Goal: Transaction & Acquisition: Purchase product/service

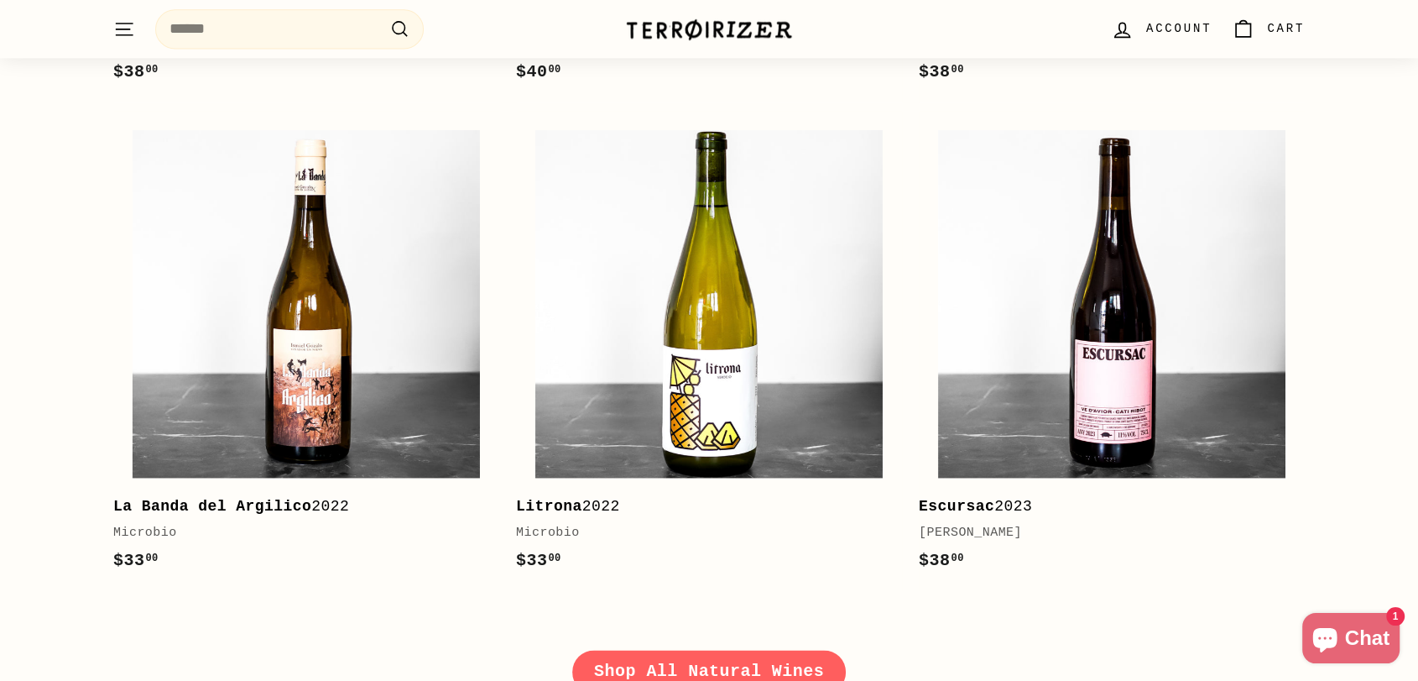
scroll to position [2424, 0]
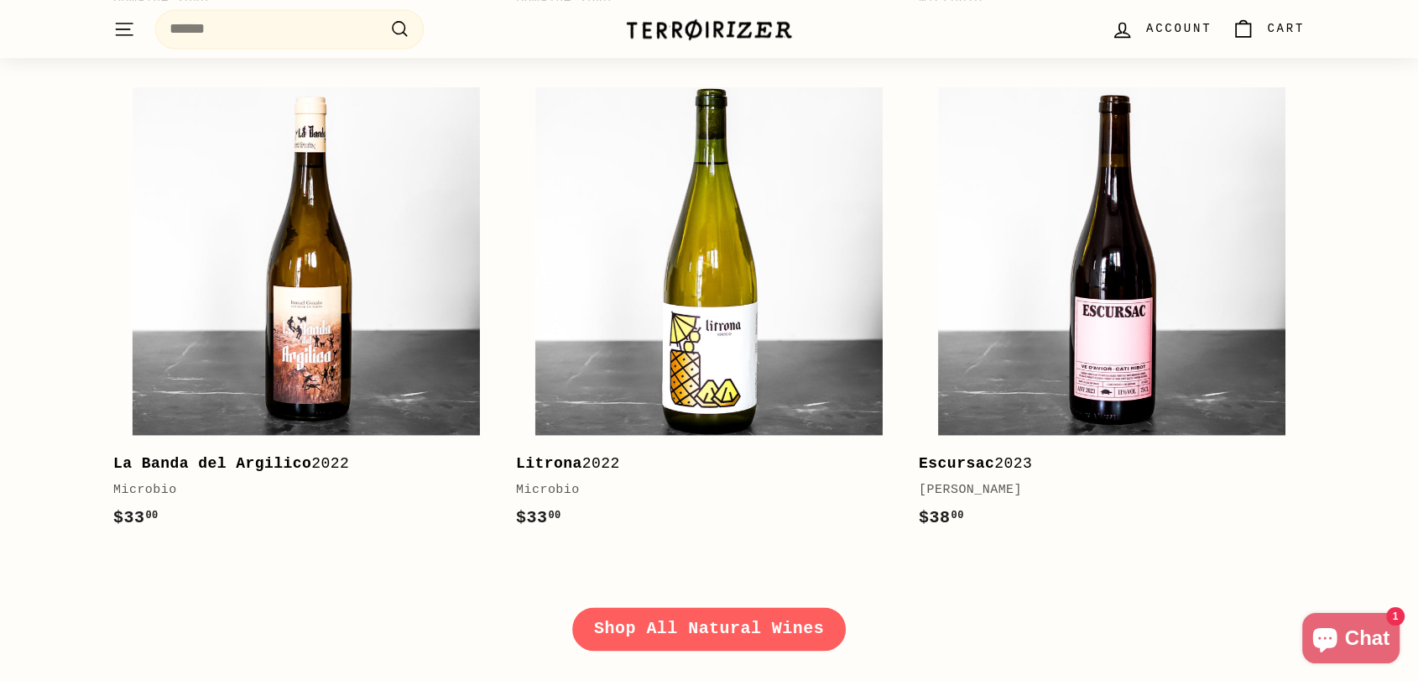
click at [671, 639] on link "Shop All Natural Wines" at bounding box center [709, 629] width 274 height 44
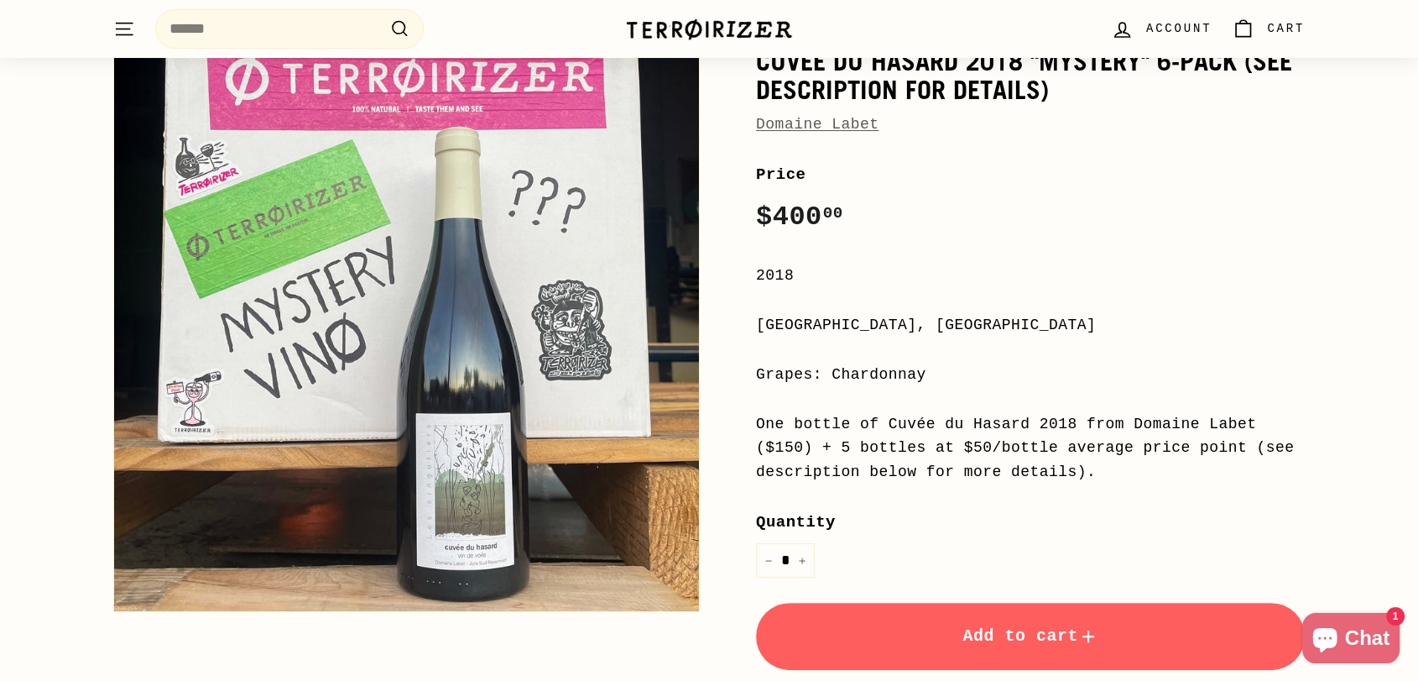
scroll to position [93, 0]
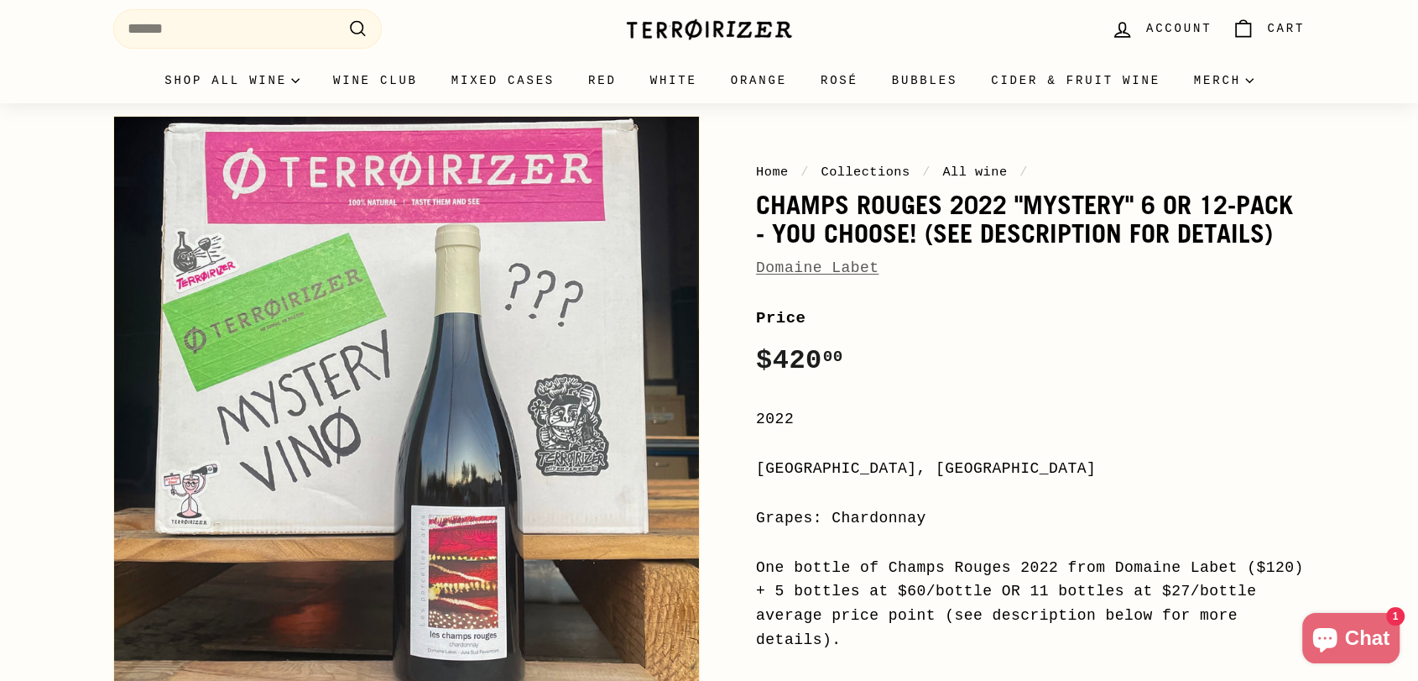
scroll to position [279, 0]
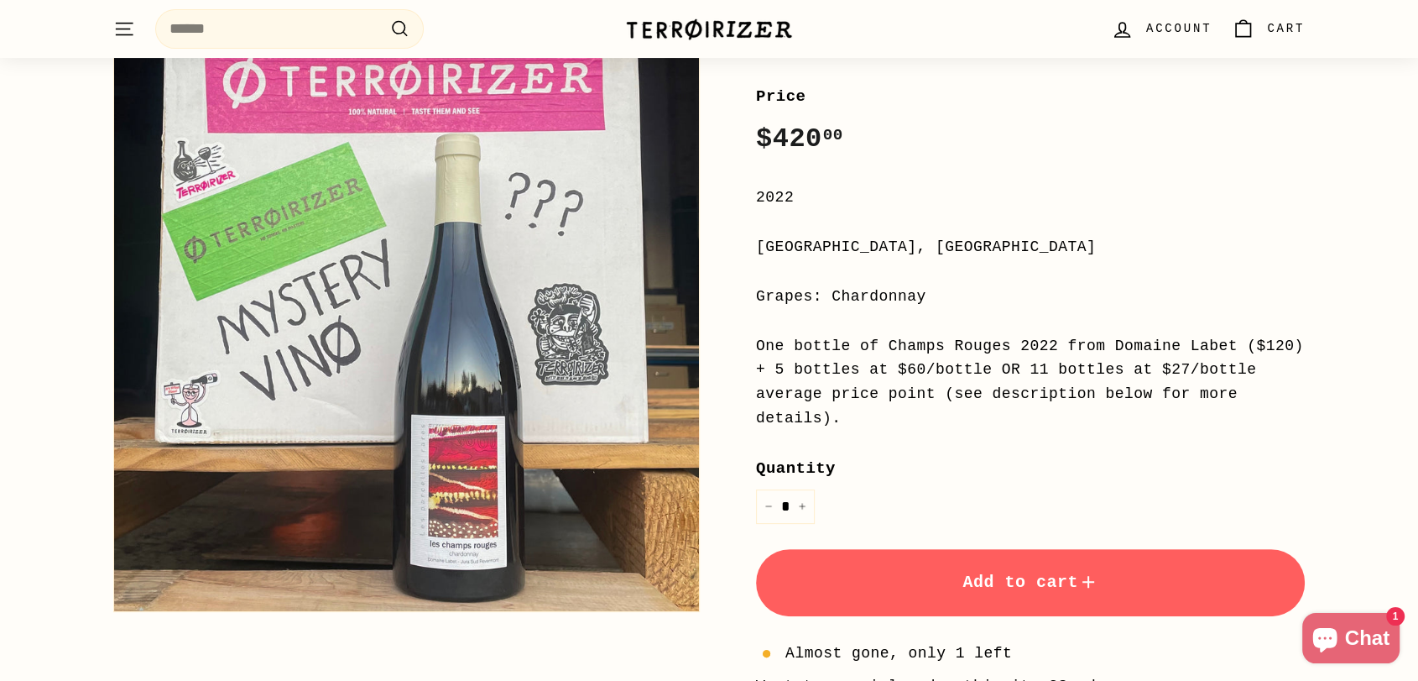
click at [1020, 572] on span "Add to cart" at bounding box center [1031, 581] width 136 height 19
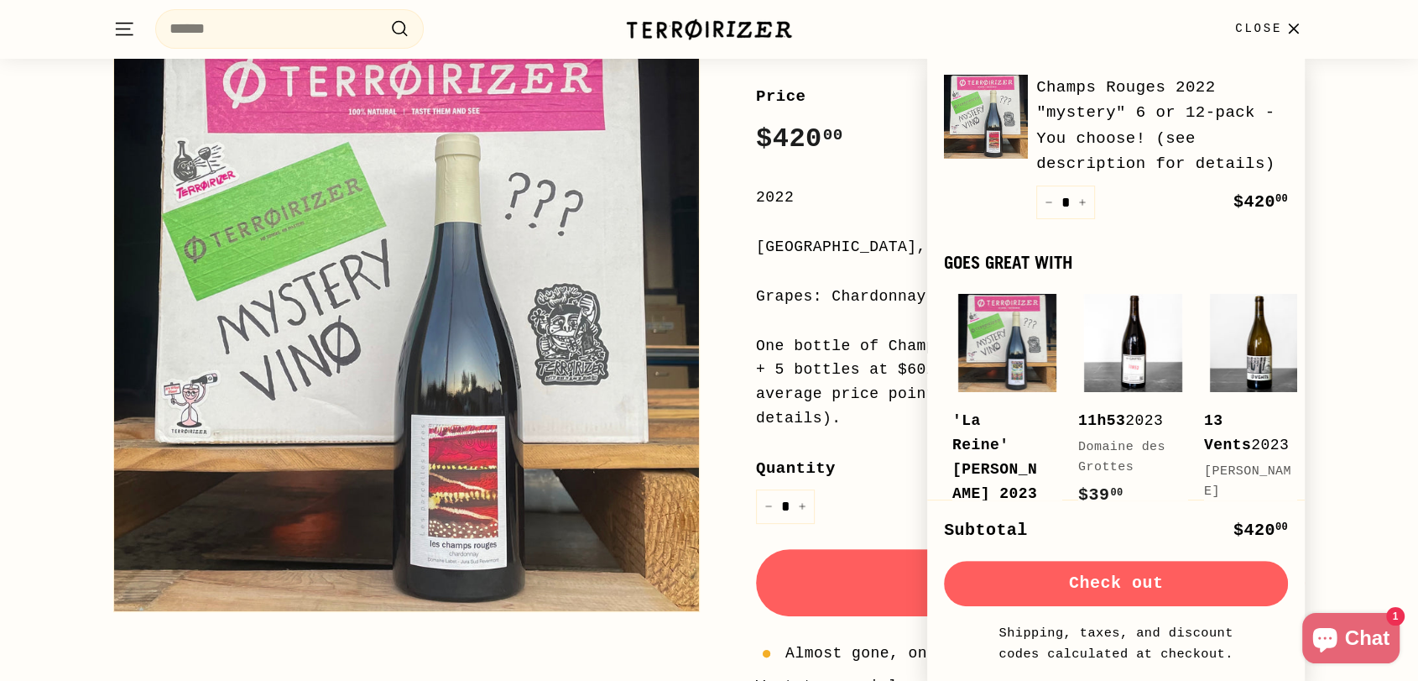
click at [1382, 292] on div "Home / Collections / All wine / Champs Rouges 2022 "mystery" 6 or 12-pack - You…" at bounding box center [709, 349] width 1418 height 994
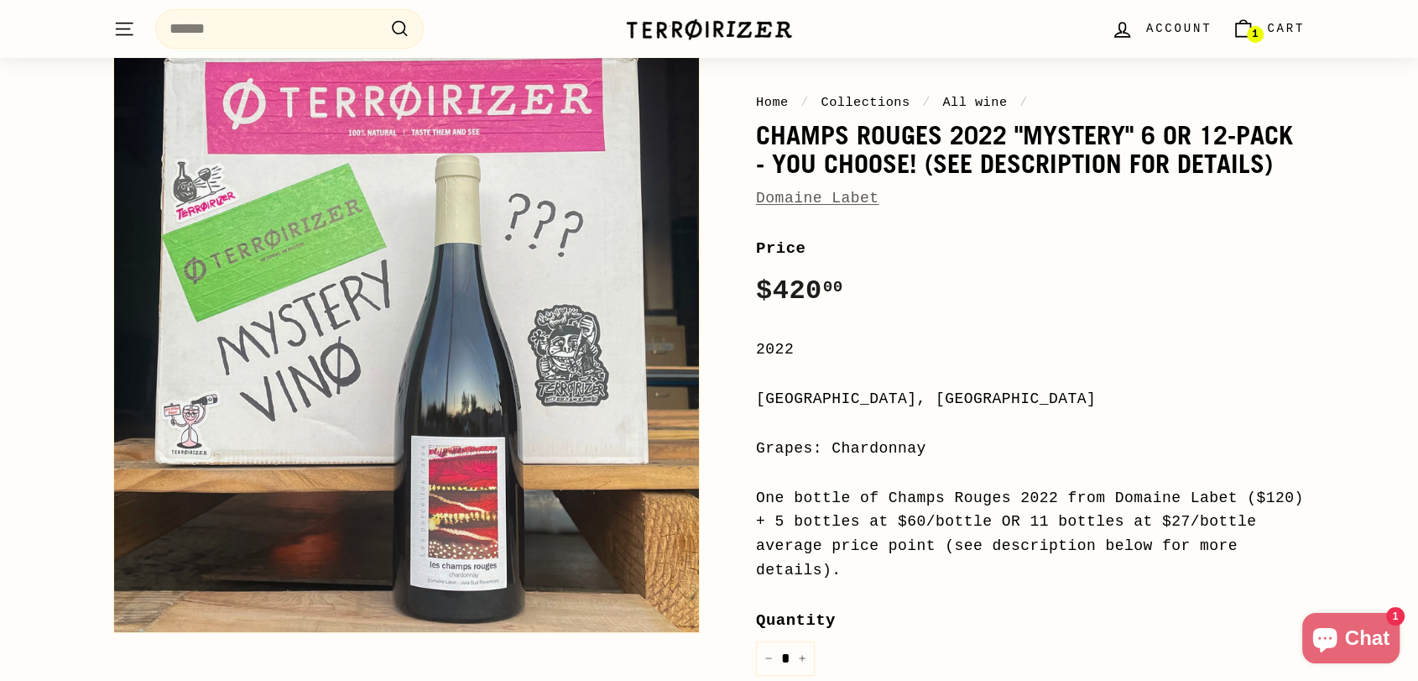
scroll to position [0, 0]
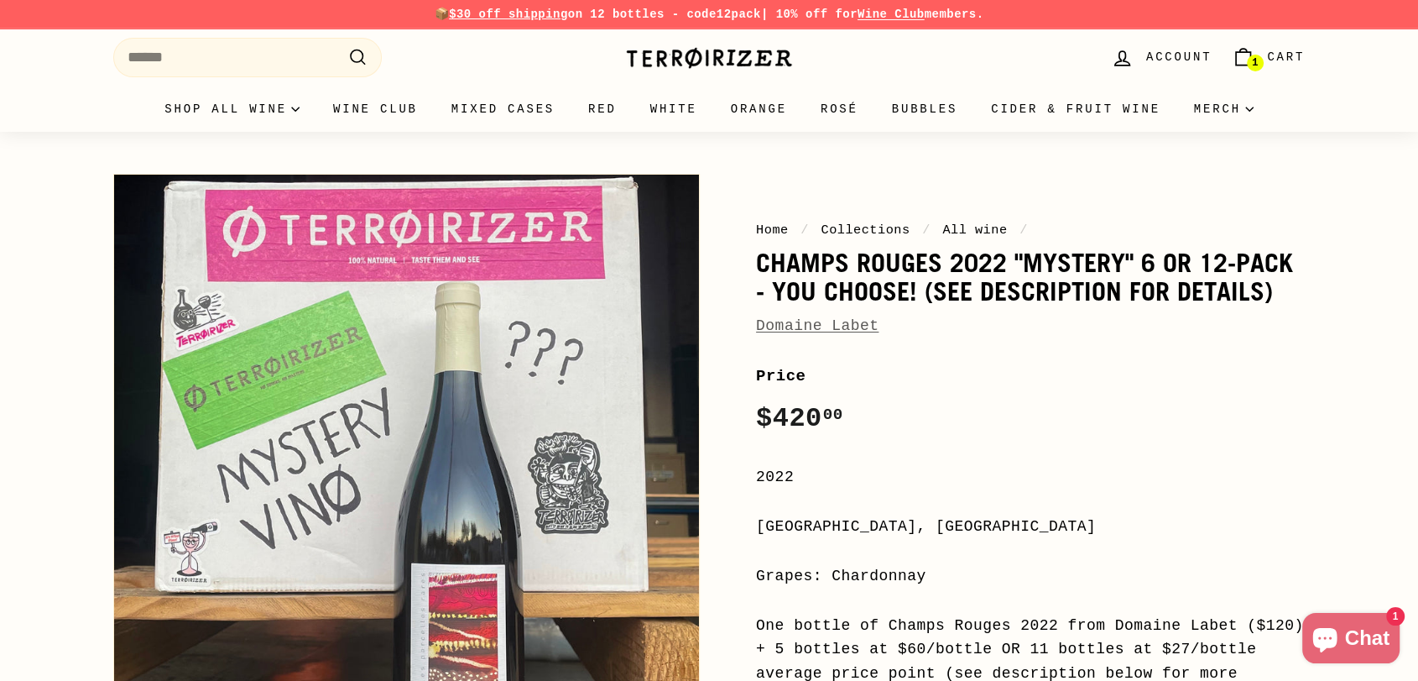
click at [1278, 54] on span "Cart" at bounding box center [1286, 57] width 38 height 18
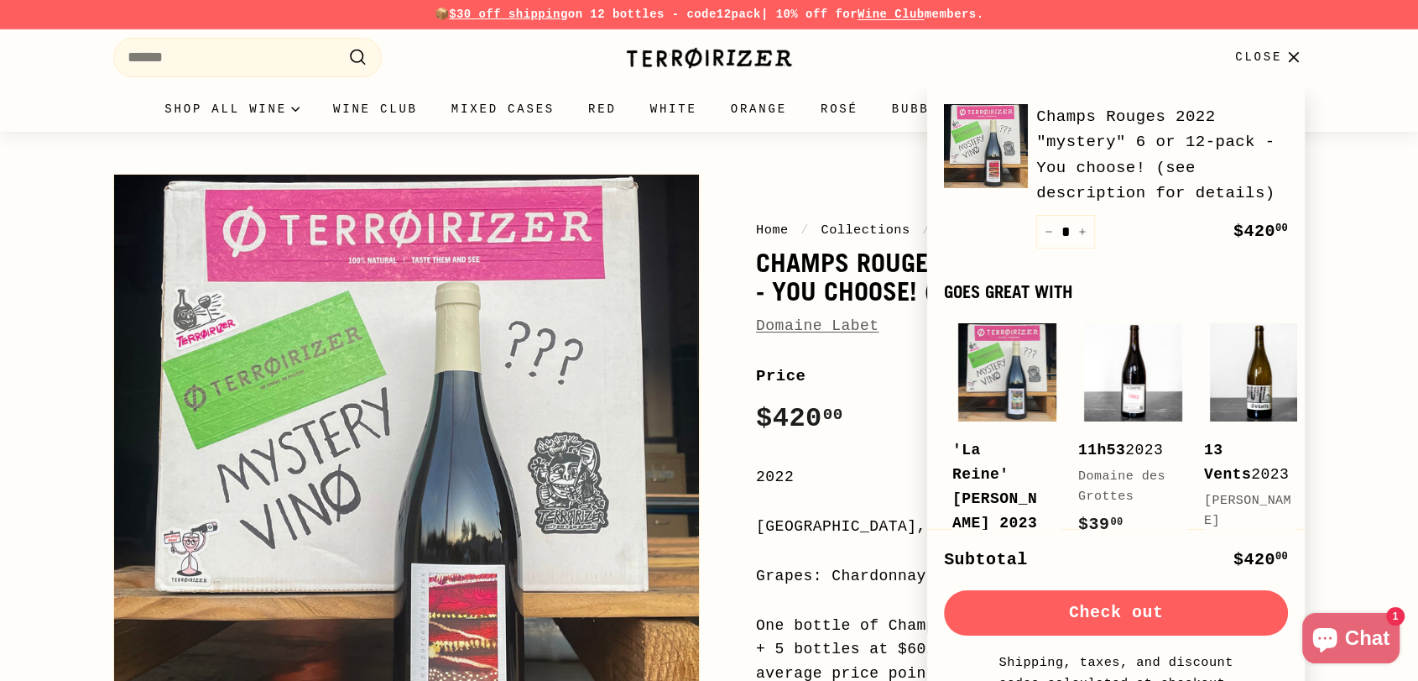
click at [1130, 613] on button "Check out" at bounding box center [1116, 612] width 344 height 45
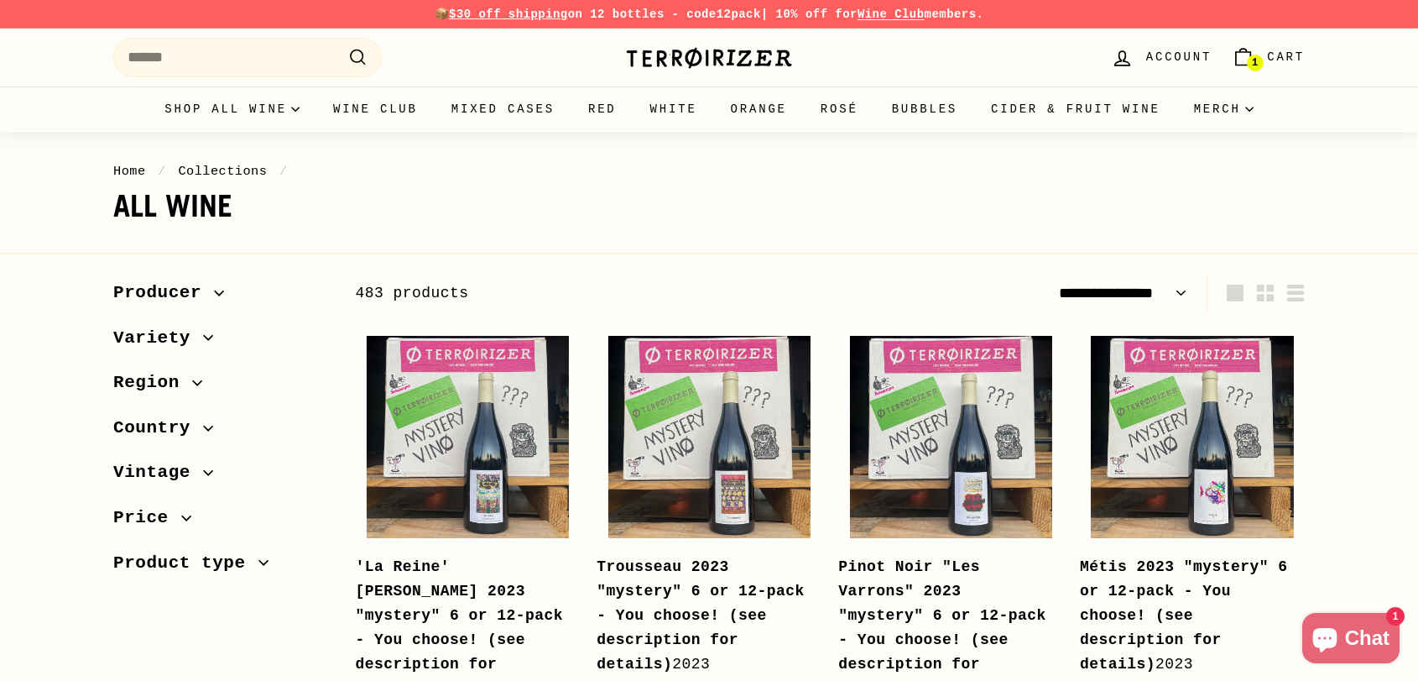
select select "**********"
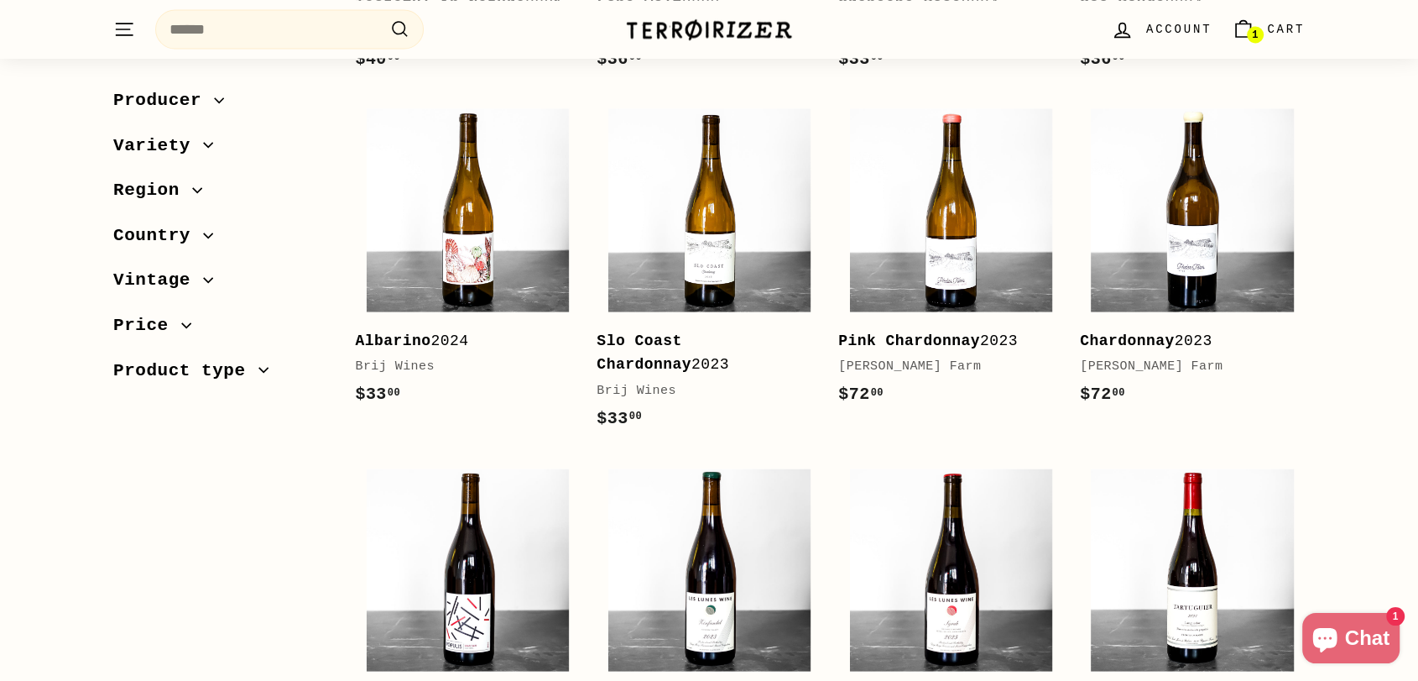
scroll to position [3543, 0]
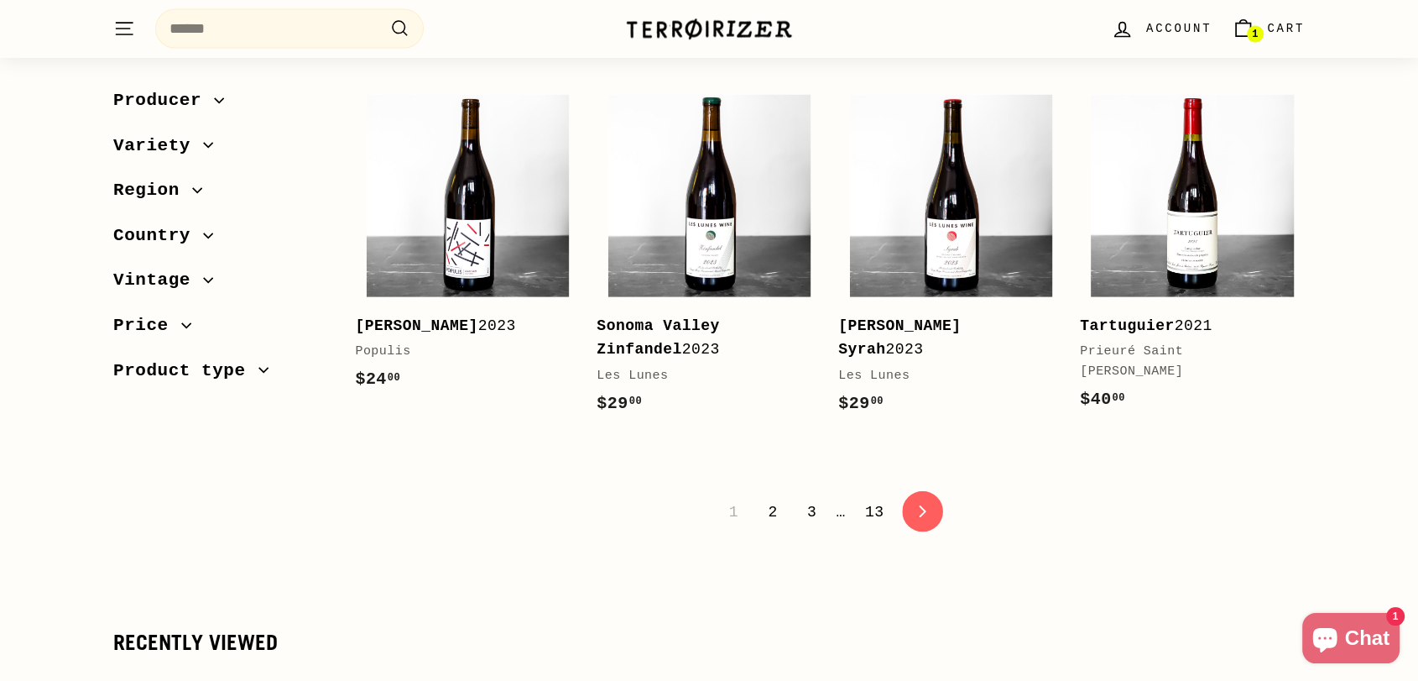
click at [920, 506] on icon at bounding box center [922, 512] width 7 height 12
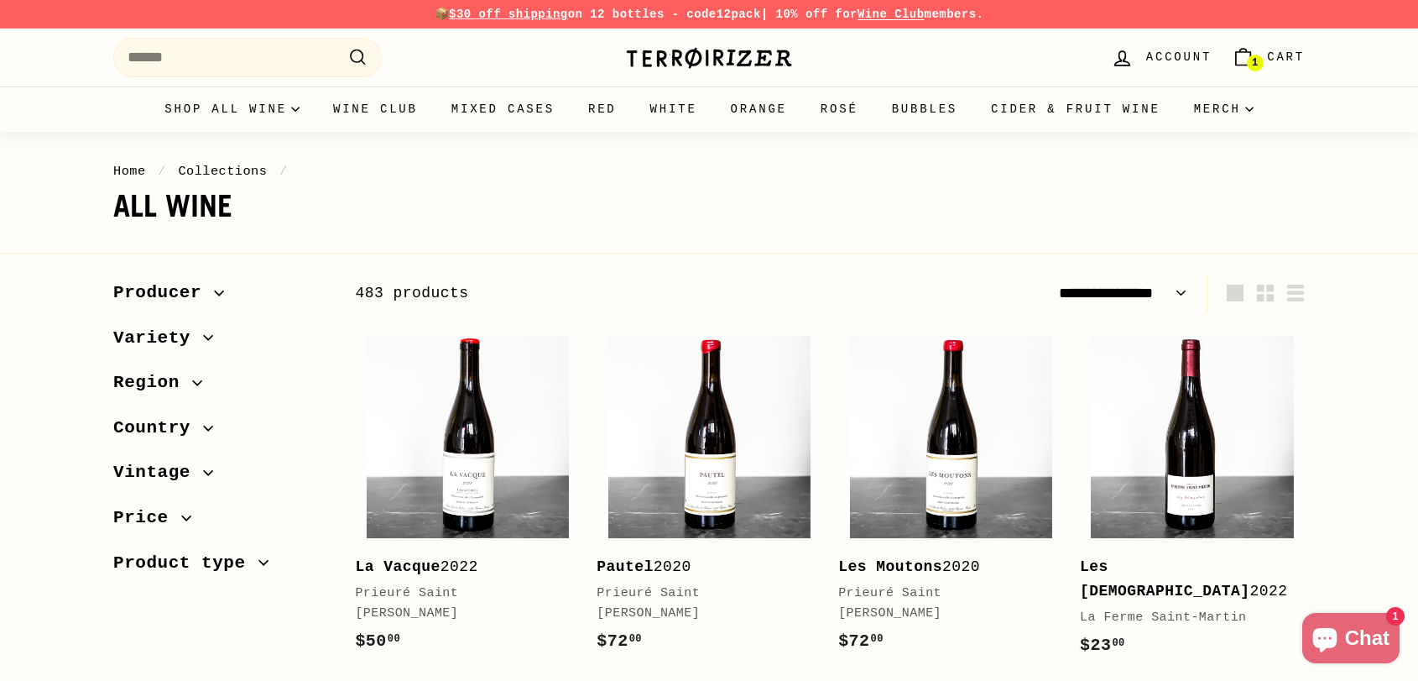
select select "**********"
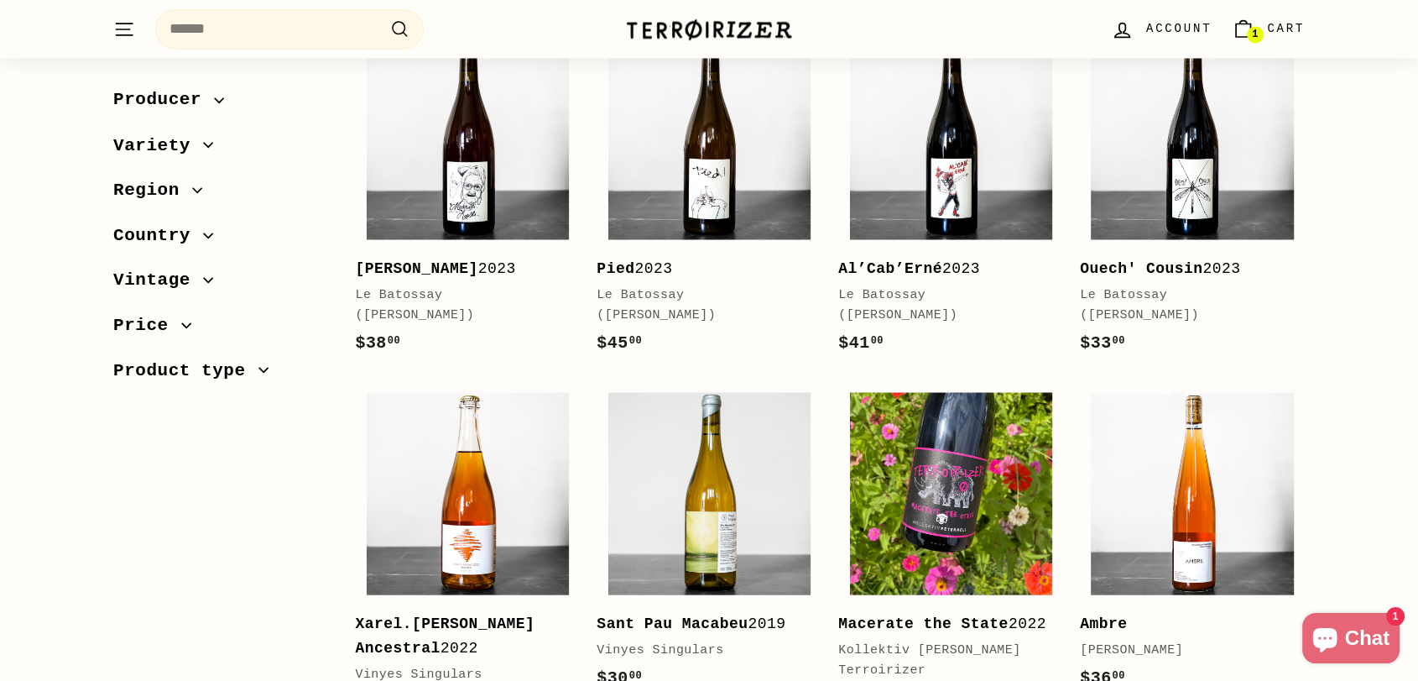
scroll to position [3636, 0]
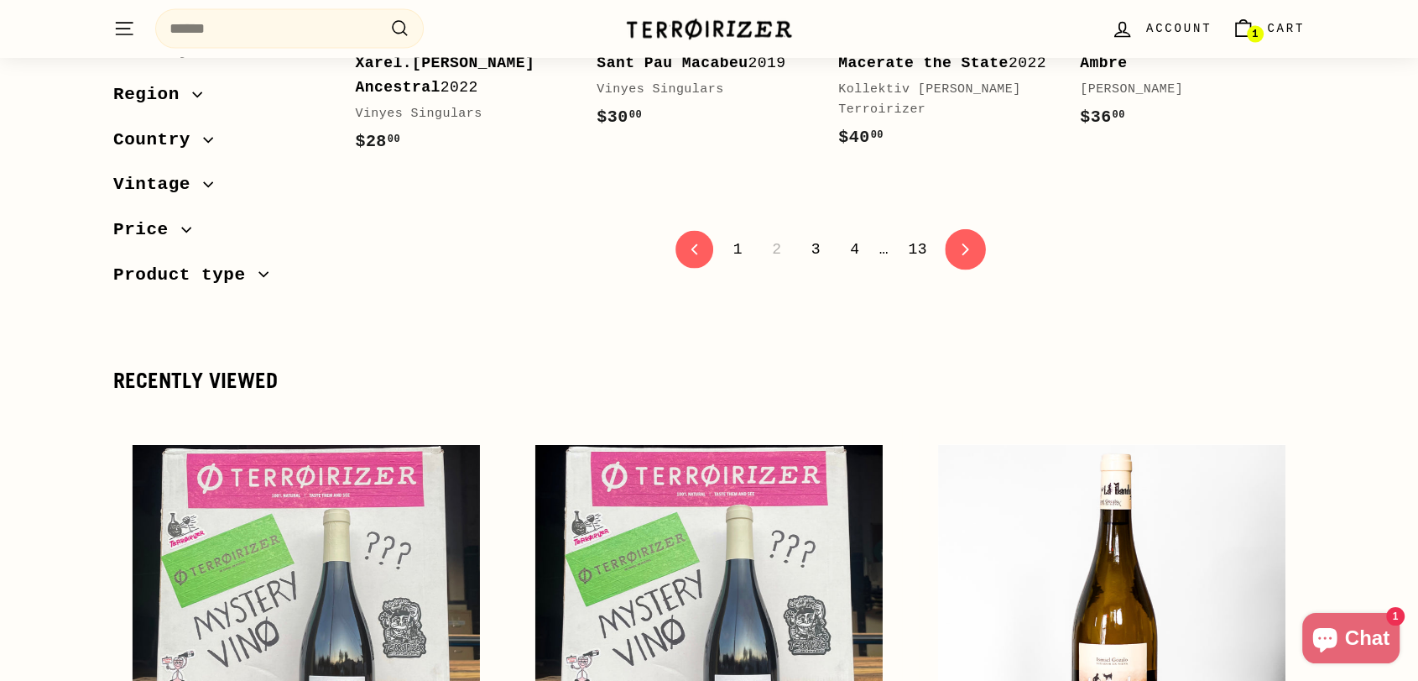
click at [963, 243] on icon at bounding box center [966, 249] width 7 height 12
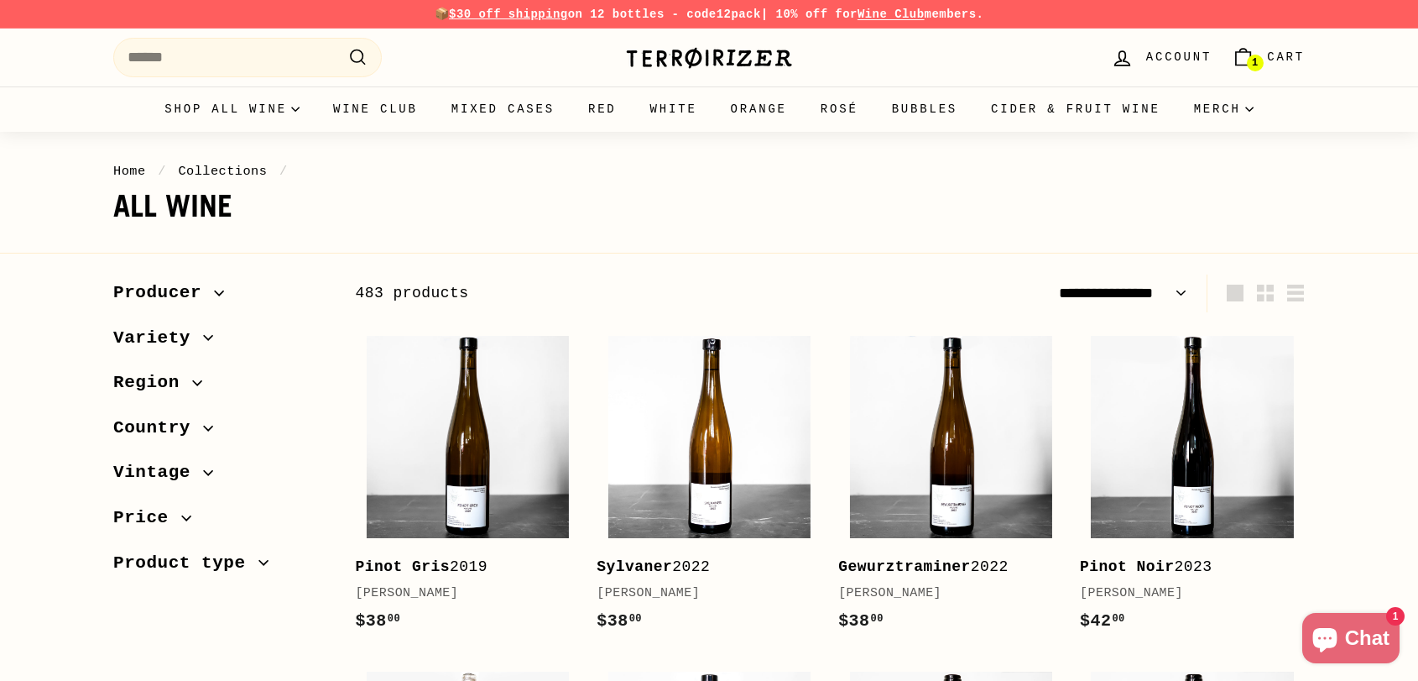
select select "**********"
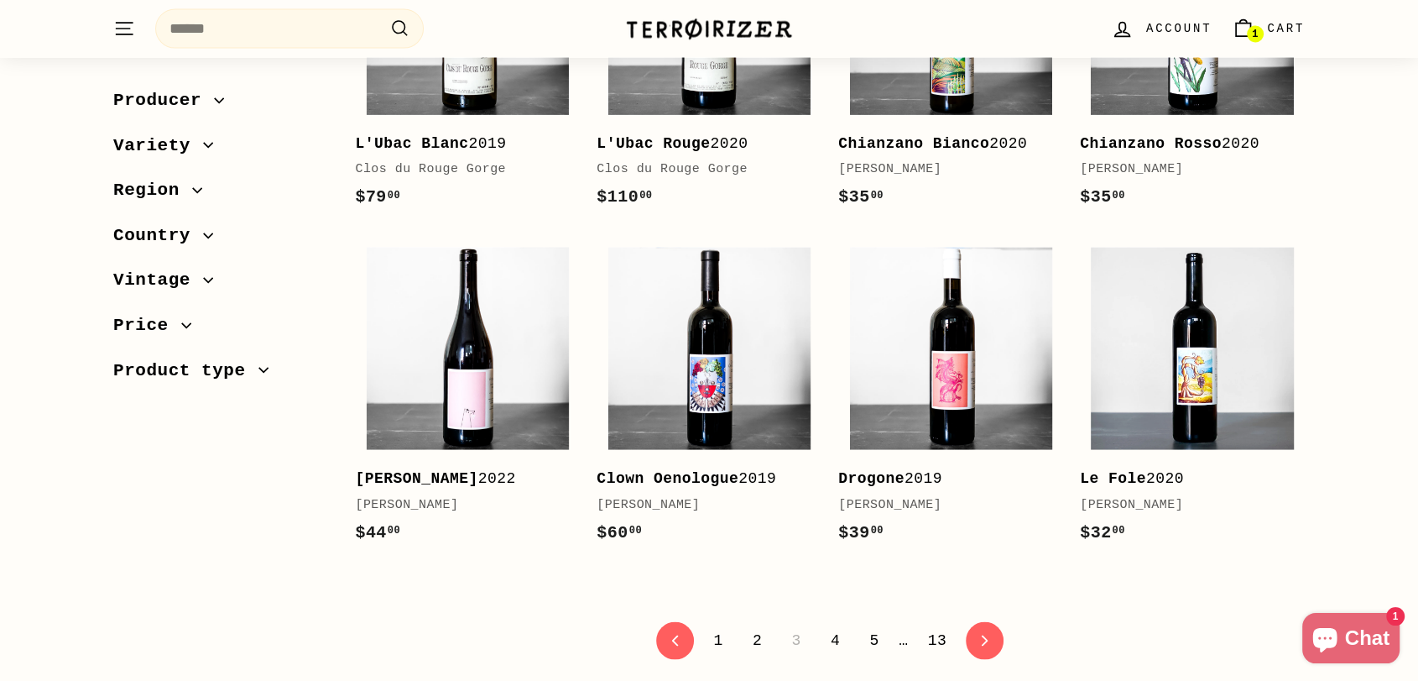
scroll to position [3357, 0]
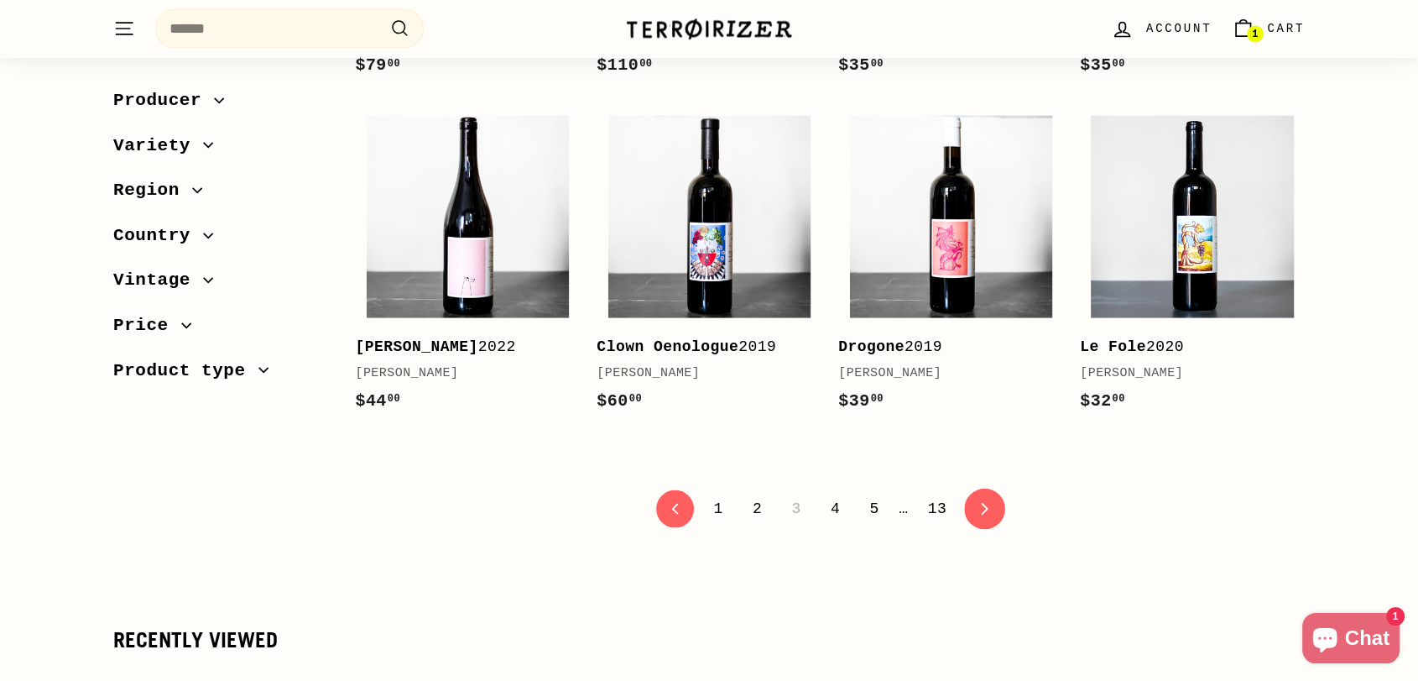
click at [979, 504] on icon "icon-chevron" at bounding box center [985, 509] width 12 height 12
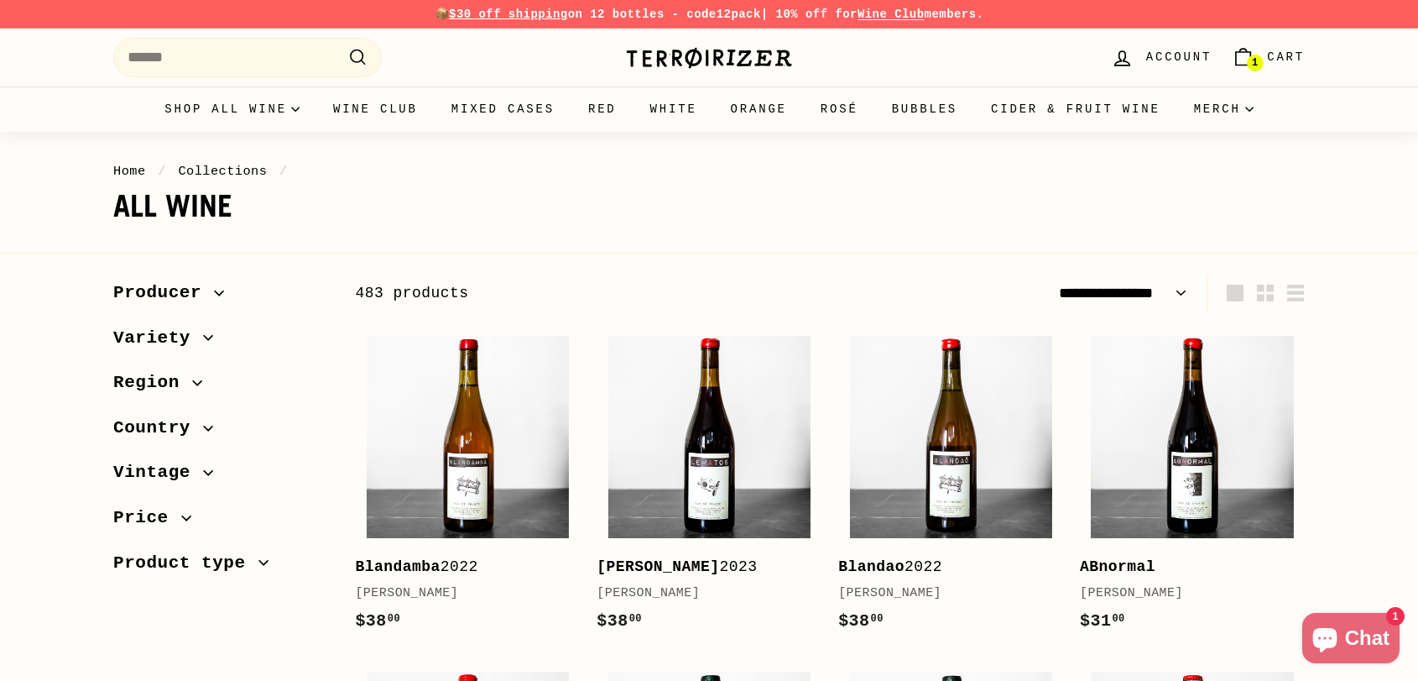
select select "**********"
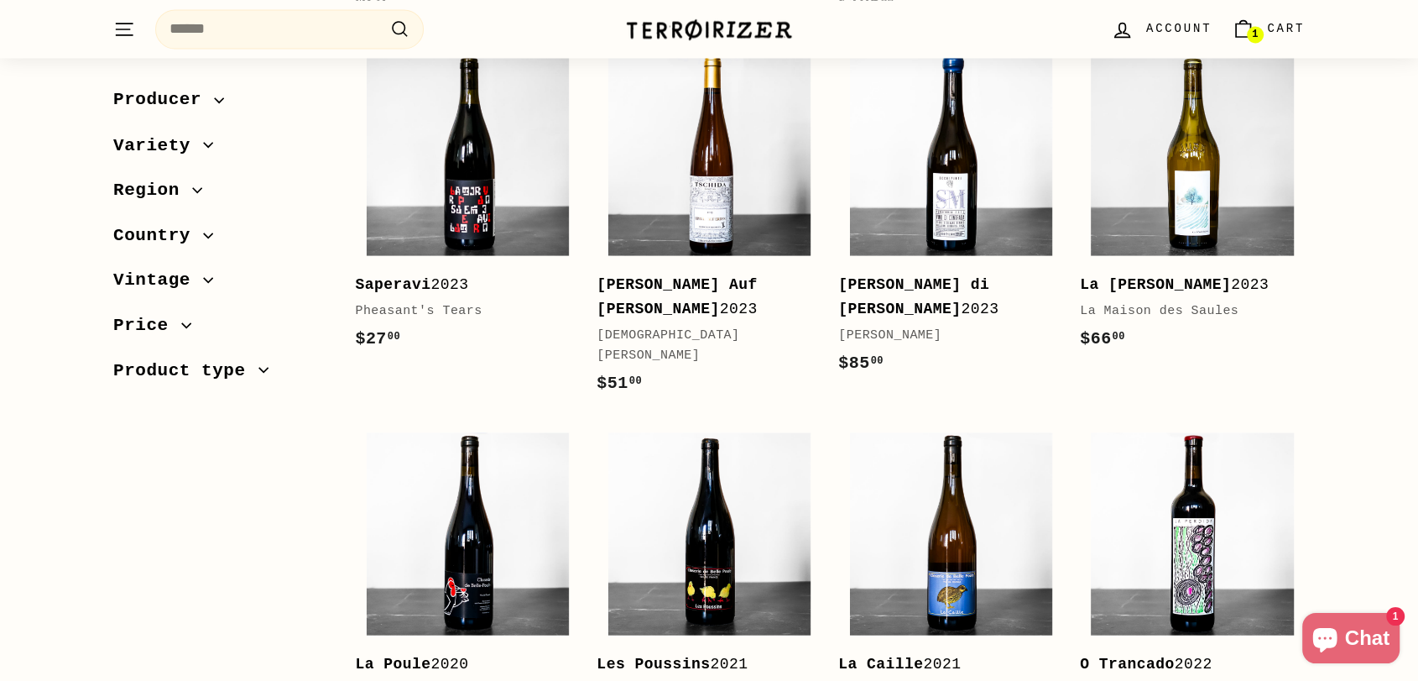
scroll to position [3636, 0]
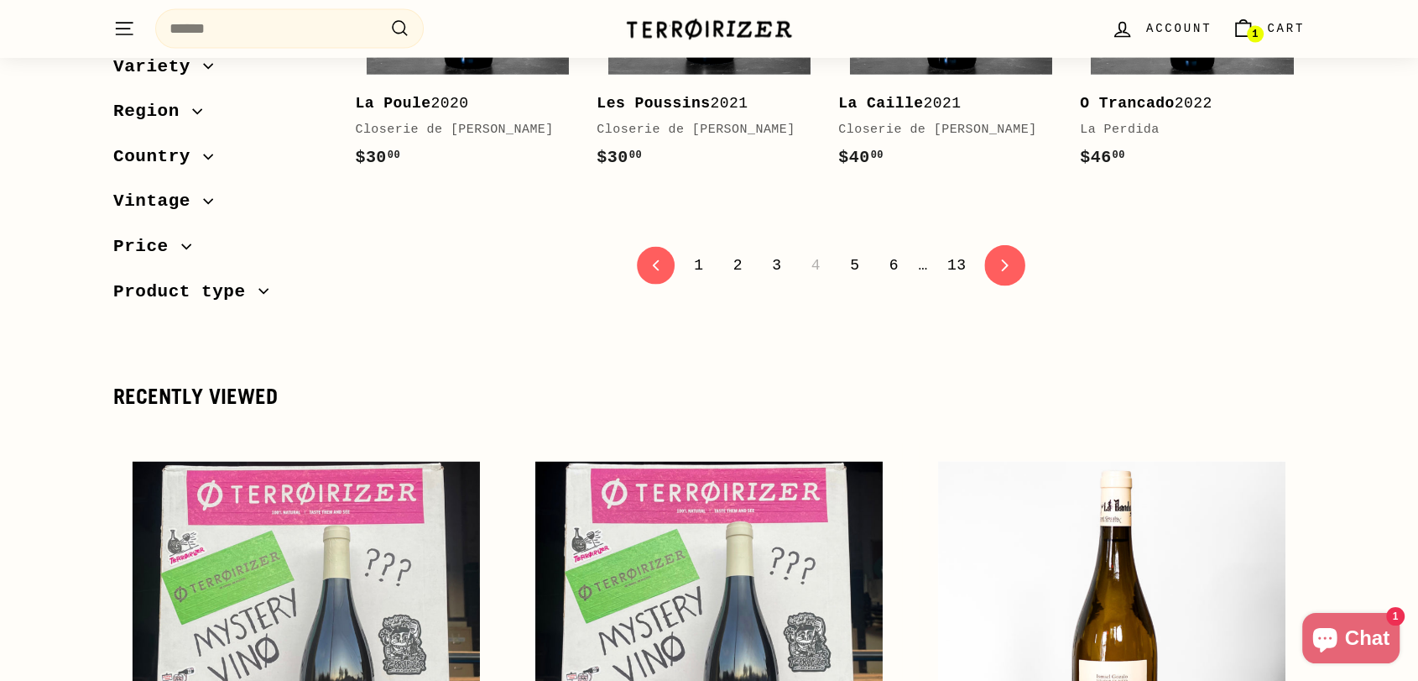
click at [1007, 245] on link "icon-chevron Next" at bounding box center [1004, 265] width 41 height 41
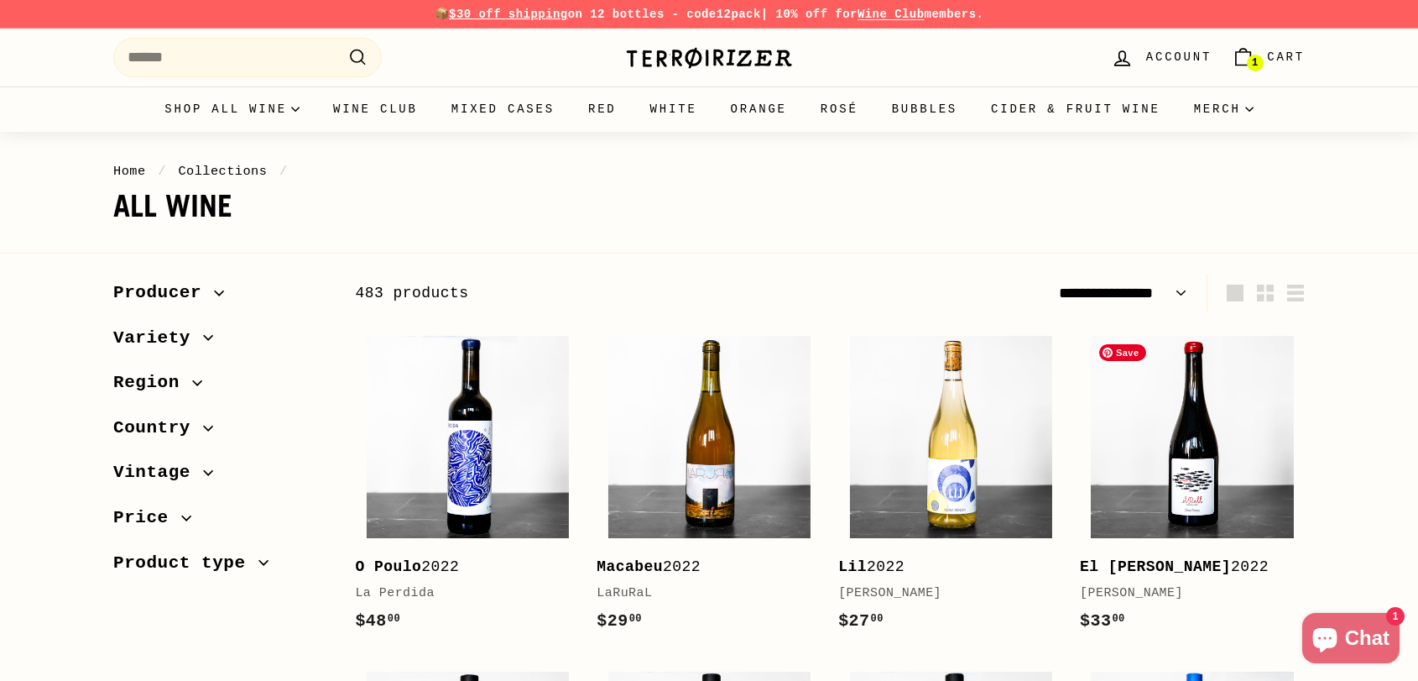
select select "**********"
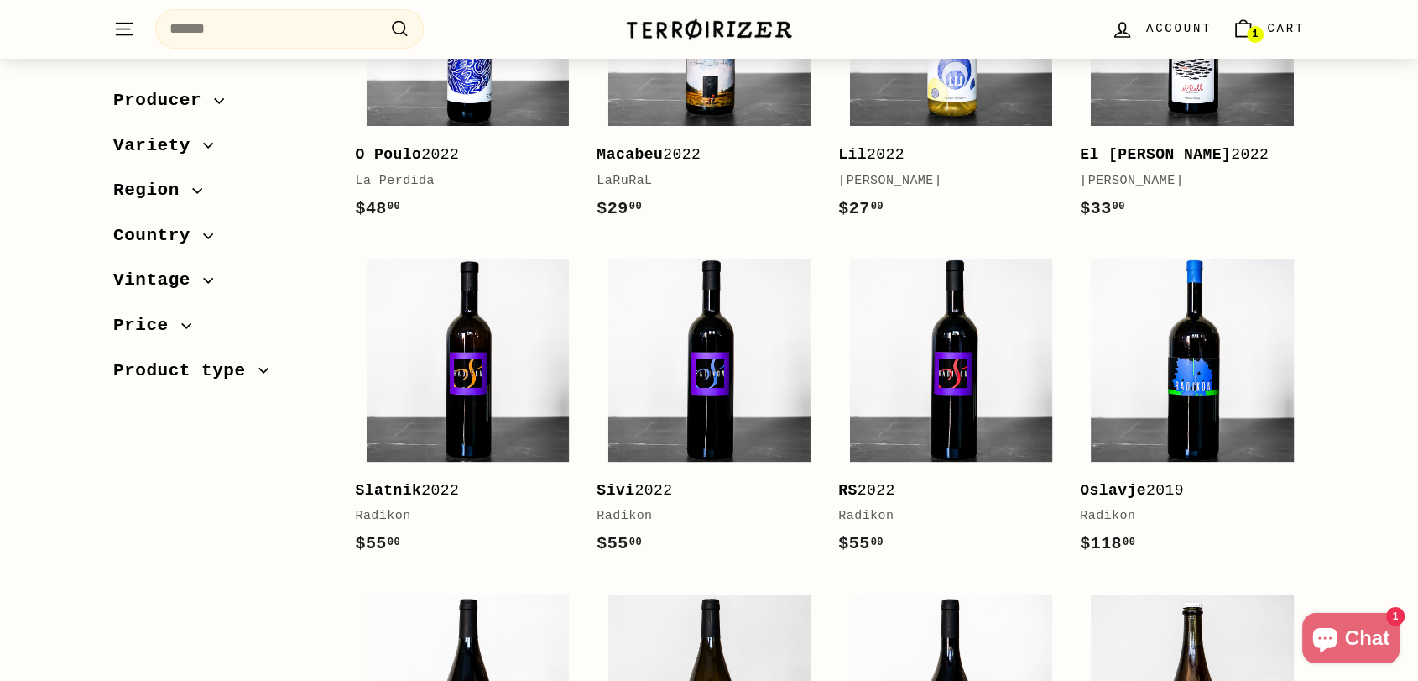
scroll to position [466, 0]
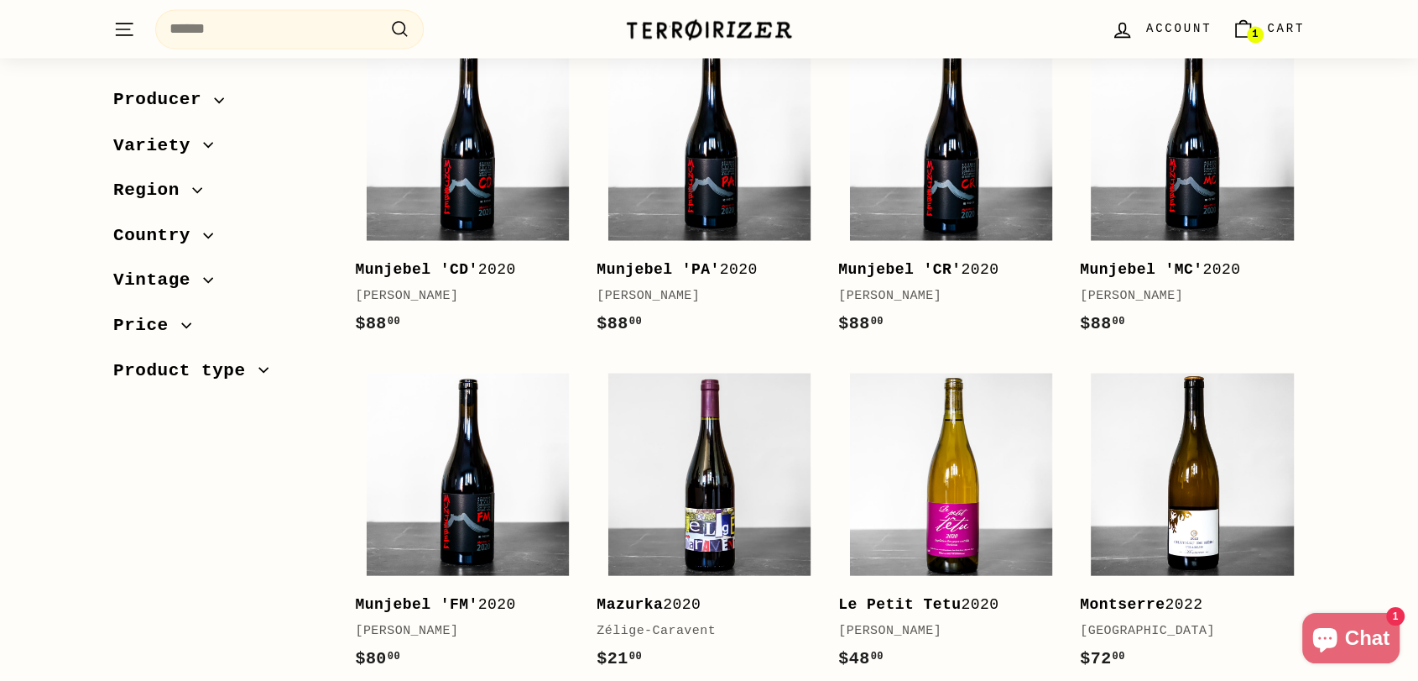
scroll to position [3295, 0]
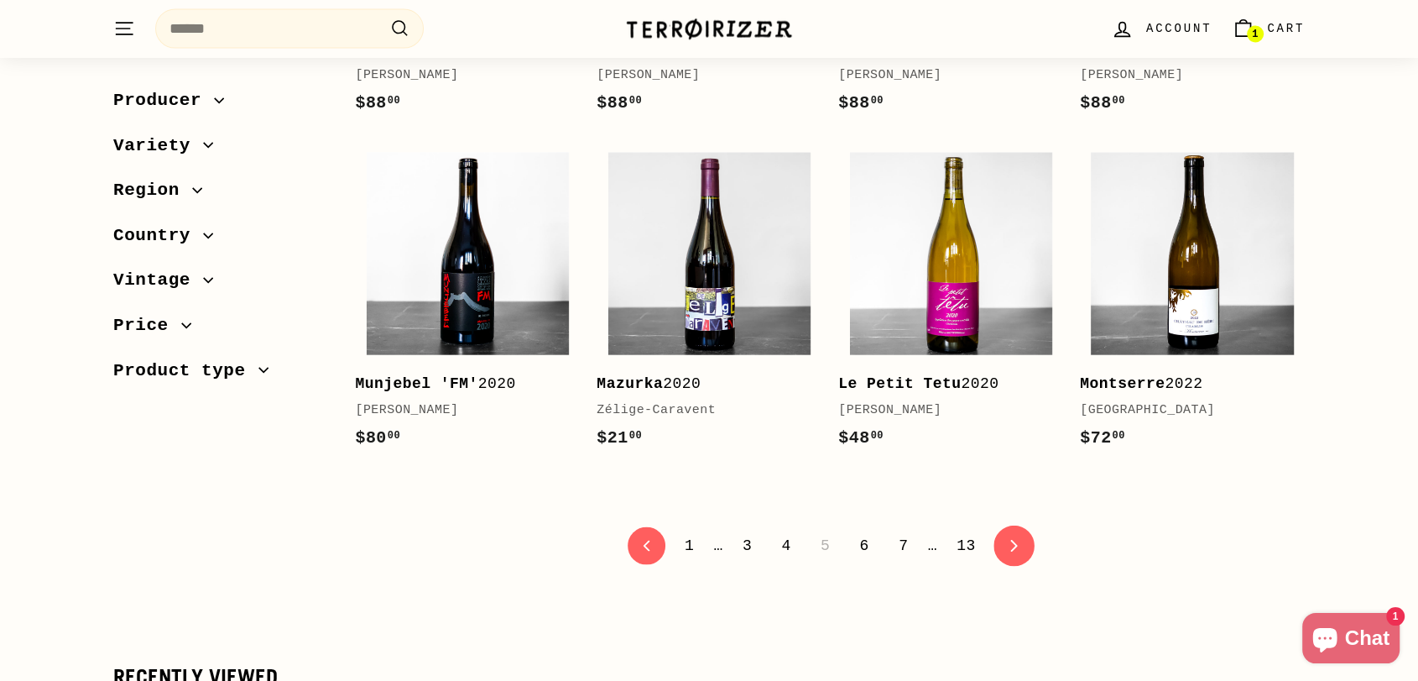
click at [1008, 531] on link "icon-chevron Next" at bounding box center [1014, 545] width 41 height 41
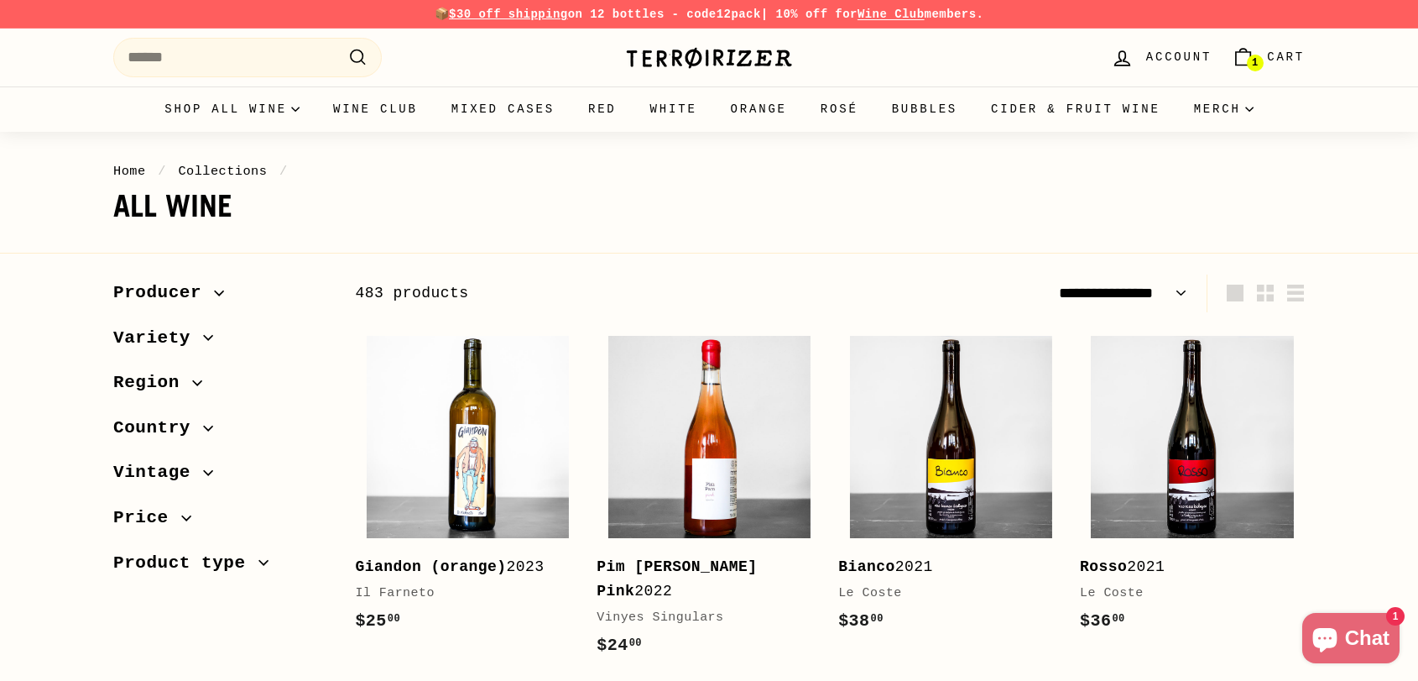
select select "**********"
click at [1258, 63] on span "1" at bounding box center [1255, 63] width 6 height 10
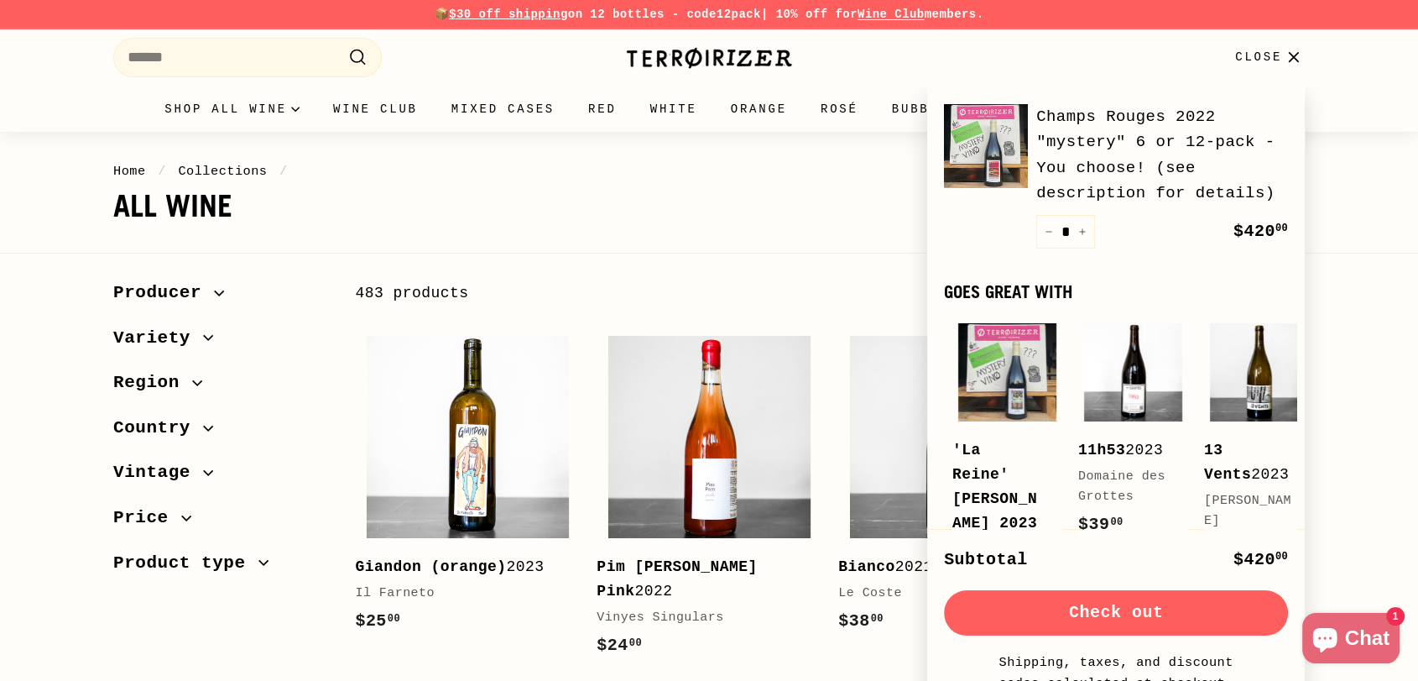
click at [1109, 603] on button "Check out" at bounding box center [1116, 612] width 344 height 45
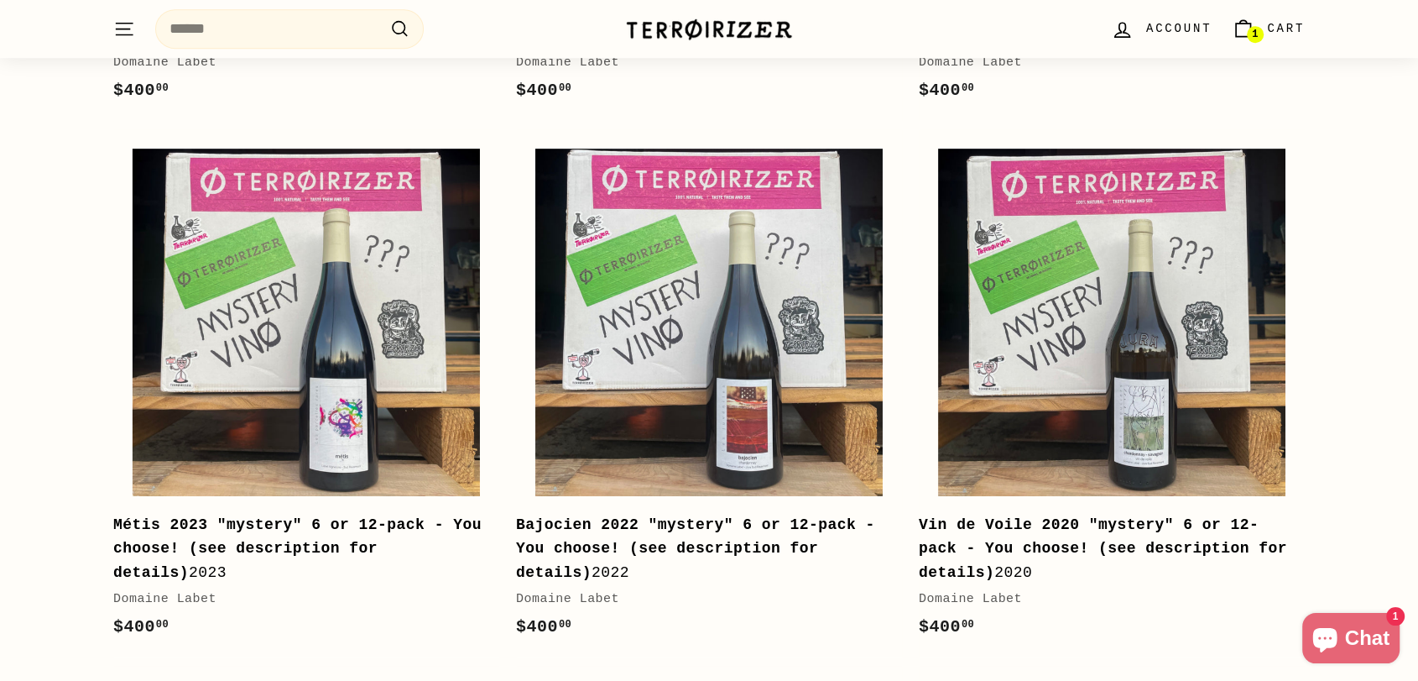
scroll to position [932, 0]
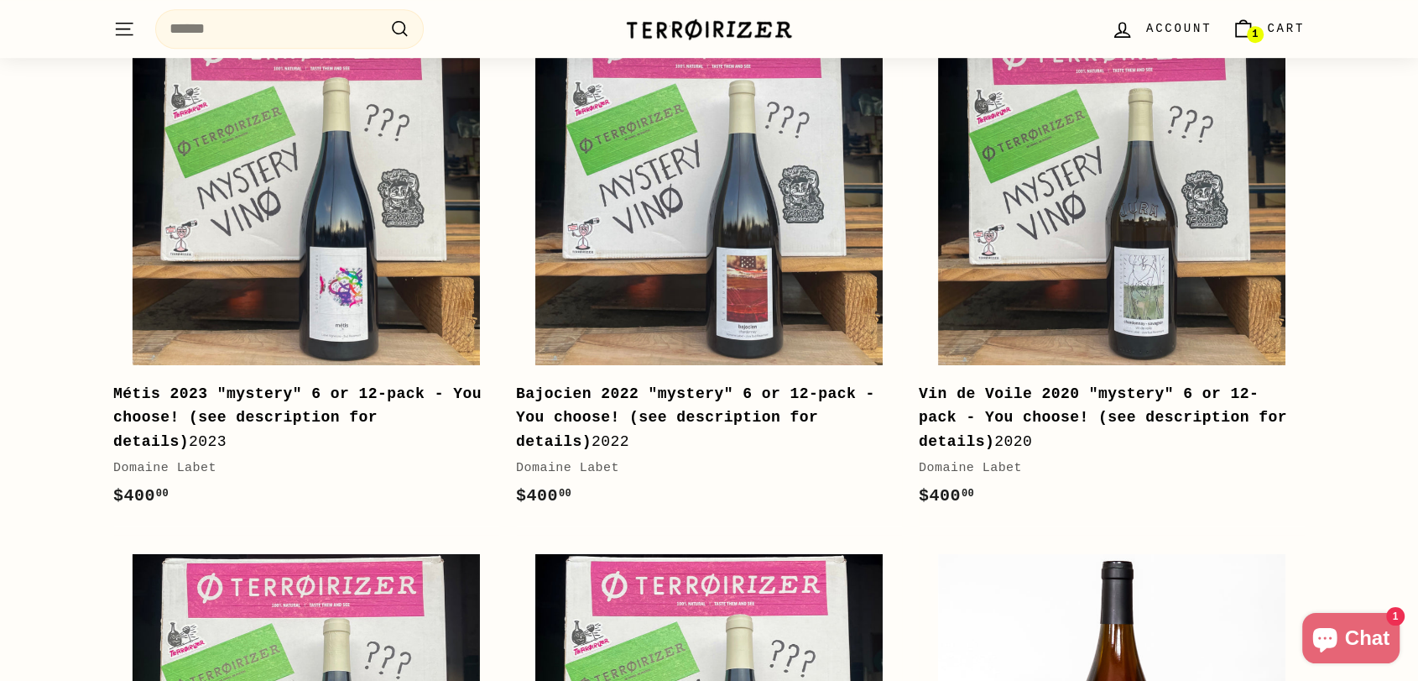
click at [1255, 29] on span "1" at bounding box center [1255, 35] width 6 height 12
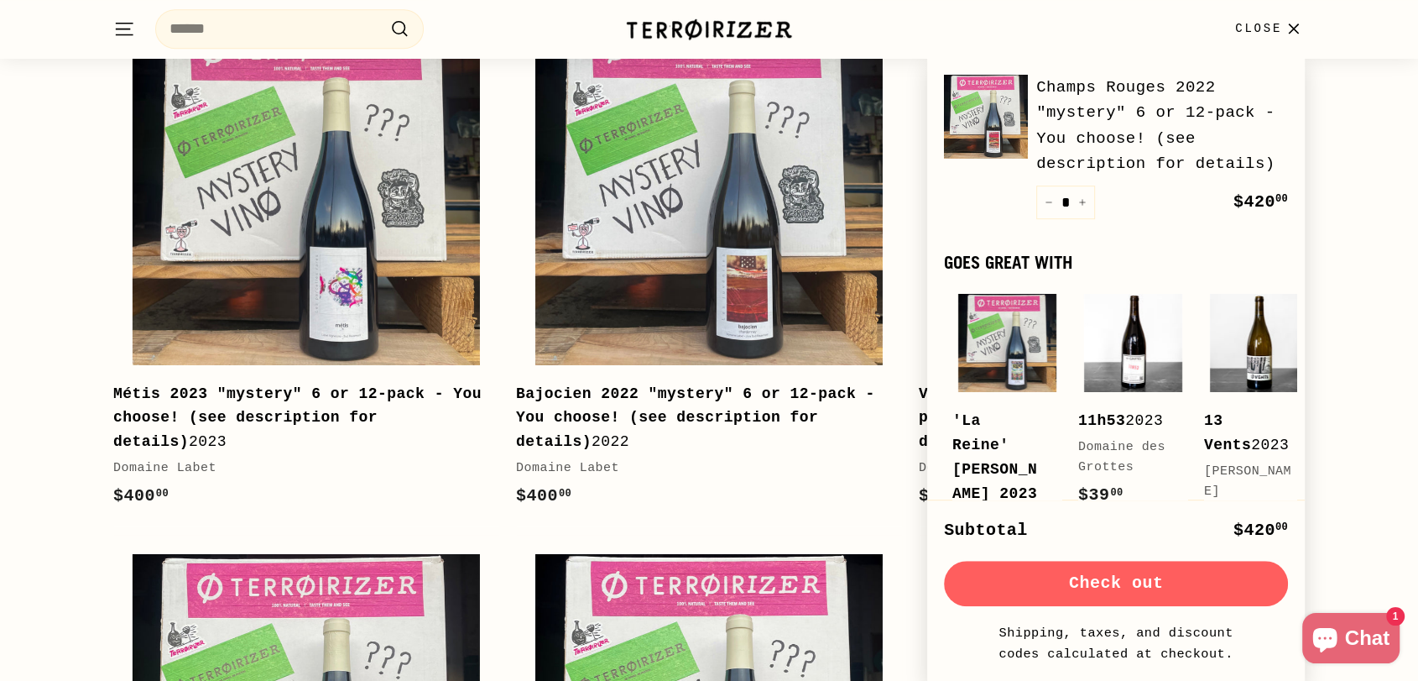
click at [1121, 565] on button "Check out" at bounding box center [1116, 583] width 344 height 45
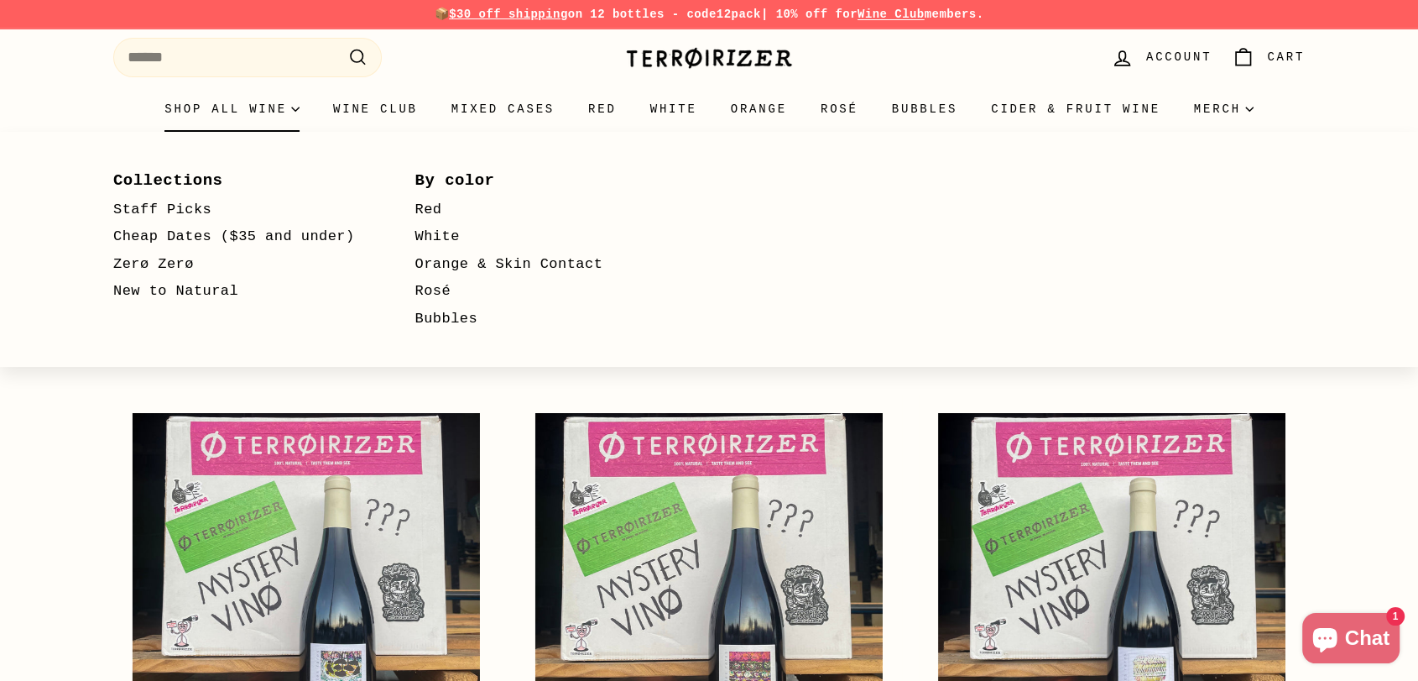
click at [222, 108] on summary "Shop all wine" at bounding box center [232, 108] width 169 height 45
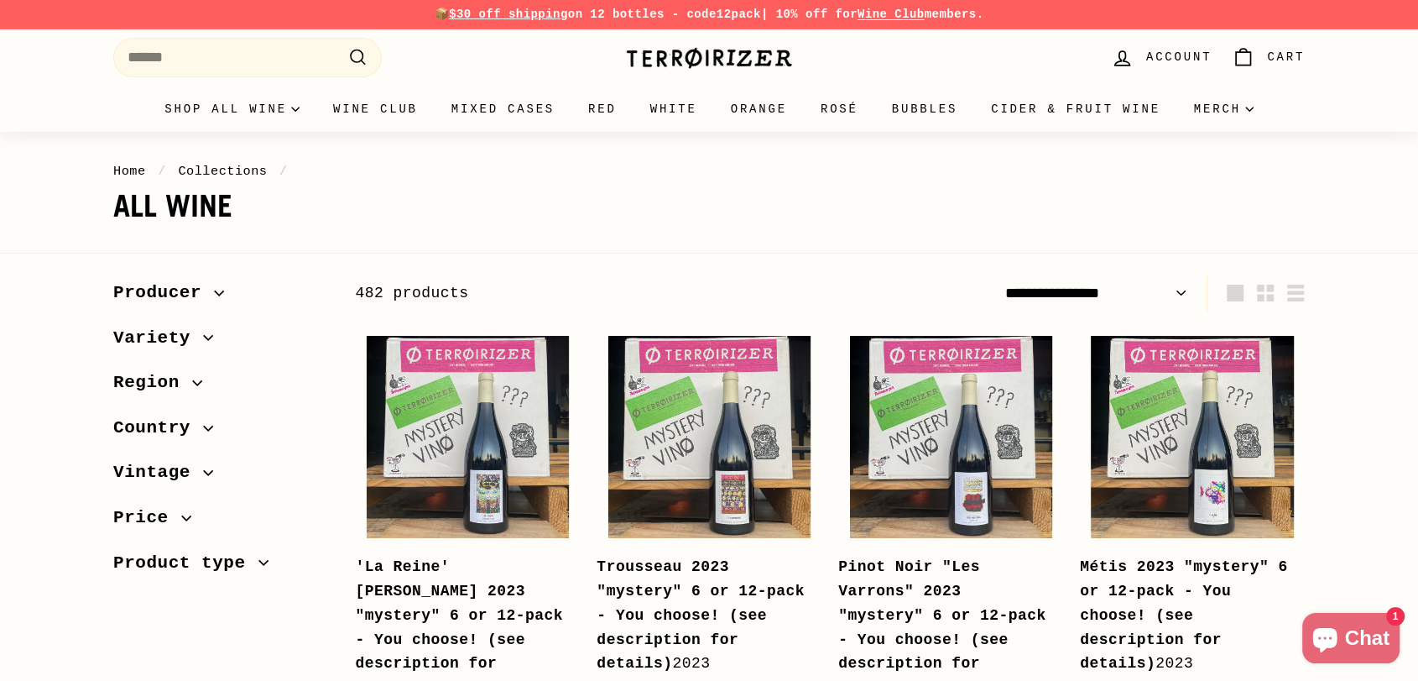
click at [1151, 292] on select "**********" at bounding box center [1097, 293] width 196 height 38
select select "**********"
click at [999, 274] on select "**********" at bounding box center [1097, 293] width 196 height 38
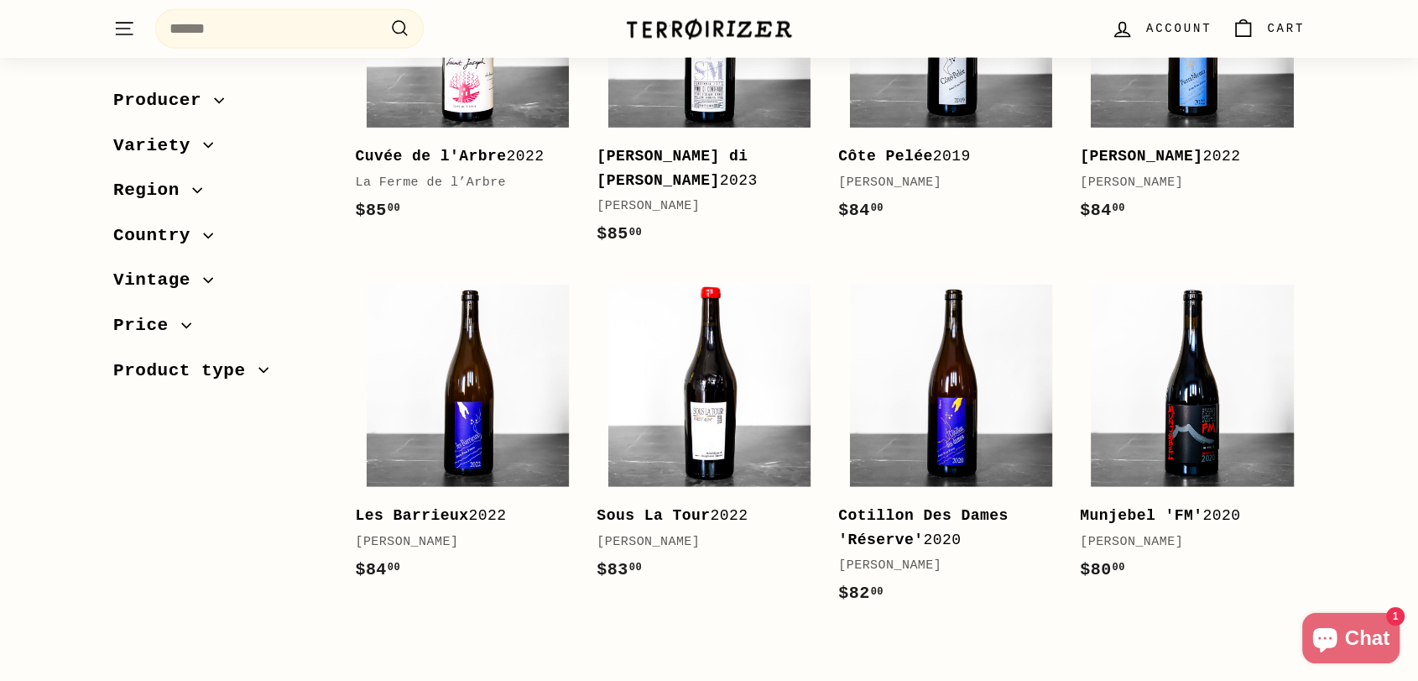
scroll to position [3822, 0]
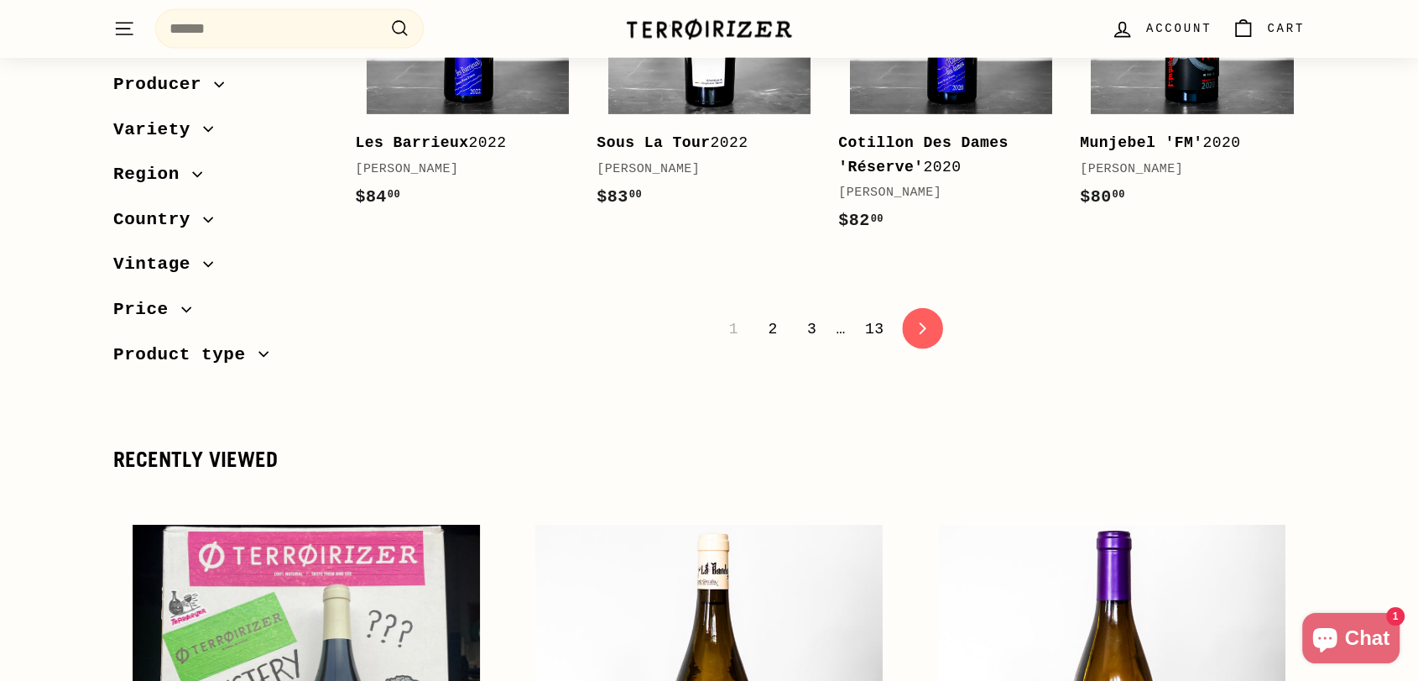
click at [905, 309] on link "icon-chevron Next" at bounding box center [922, 329] width 41 height 41
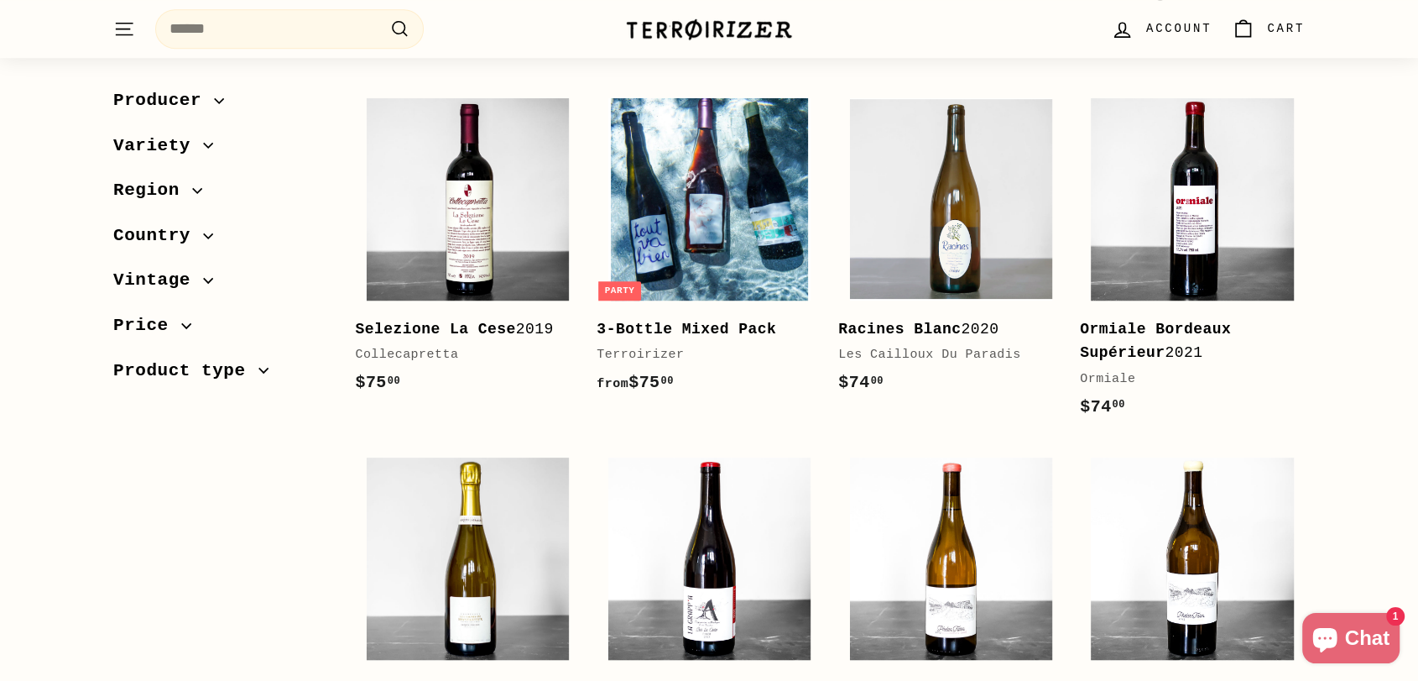
scroll to position [1212, 0]
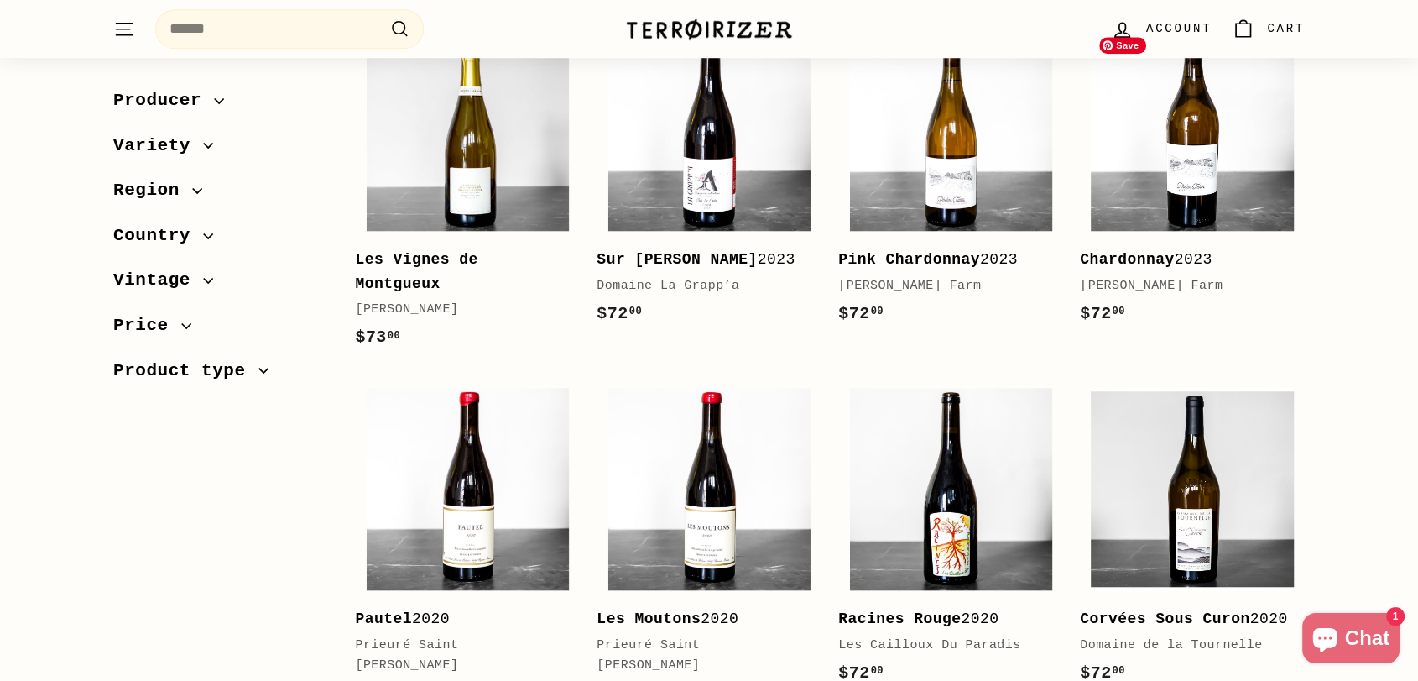
scroll to position [1491, 0]
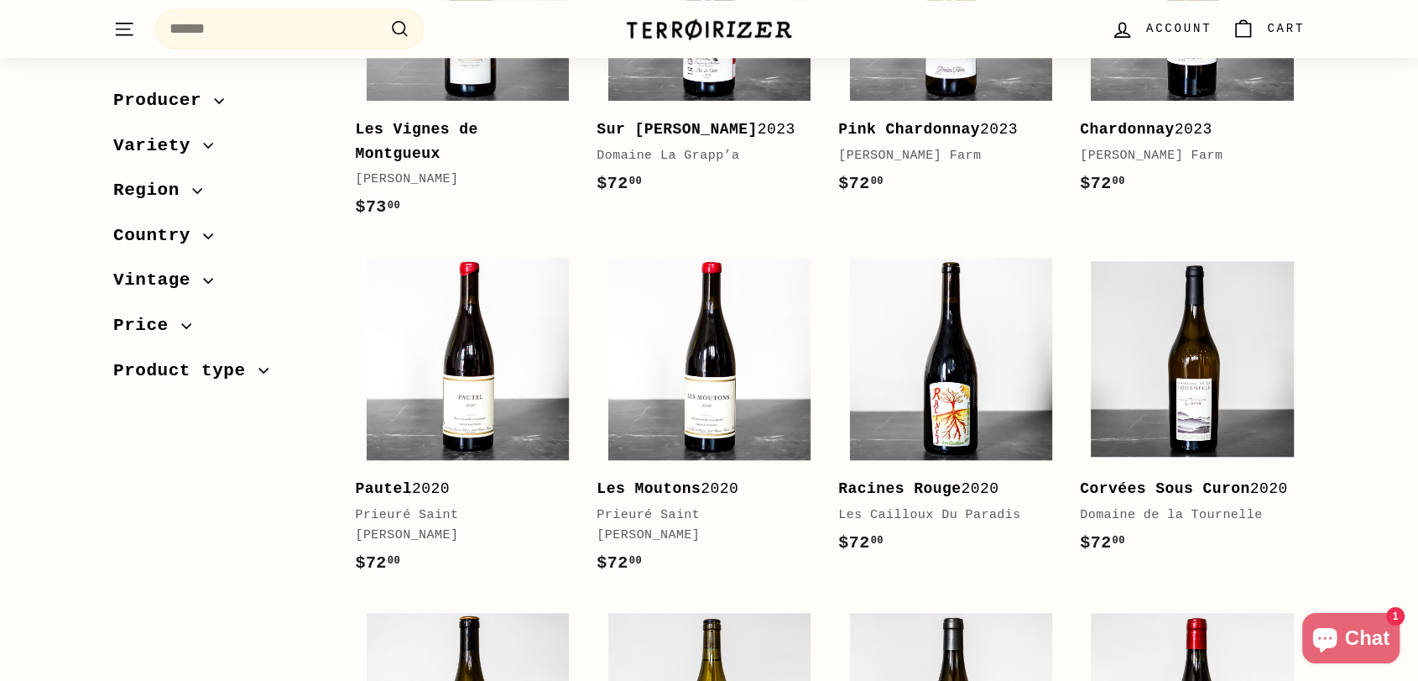
click at [1342, 361] on div "Sort Featured Best selling Alphabetically, A-Z Alphabetically, Z-A Price, low t…" at bounding box center [709, 635] width 1418 height 3704
click at [1343, 355] on div "Sort Featured Best selling Alphabetically, A-Z Alphabetically, Z-A Price, low t…" at bounding box center [709, 635] width 1418 height 3704
click at [1356, 349] on div "Sort Featured Best selling Alphabetically, A-Z Alphabetically, Z-A Price, low t…" at bounding box center [709, 635] width 1418 height 3704
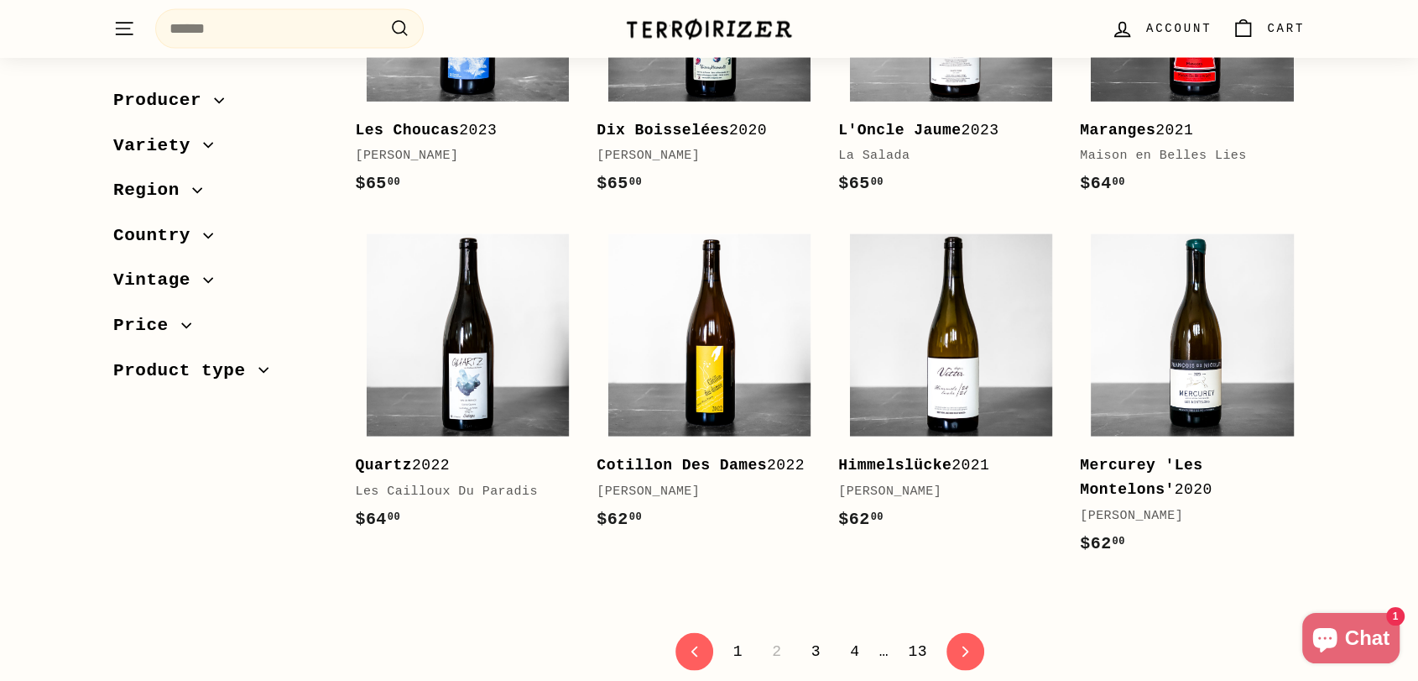
scroll to position [3357, 0]
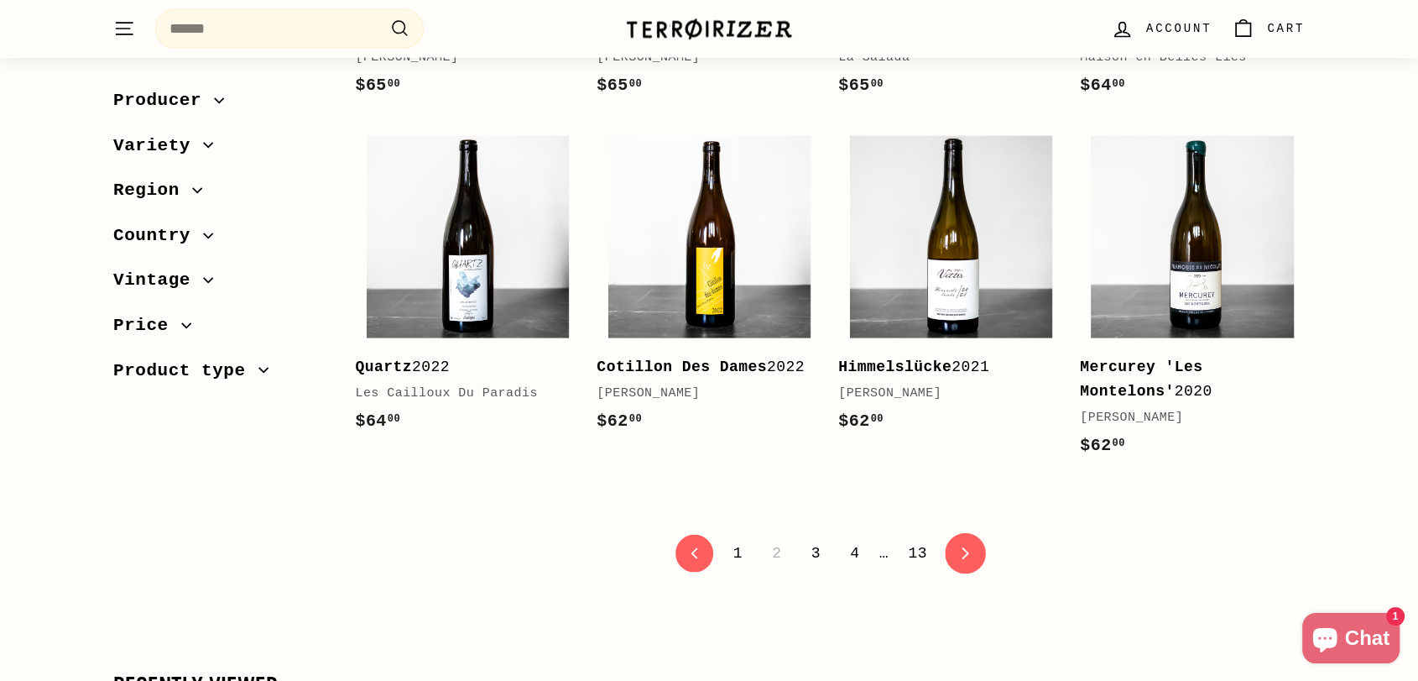
click at [962, 533] on link "icon-chevron Next" at bounding box center [965, 553] width 41 height 41
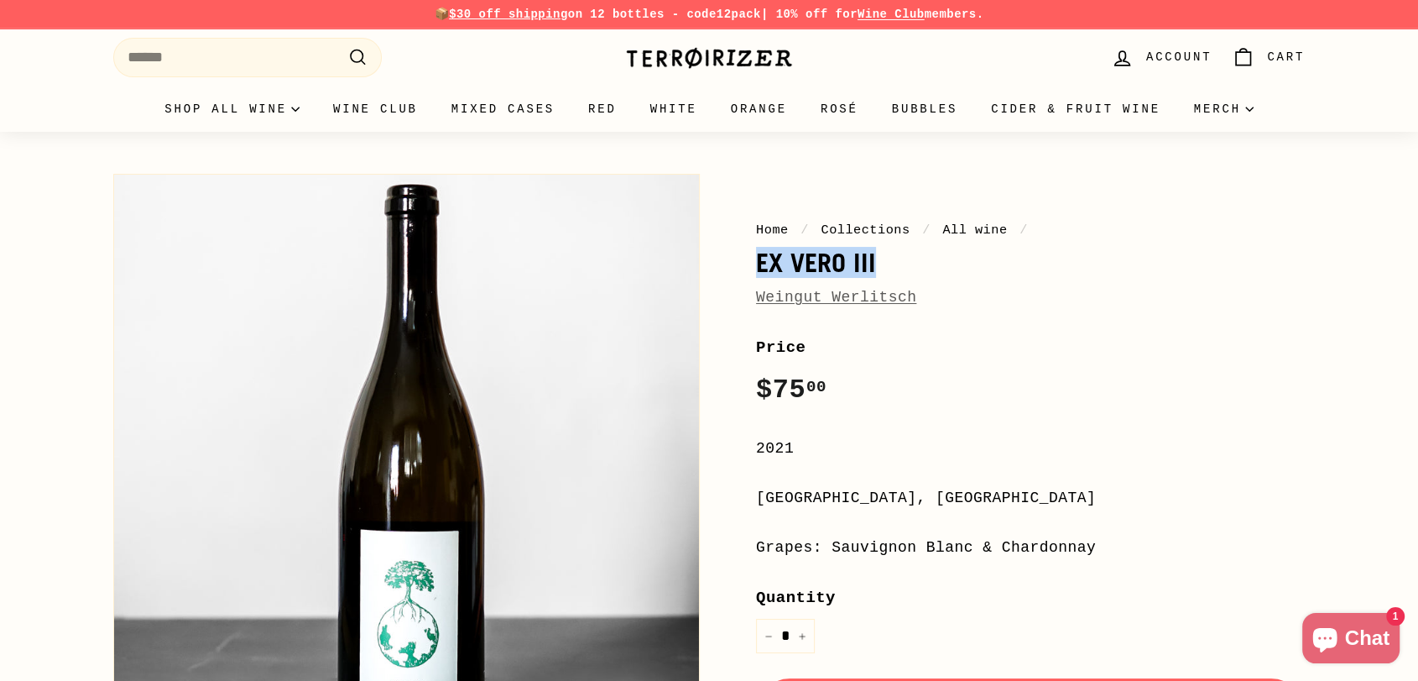
drag, startPoint x: 938, startPoint y: 261, endPoint x: 732, endPoint y: 258, distance: 206.5
click at [732, 258] on div "Home / Collections / All wine / Ex Vero III Weingut Werlitsch Price Regular pri…" at bounding box center [1011, 557] width 587 height 785
copy h1 "Ex Vero III"
click at [826, 301] on link "Weingut Werlitsch" at bounding box center [836, 297] width 160 height 17
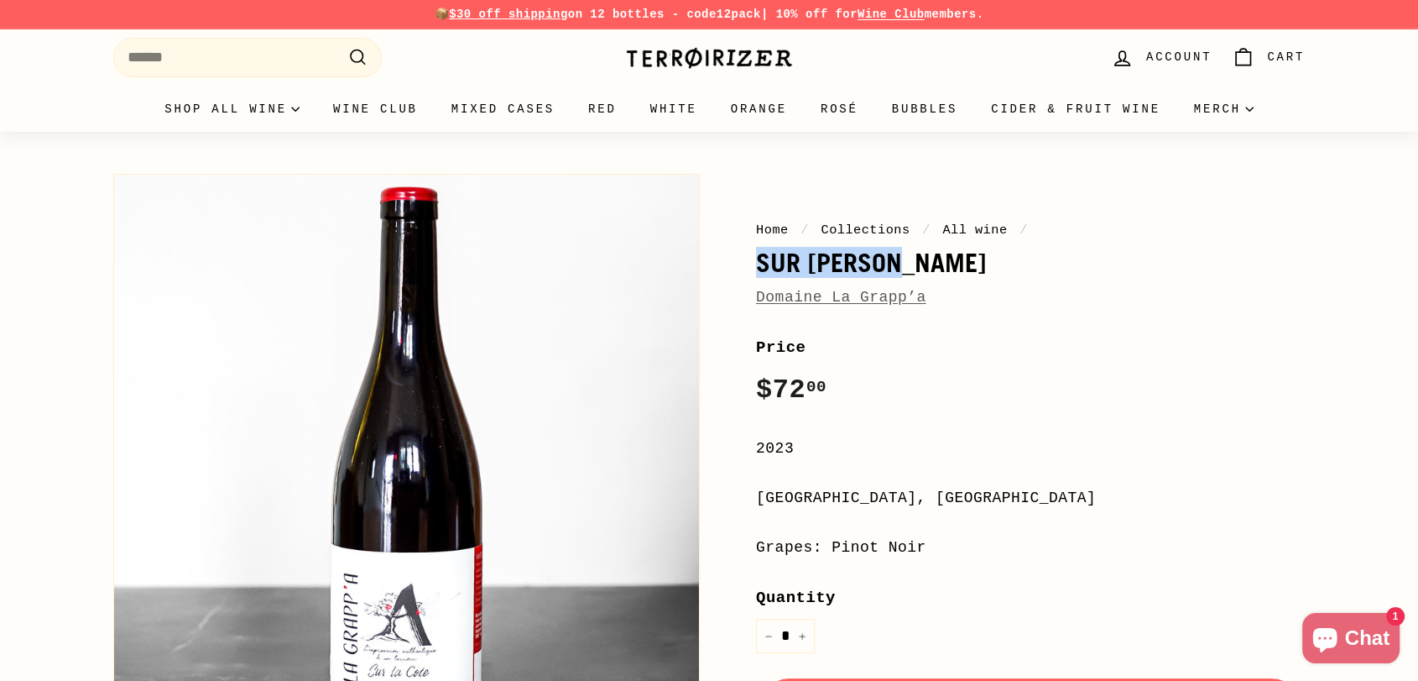
drag, startPoint x: 911, startPoint y: 265, endPoint x: 733, endPoint y: 264, distance: 178.8
click at [733, 264] on div "Home / Collections / All wine / Sur la [GEOGRAPHIC_DATA][PERSON_NAME] Price Reg…" at bounding box center [1011, 557] width 587 height 785
copy h1 "Sur [PERSON_NAME]"
click at [941, 317] on div "Home / Collections / All wine / Sur la [GEOGRAPHIC_DATA][PERSON_NAME] Price Reg…" at bounding box center [1011, 557] width 587 height 785
drag, startPoint x: 924, startPoint y: 303, endPoint x: 759, endPoint y: 305, distance: 165.3
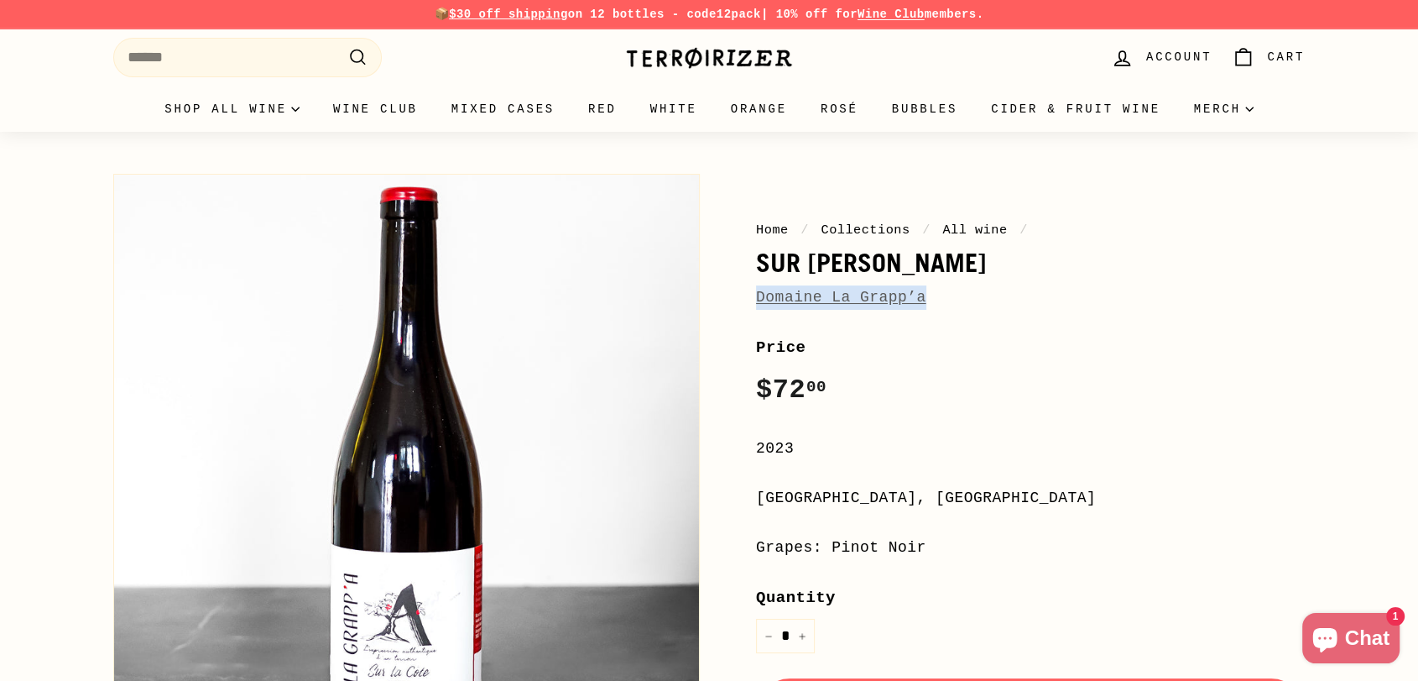
click at [759, 305] on div "Domaine La Grapp’a" at bounding box center [1030, 297] width 549 height 24
copy link "Domaine La Grapp’a"
click at [869, 299] on link "Domaine La Grapp’a" at bounding box center [841, 297] width 170 height 17
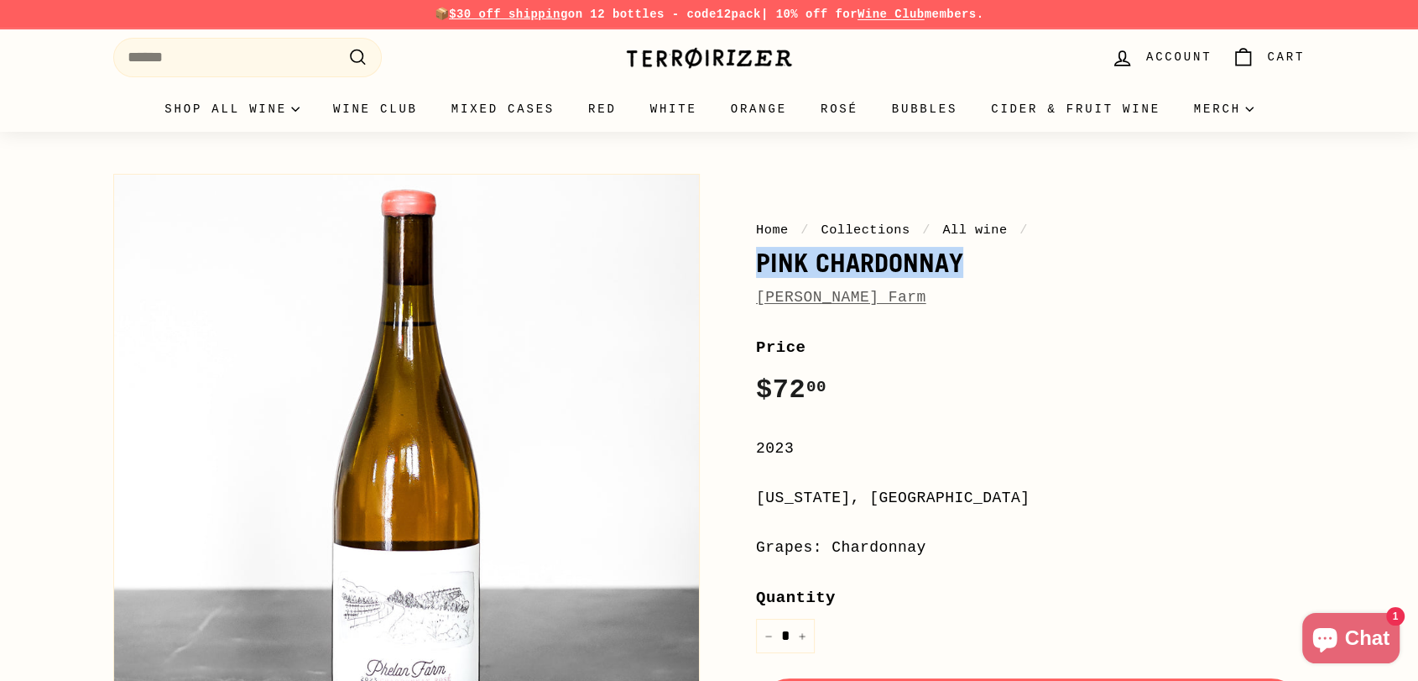
drag, startPoint x: 972, startPoint y: 271, endPoint x: 745, endPoint y: 269, distance: 226.6
click at [745, 269] on div "Home / Collections / All wine / Pink Chardonnay [PERSON_NAME] Farm Price Regula…" at bounding box center [1011, 557] width 587 height 785
click at [821, 302] on link "[PERSON_NAME] Farm" at bounding box center [841, 297] width 170 height 17
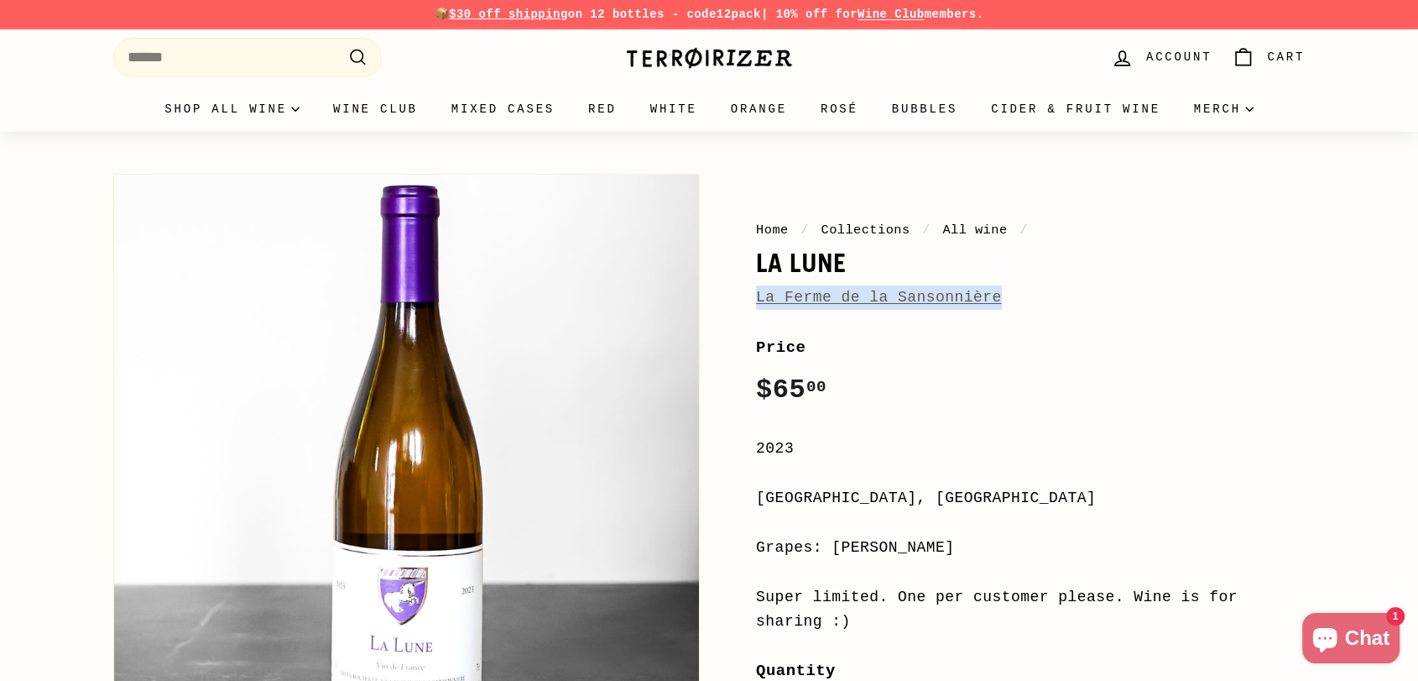
drag, startPoint x: 1024, startPoint y: 300, endPoint x: 758, endPoint y: 293, distance: 266.1
click at [758, 293] on div "La Ferme de la Sansonnière" at bounding box center [1030, 297] width 549 height 24
copy link "La Ferme de la Sansonnière"
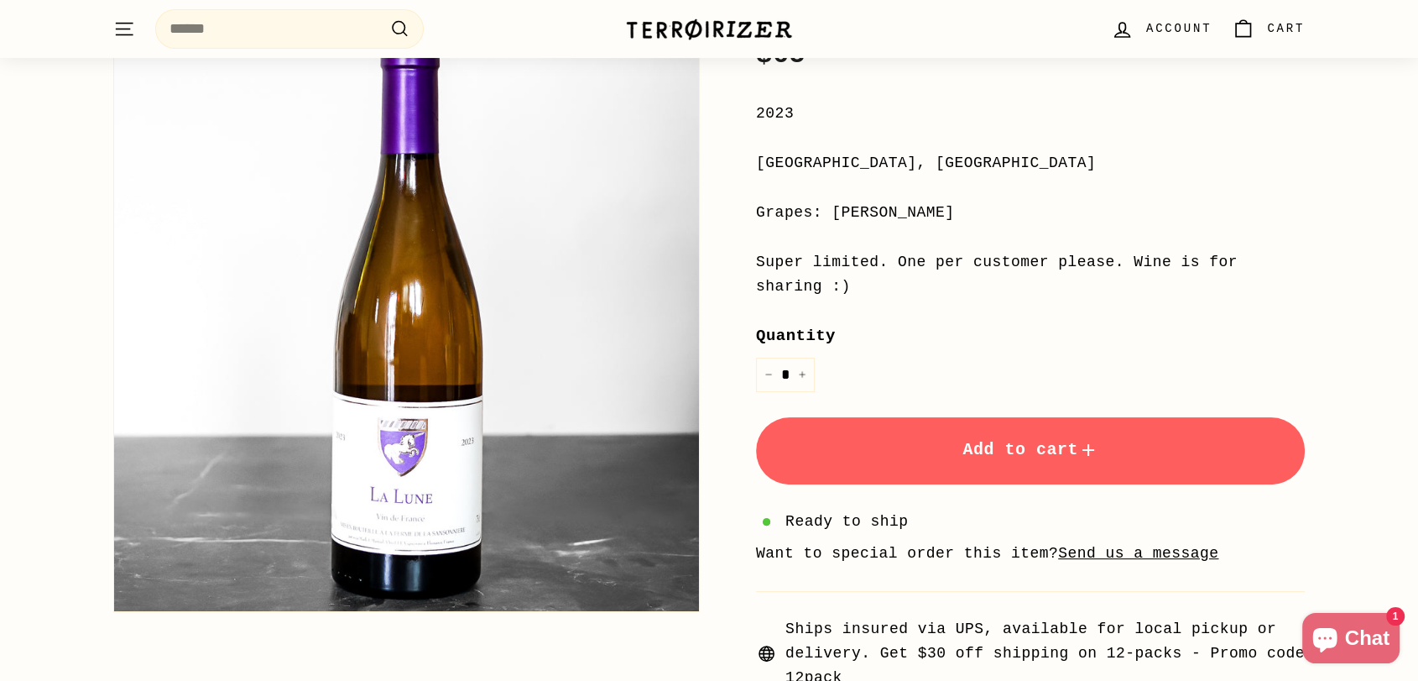
scroll to position [93, 0]
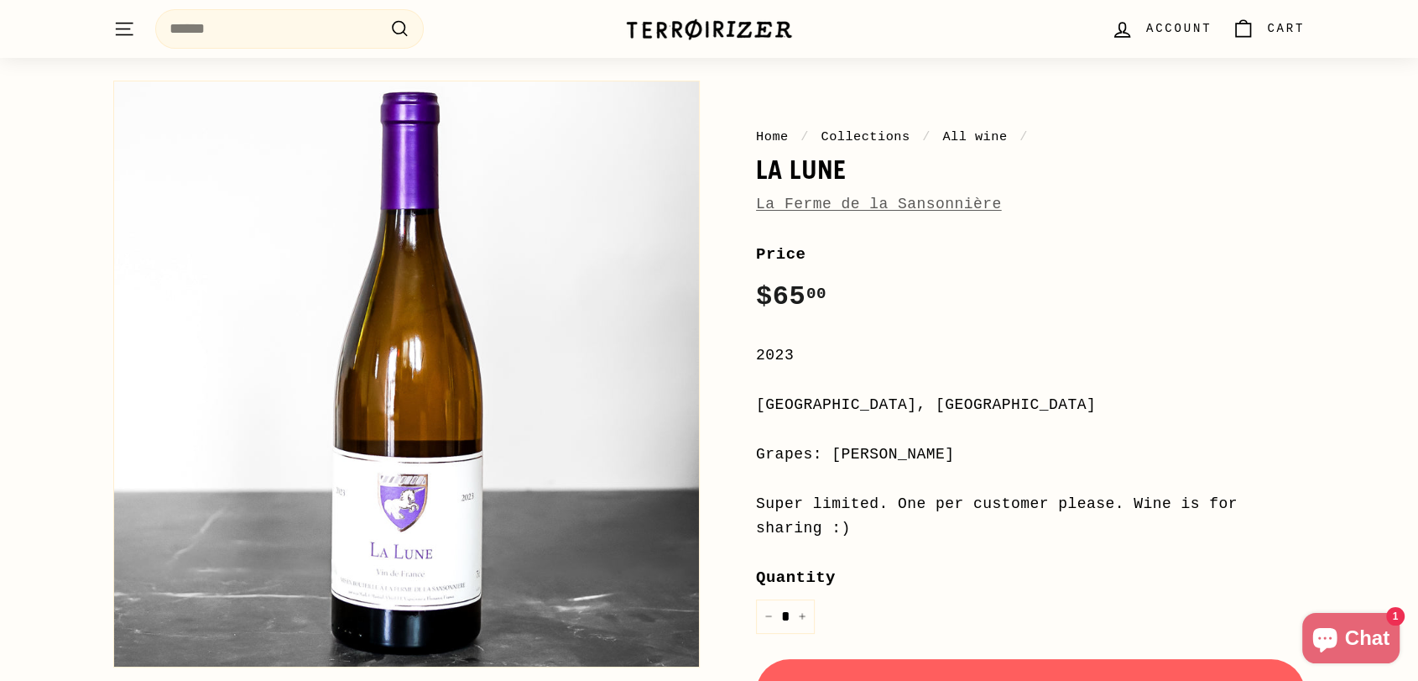
click at [1013, 196] on div "La Ferme de la Sansonnière" at bounding box center [1030, 204] width 549 height 24
drag, startPoint x: 986, startPoint y: 204, endPoint x: 759, endPoint y: 203, distance: 227.4
click at [759, 203] on div "La Ferme de la Sansonnière" at bounding box center [1030, 204] width 549 height 24
copy link "La Ferme de la Sansonnière"
click at [904, 164] on h1 "La Lune" at bounding box center [1030, 169] width 549 height 29
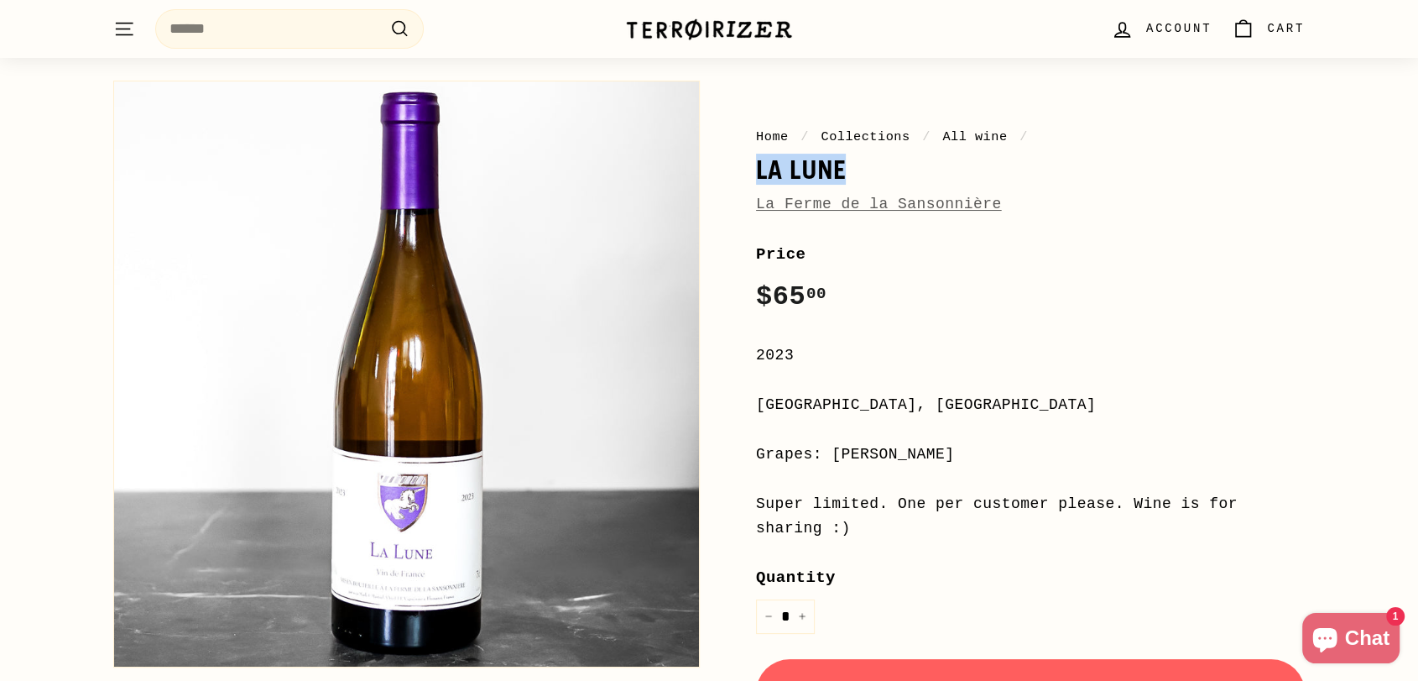
drag, startPoint x: 864, startPoint y: 169, endPoint x: 764, endPoint y: 169, distance: 99.9
click at [754, 169] on div "Home / Collections / All wine / La Lune La Ferme de la Sansonnière Price Regula…" at bounding box center [1011, 501] width 587 height 859
copy h1 "La Lune"
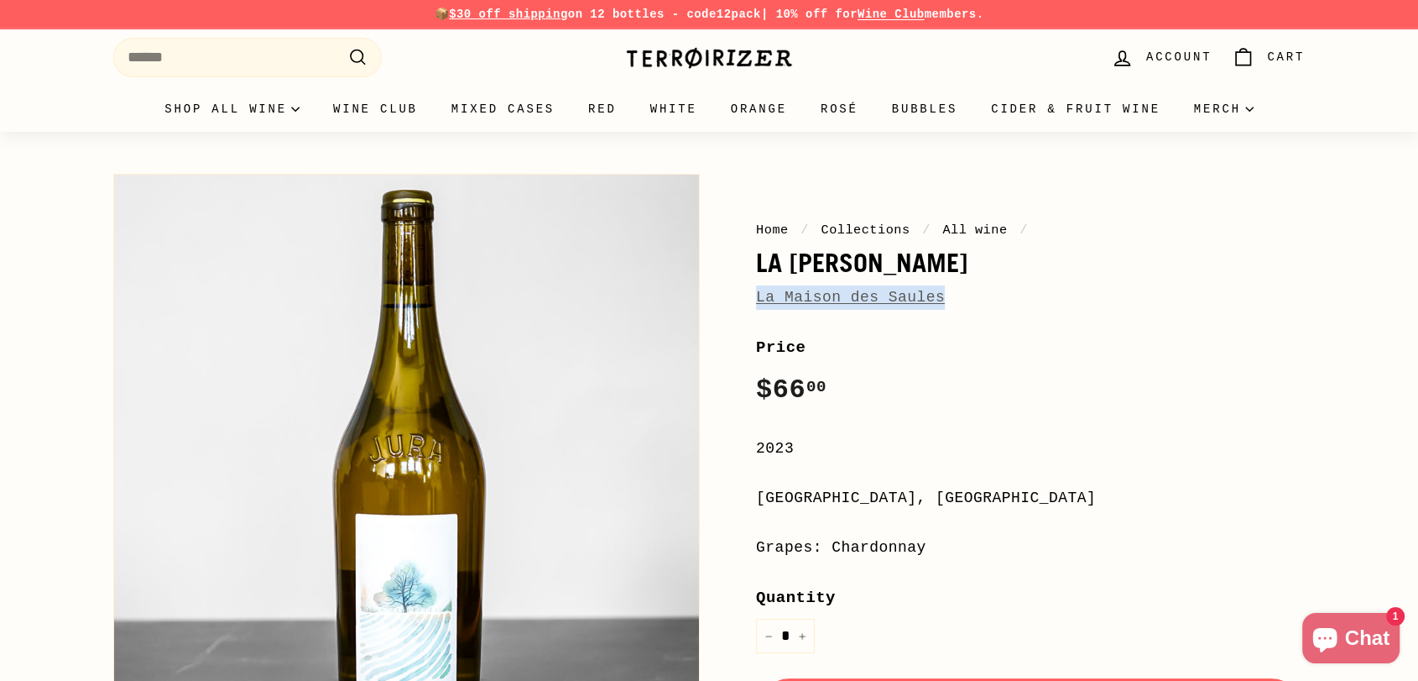
drag, startPoint x: 953, startPoint y: 300, endPoint x: 745, endPoint y: 300, distance: 208.1
click at [745, 300] on div "Home / Collections / All wine / La [PERSON_NAME] La Maison des Saules Price Reg…" at bounding box center [1011, 557] width 587 height 785
copy link "La Maison des Saules"
drag, startPoint x: 988, startPoint y: 264, endPoint x: 738, endPoint y: 256, distance: 250.2
click at [738, 256] on div "Home / Collections / All wine / La Madeleine La Maison des Saules Price Regular…" at bounding box center [1011, 557] width 587 height 785
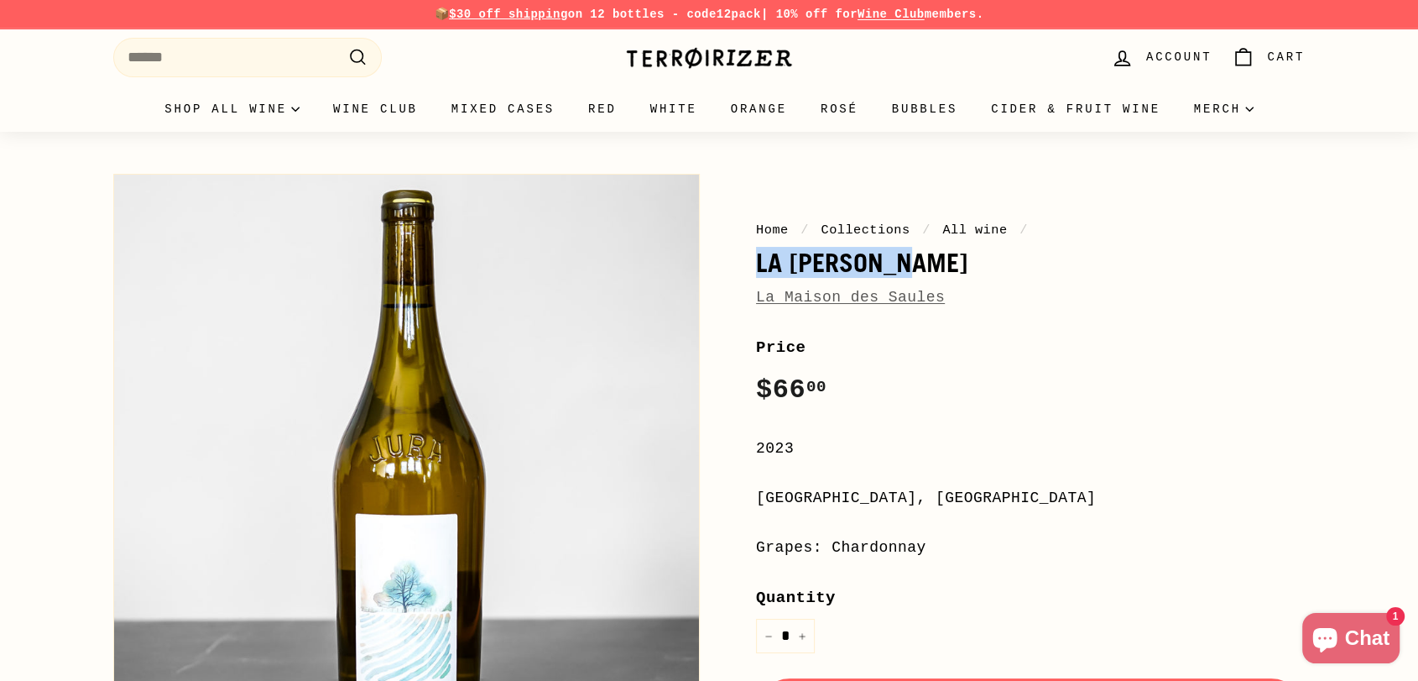
copy h1 "La [PERSON_NAME]"
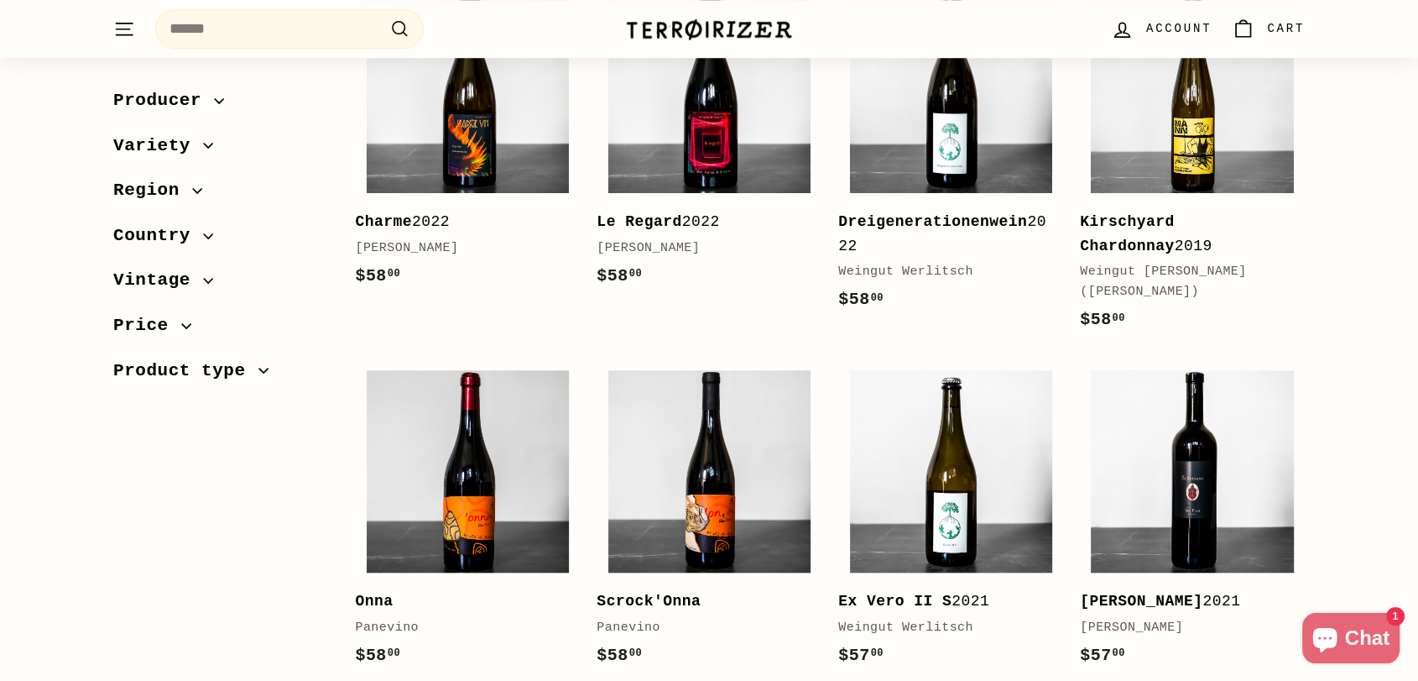
scroll to position [1491, 0]
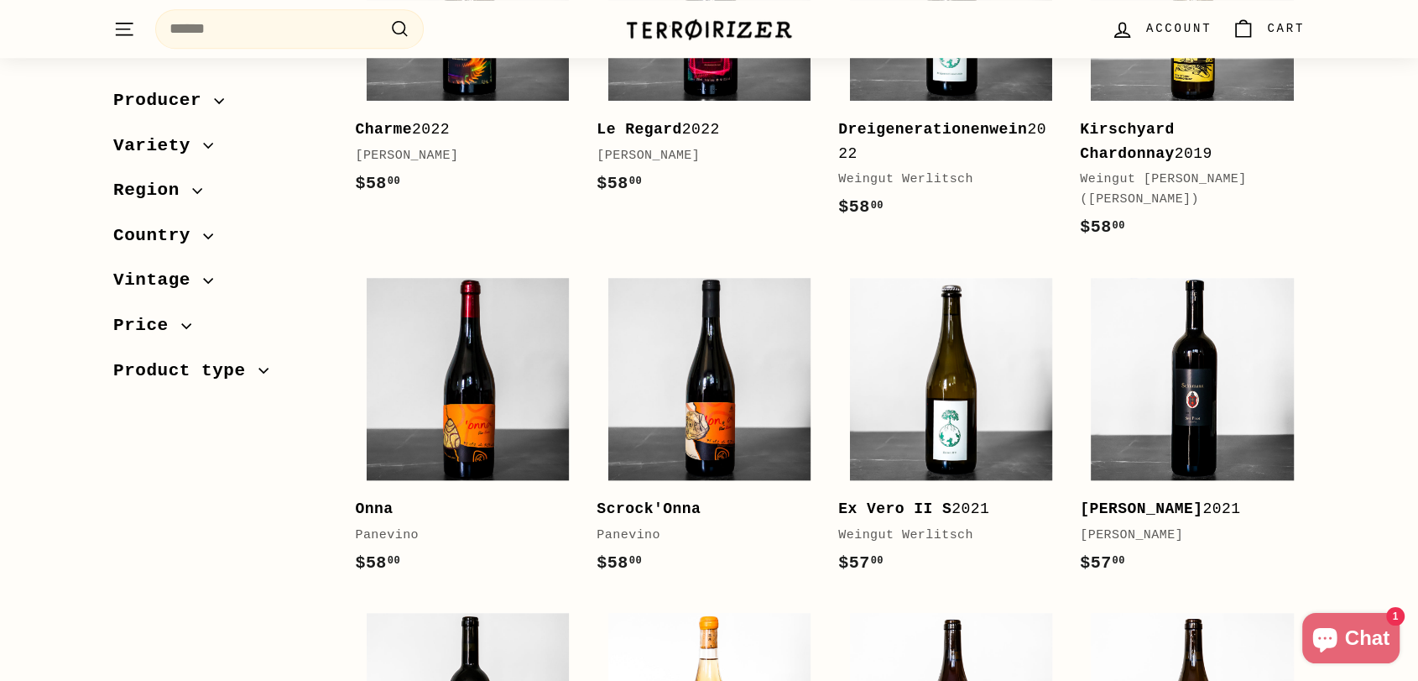
drag, startPoint x: 930, startPoint y: 132, endPoint x: 948, endPoint y: 143, distance: 21.4
click at [948, 143] on div "Dreigenerationenwein 2022" at bounding box center [942, 141] width 208 height 49
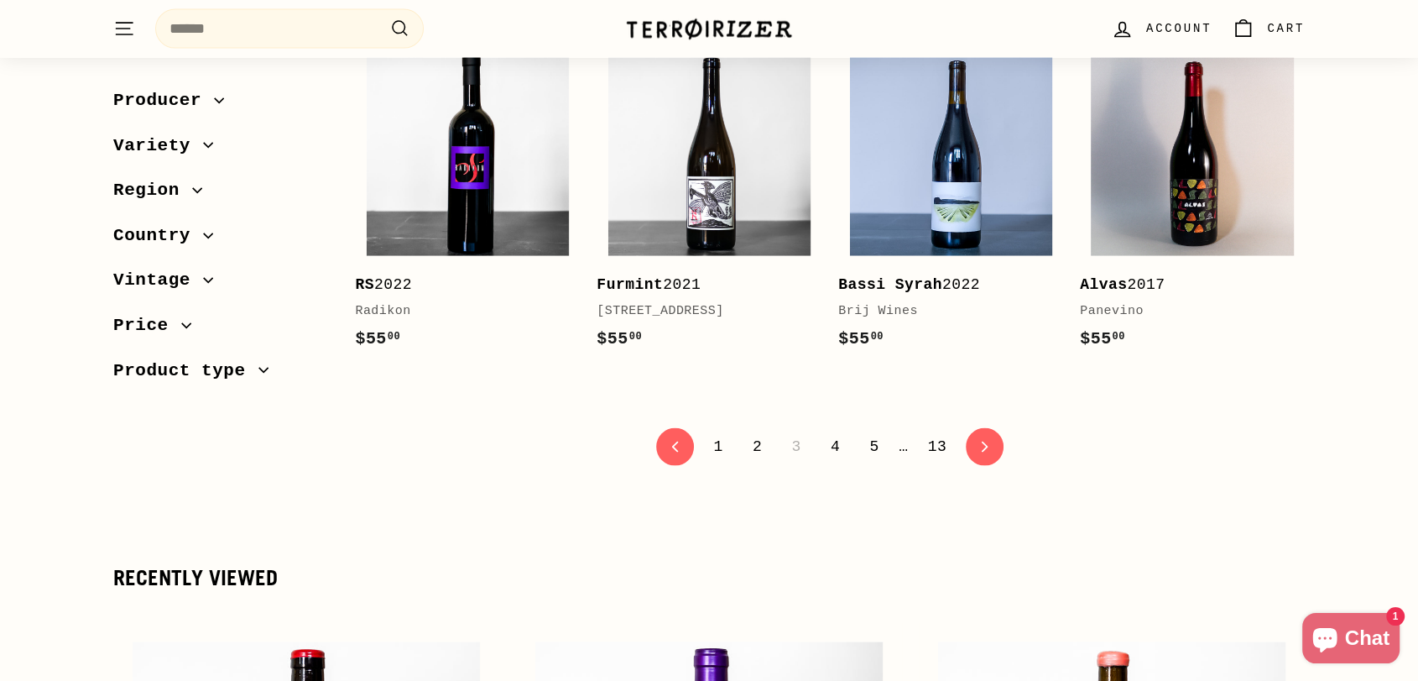
scroll to position [3543, 0]
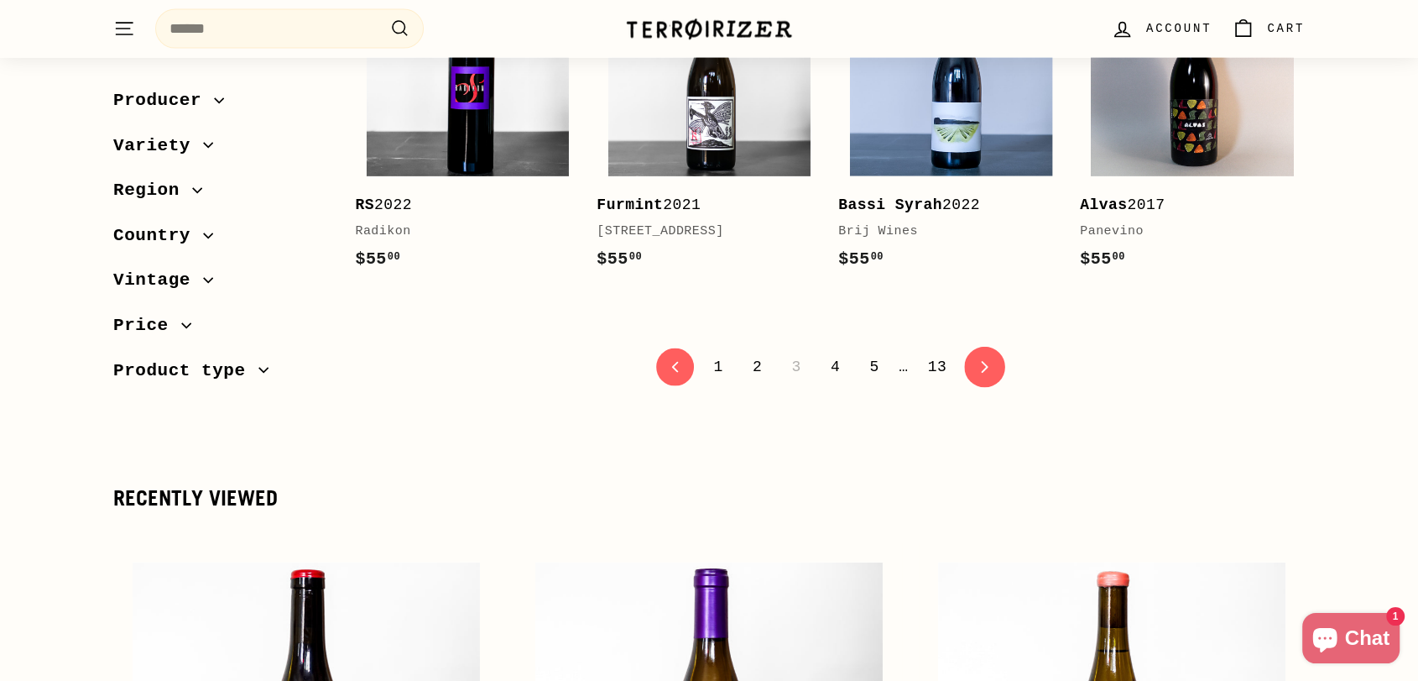
click at [982, 347] on link "icon-chevron Next" at bounding box center [984, 367] width 41 height 41
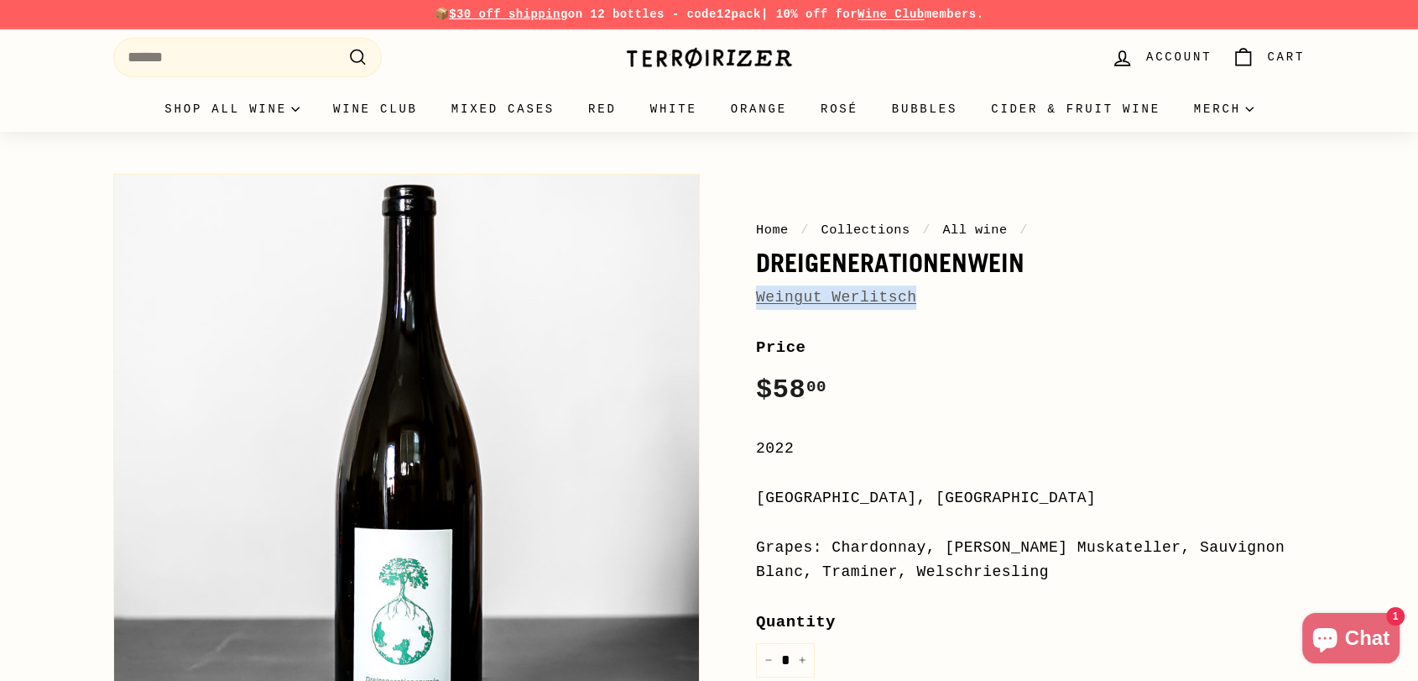
drag, startPoint x: 905, startPoint y: 304, endPoint x: 756, endPoint y: 298, distance: 149.5
click at [756, 298] on div "Weingut Werlitsch" at bounding box center [1030, 297] width 549 height 24
copy link "Weingut Werlitsch"
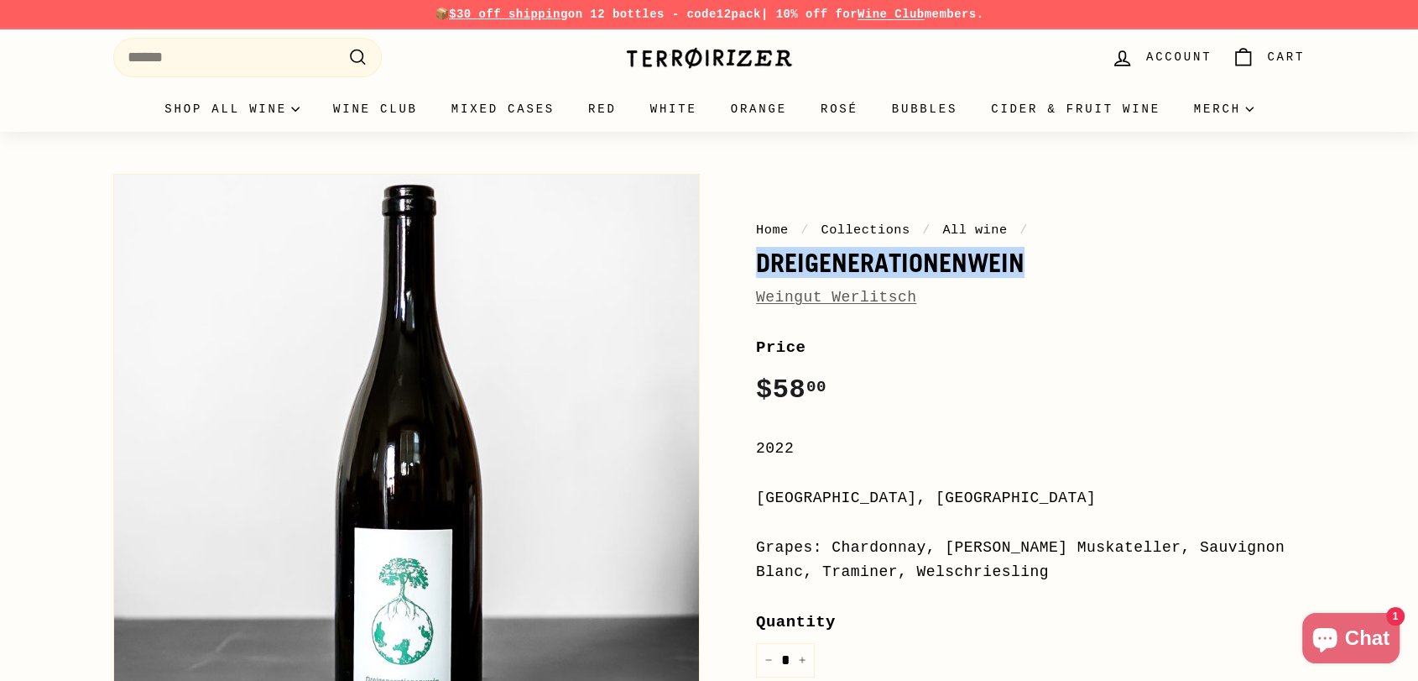
drag, startPoint x: 1049, startPoint y: 267, endPoint x: 759, endPoint y: 264, distance: 290.4
click at [759, 264] on h1 "Dreigenerationenwein" at bounding box center [1030, 262] width 549 height 29
copy h1 "Dreigenerationenwein"
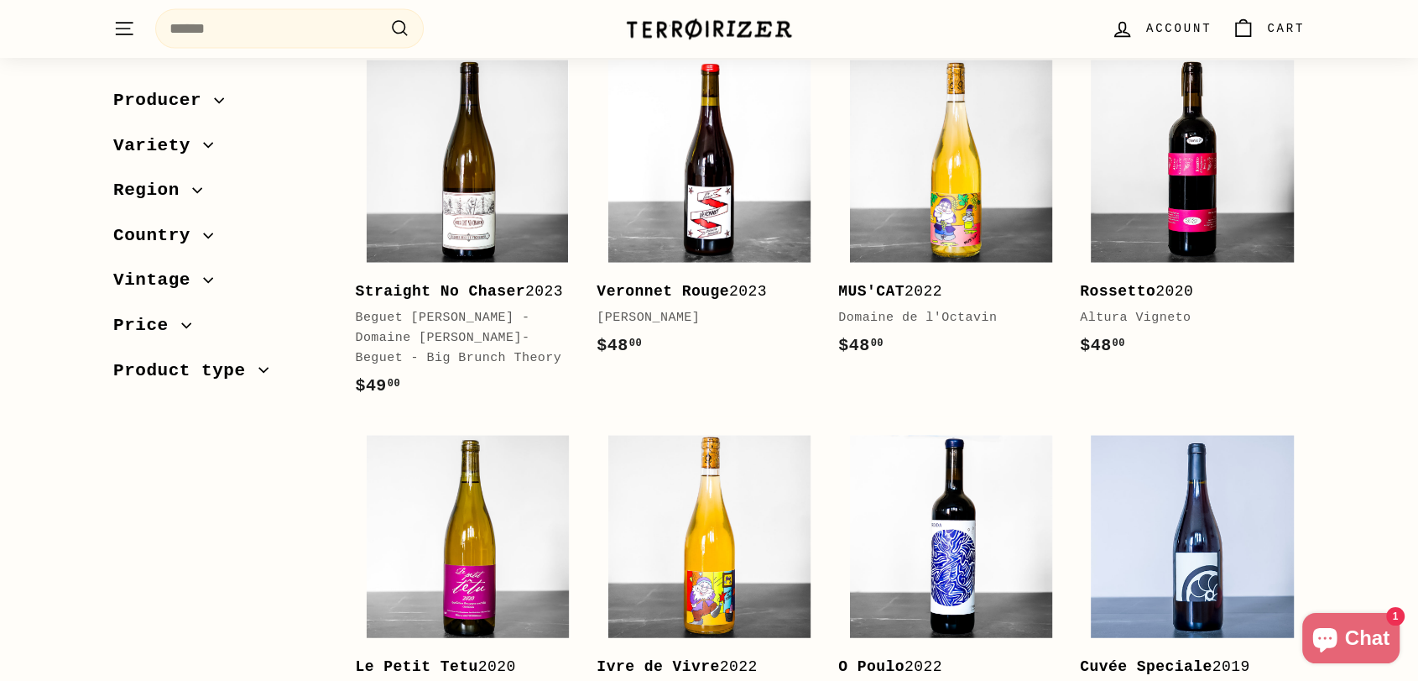
scroll to position [3450, 0]
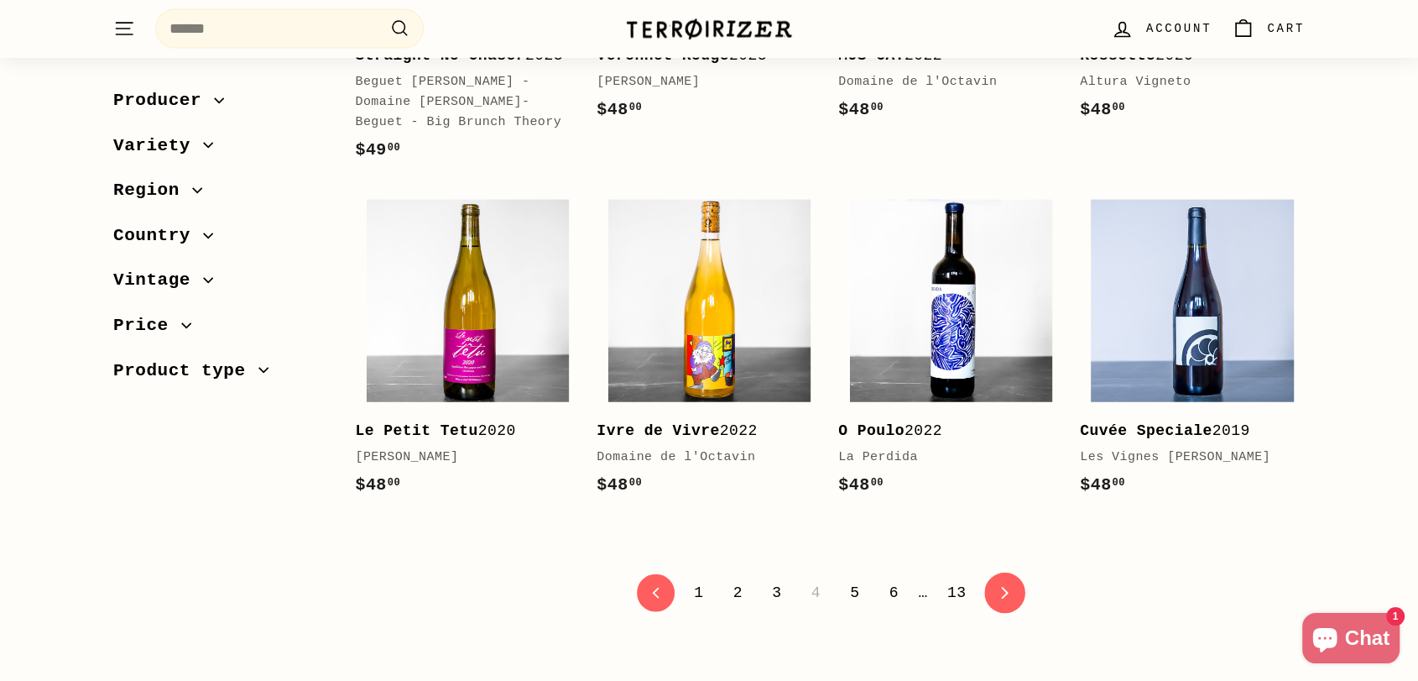
click at [1001, 572] on link "icon-chevron Next" at bounding box center [1004, 592] width 41 height 41
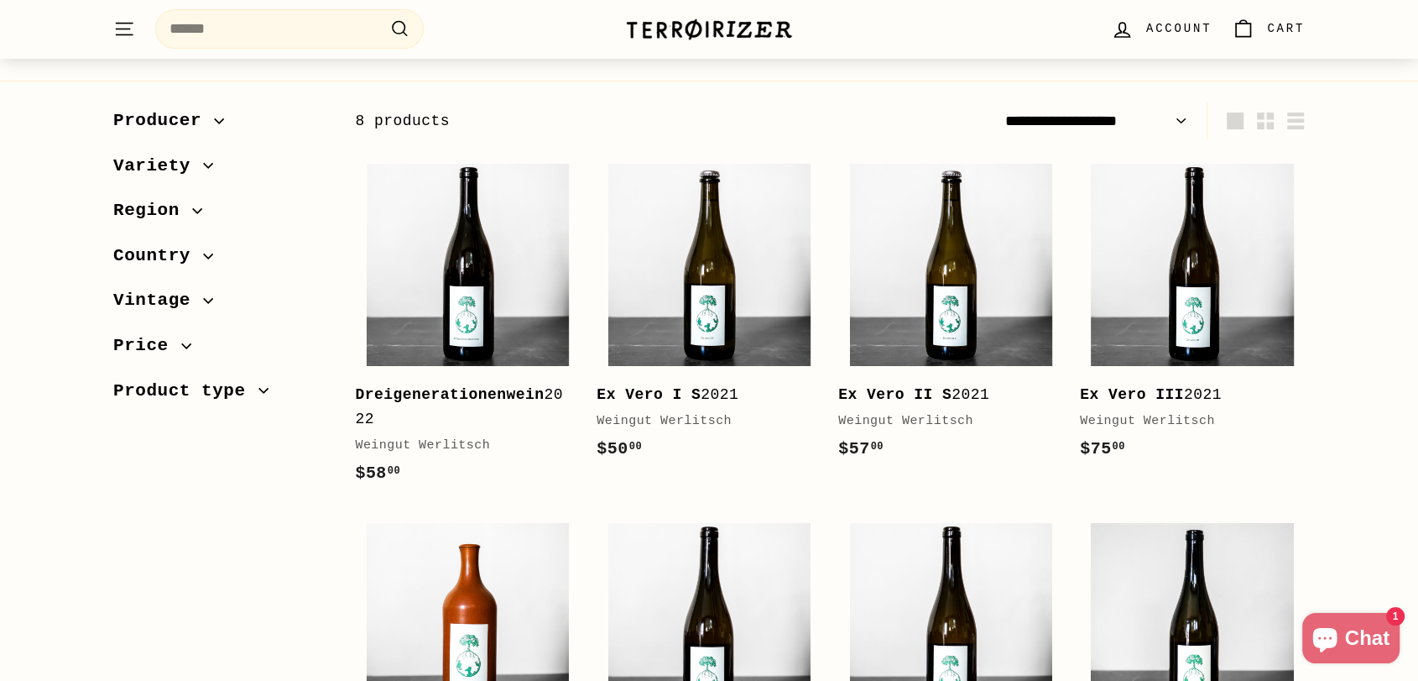
scroll to position [279, 0]
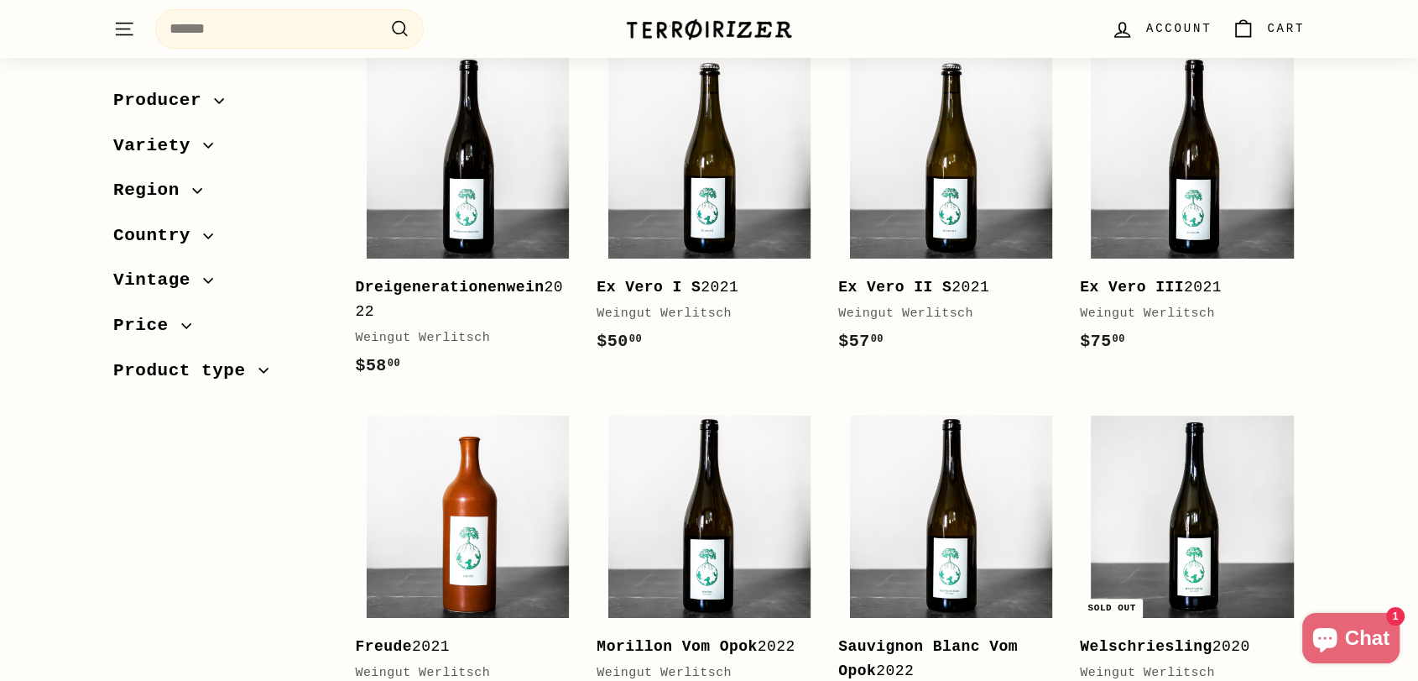
click at [1364, 380] on div "Sort Featured Best selling Alphabetically, A-Z Alphabetically, Z-A Price, low t…" at bounding box center [709, 404] width 1418 height 819
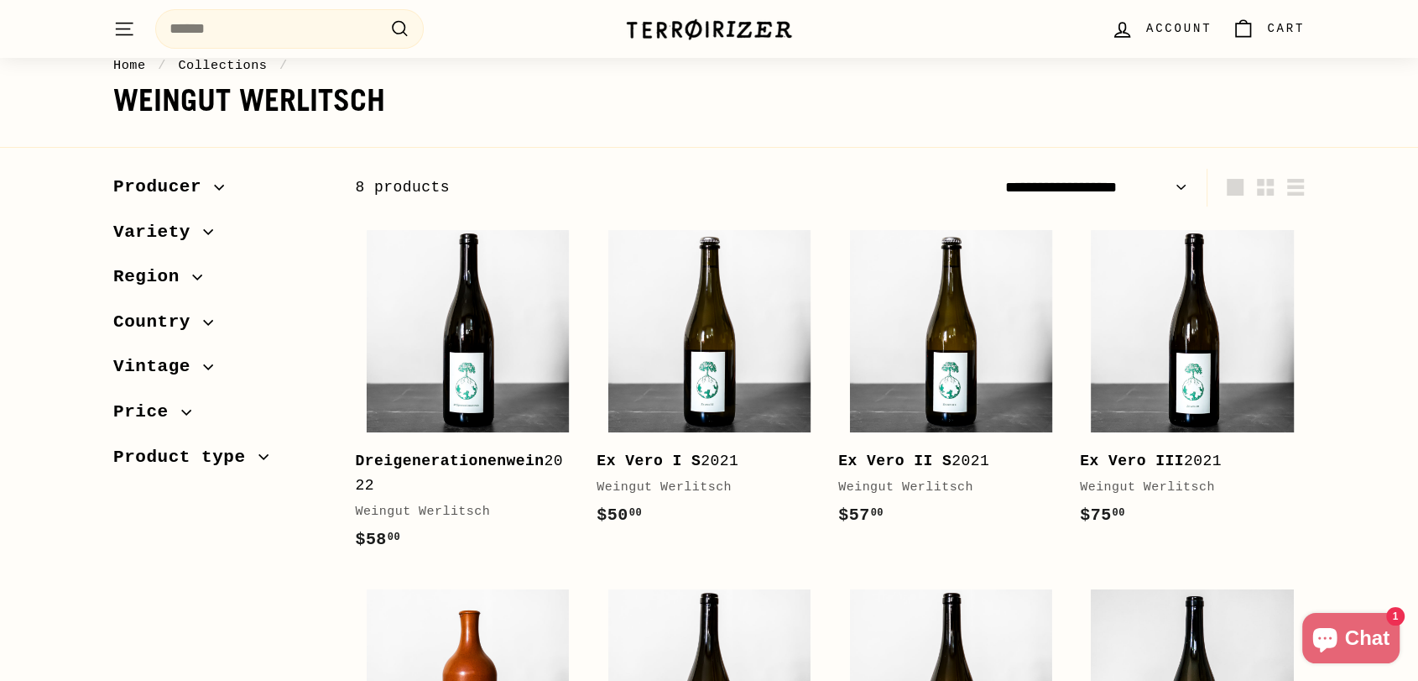
scroll to position [0, 0]
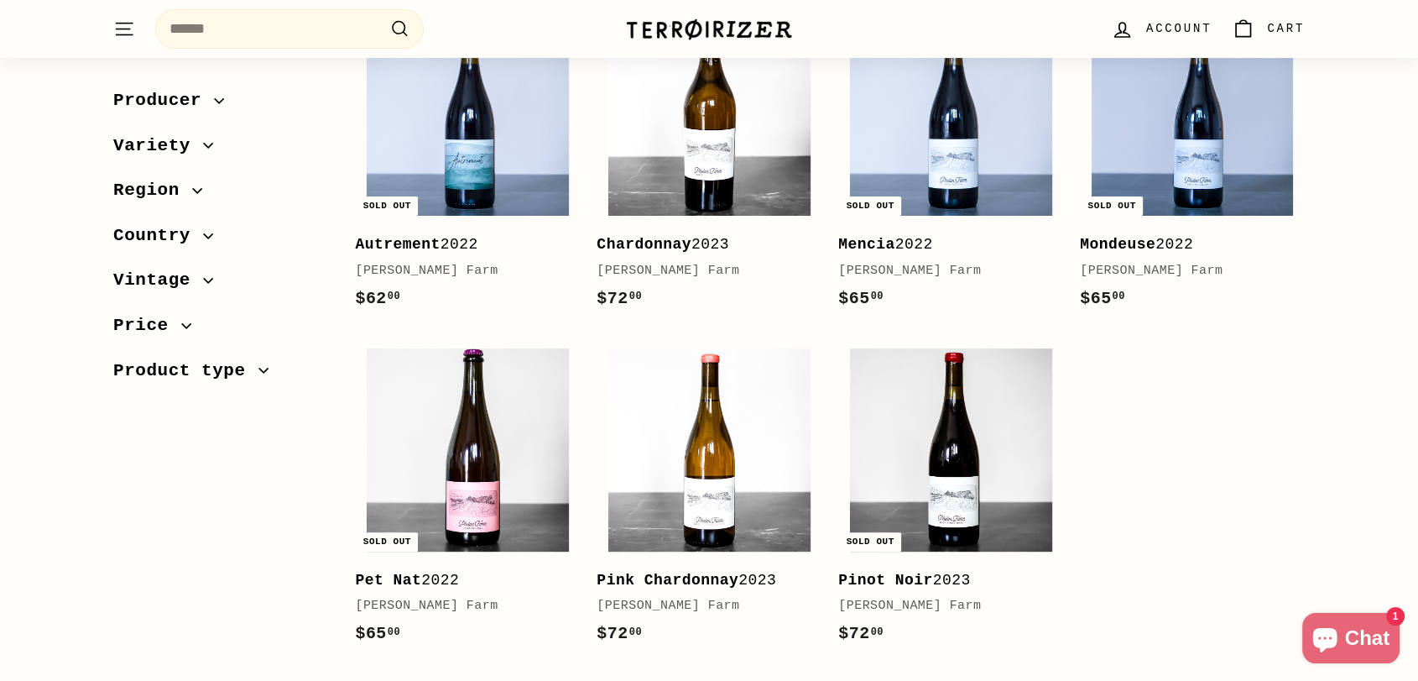
scroll to position [373, 0]
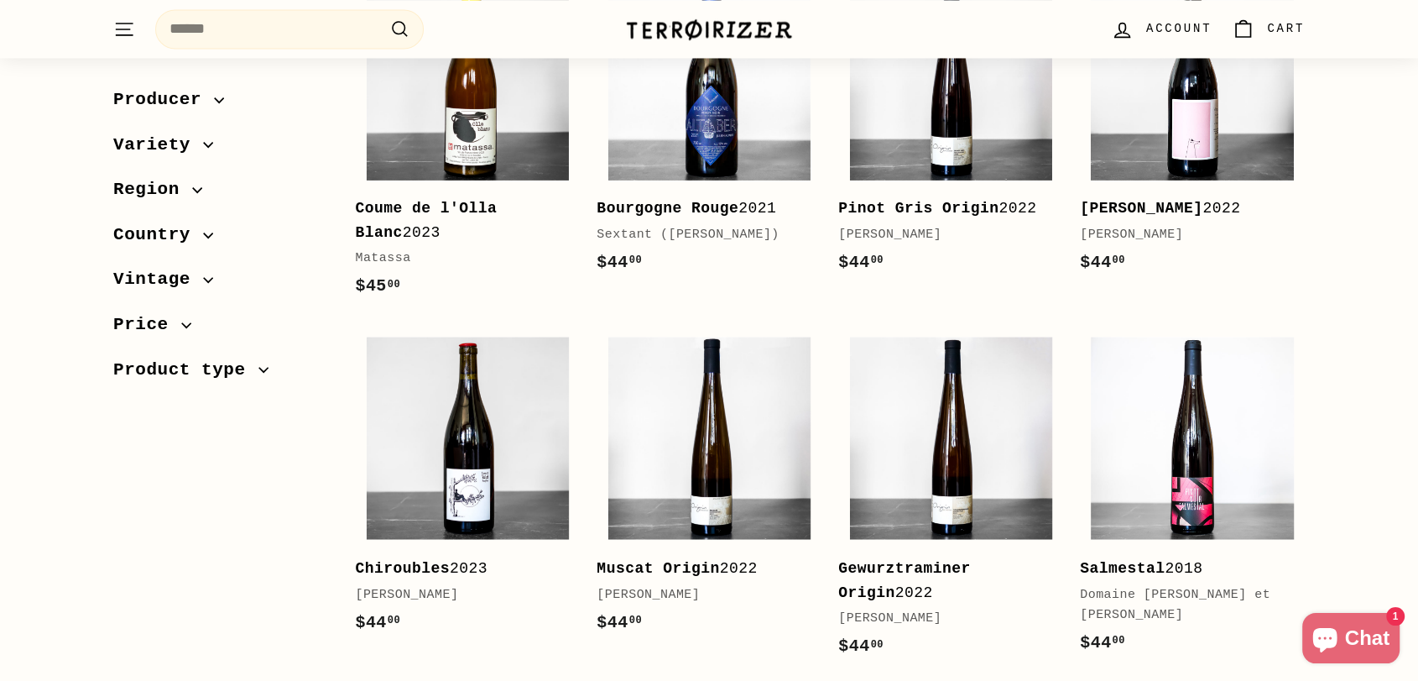
scroll to position [3263, 0]
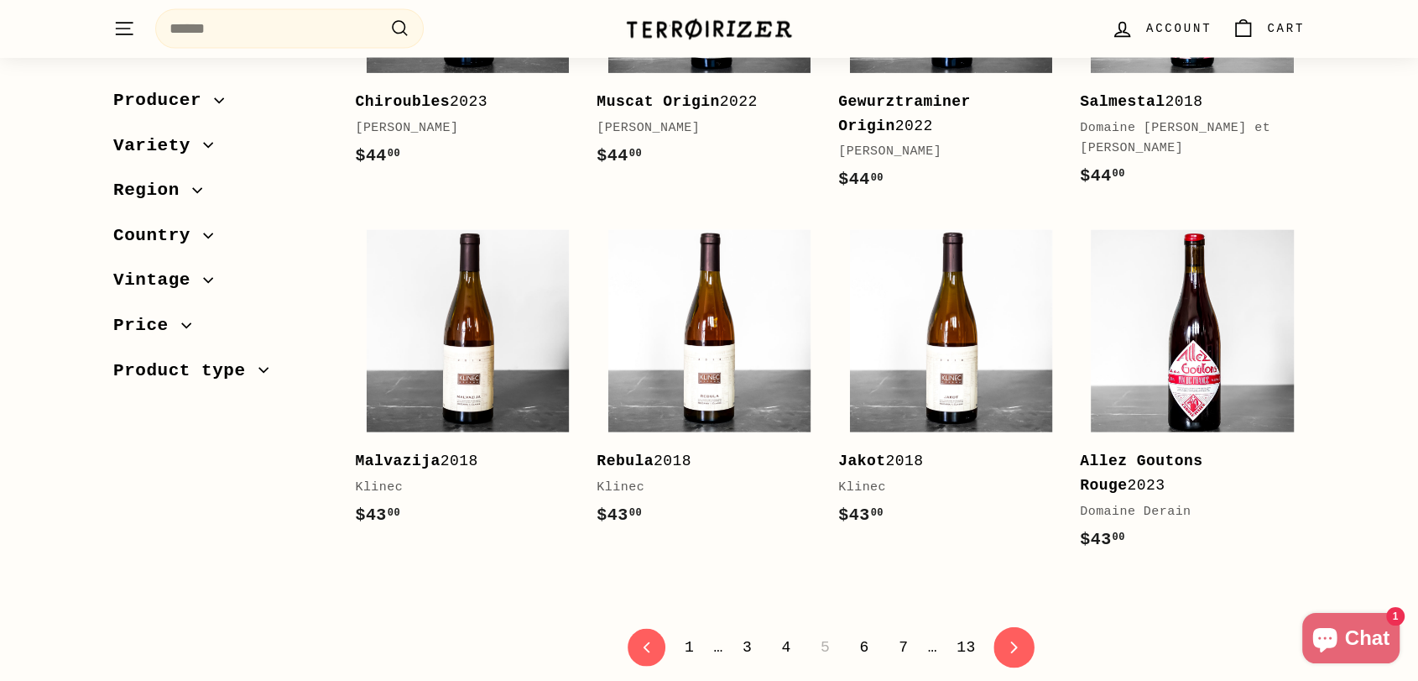
click at [1000, 627] on link "icon-chevron Next" at bounding box center [1014, 647] width 41 height 41
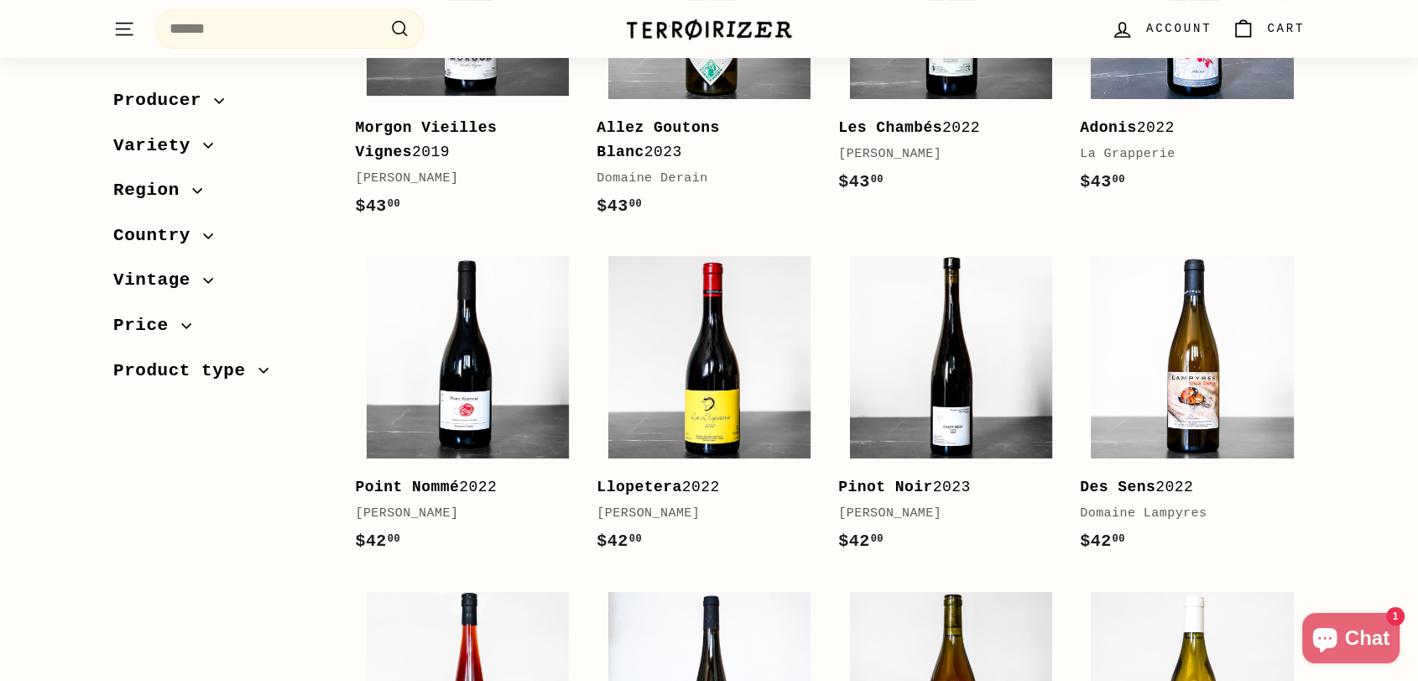
scroll to position [559, 0]
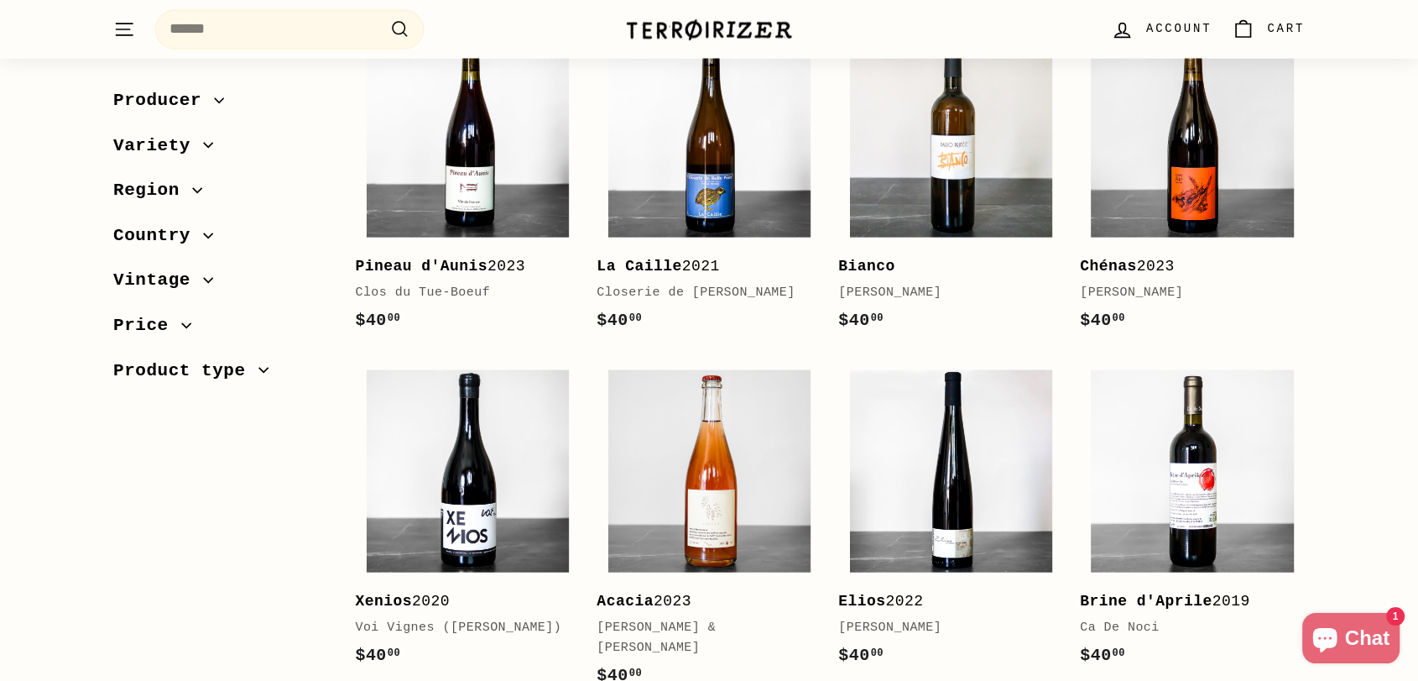
scroll to position [3263, 0]
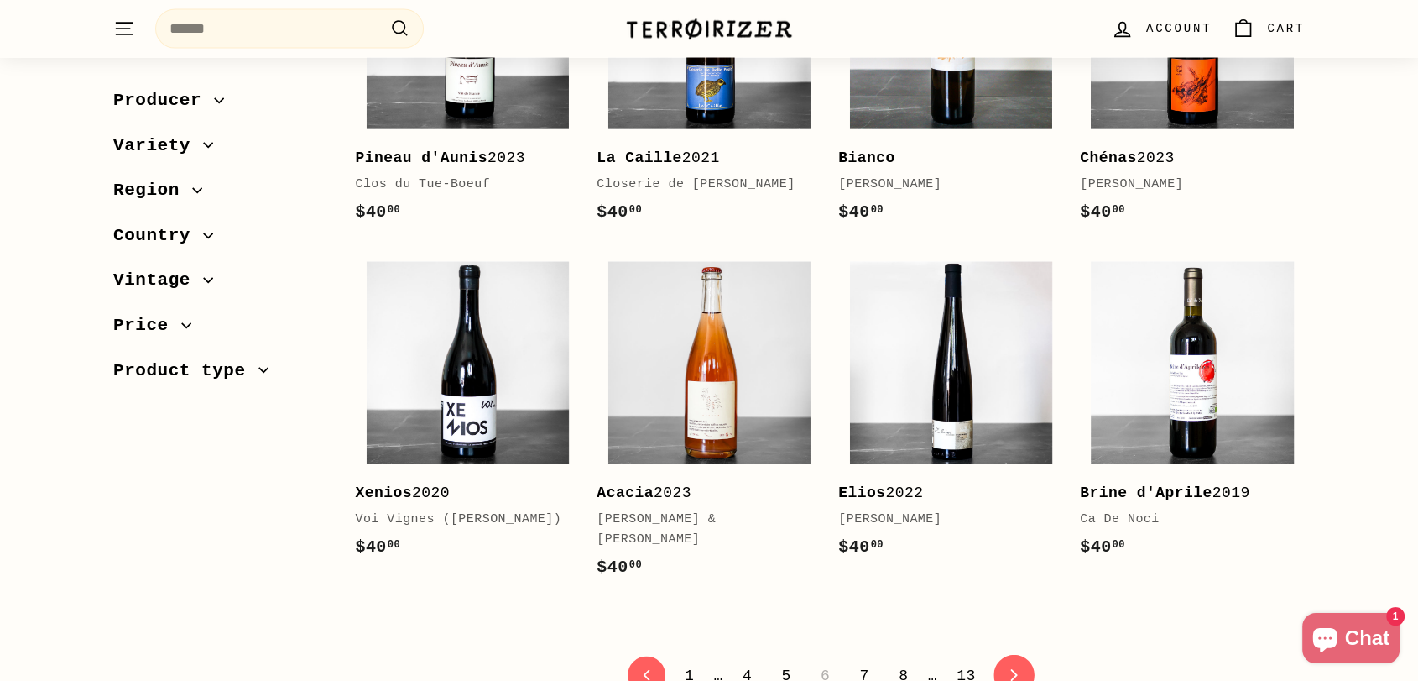
click at [1012, 670] on icon "icon-chevron" at bounding box center [1014, 676] width 12 height 12
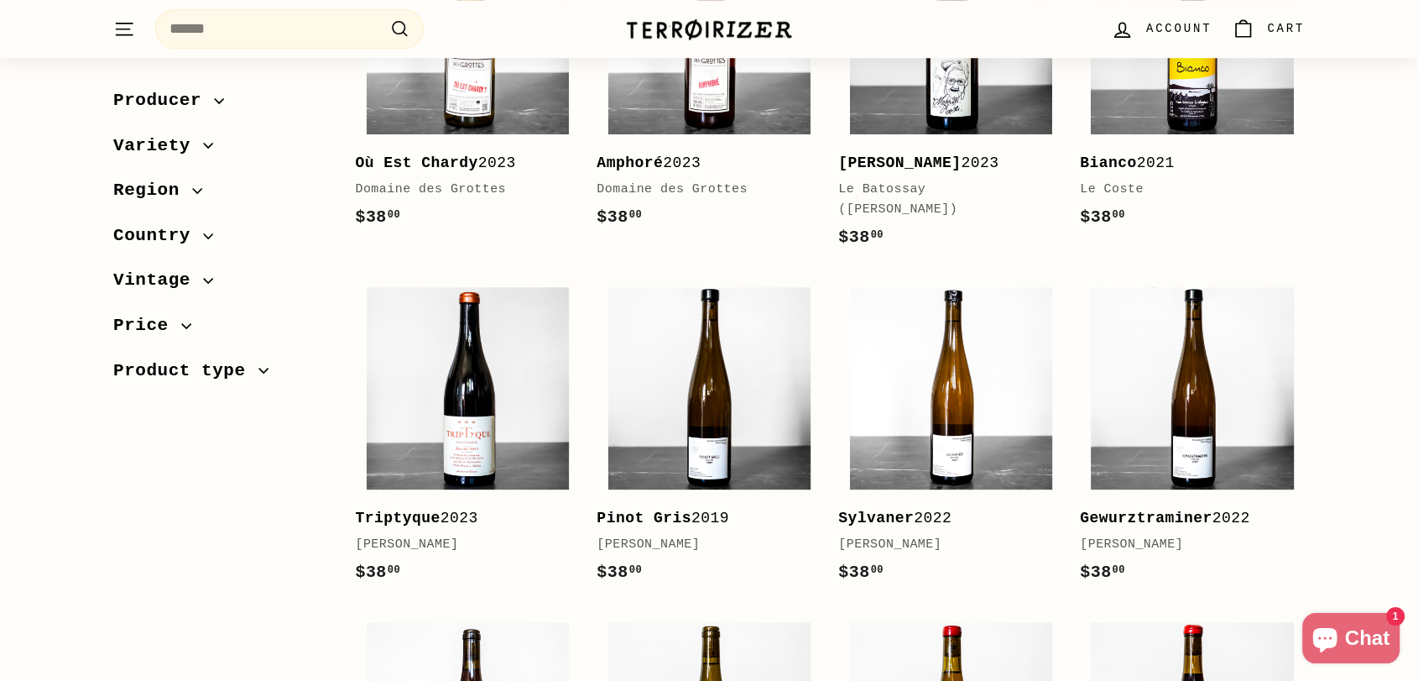
scroll to position [1584, 0]
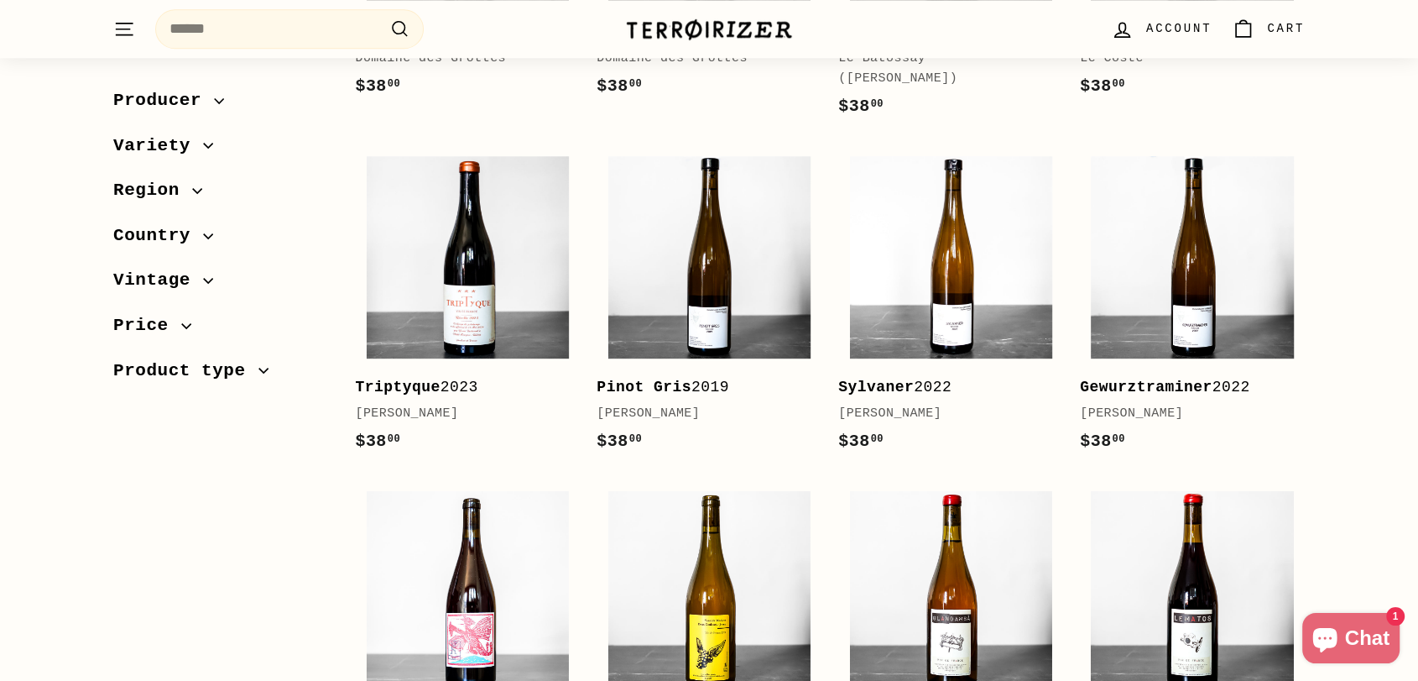
click at [1323, 368] on div "Sort Featured Best selling Alphabetically, A-Z Alphabetically, Z-A Price, low t…" at bounding box center [709, 548] width 1259 height 3717
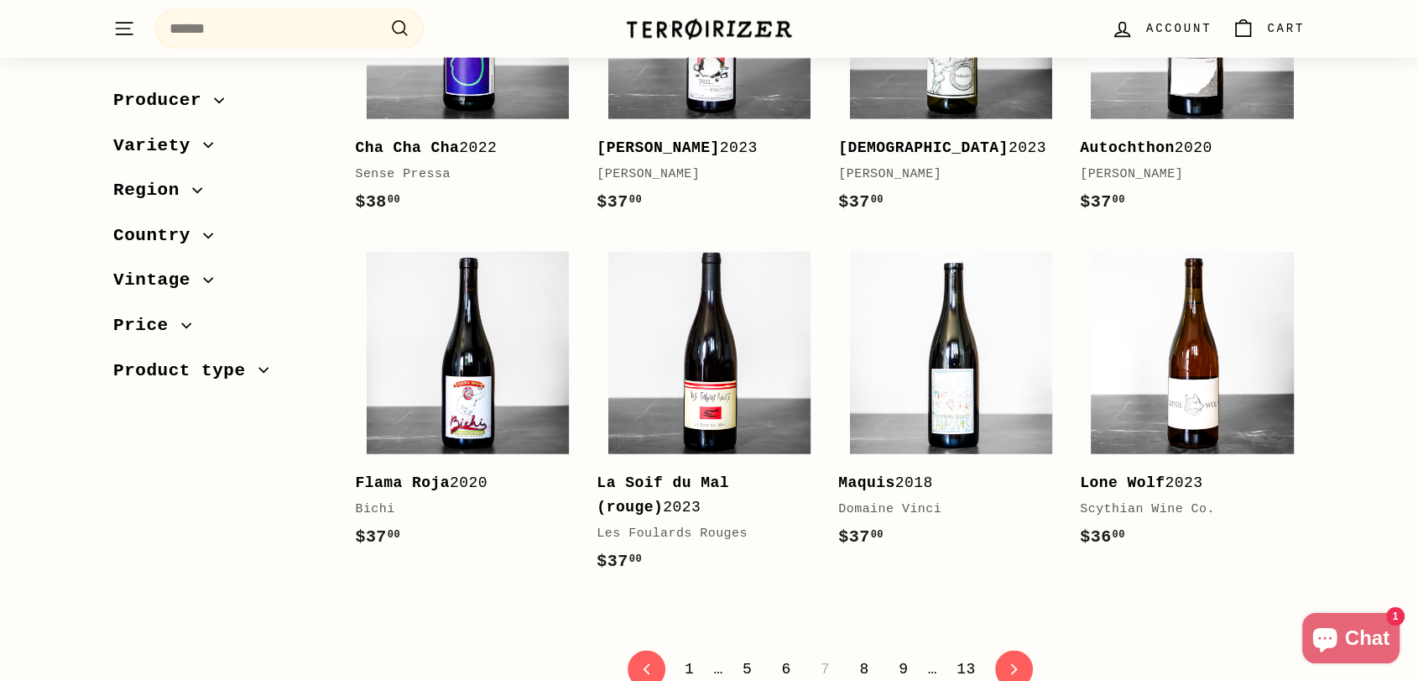
scroll to position [3392, 0]
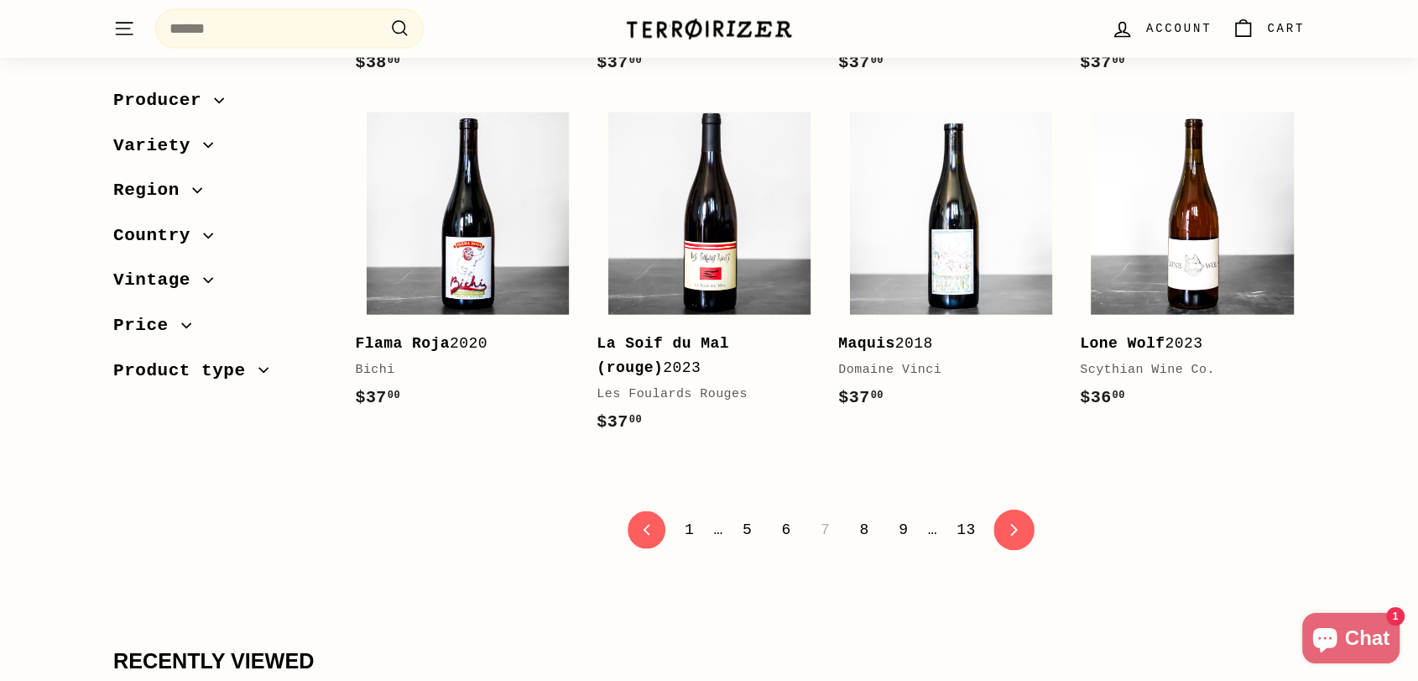
click at [1008, 524] on icon "icon-chevron" at bounding box center [1014, 530] width 12 height 12
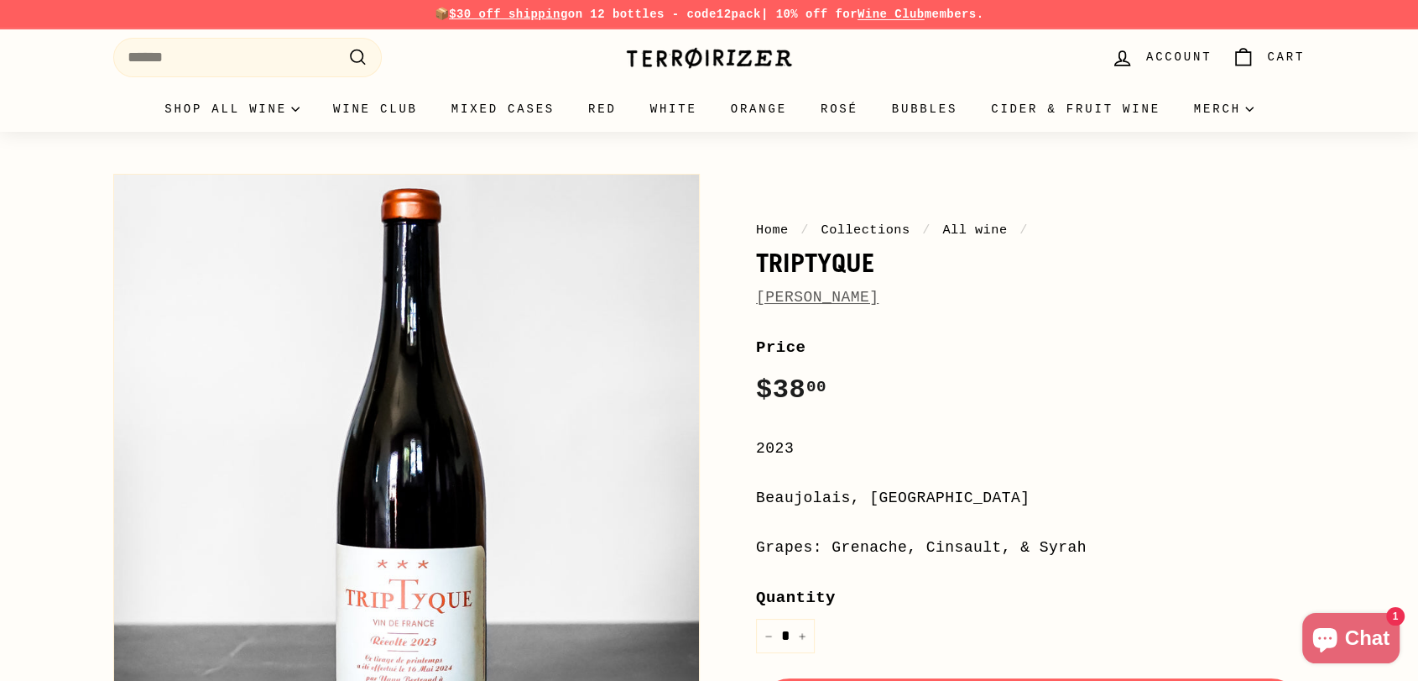
click at [819, 297] on link "[PERSON_NAME]" at bounding box center [817, 297] width 123 height 17
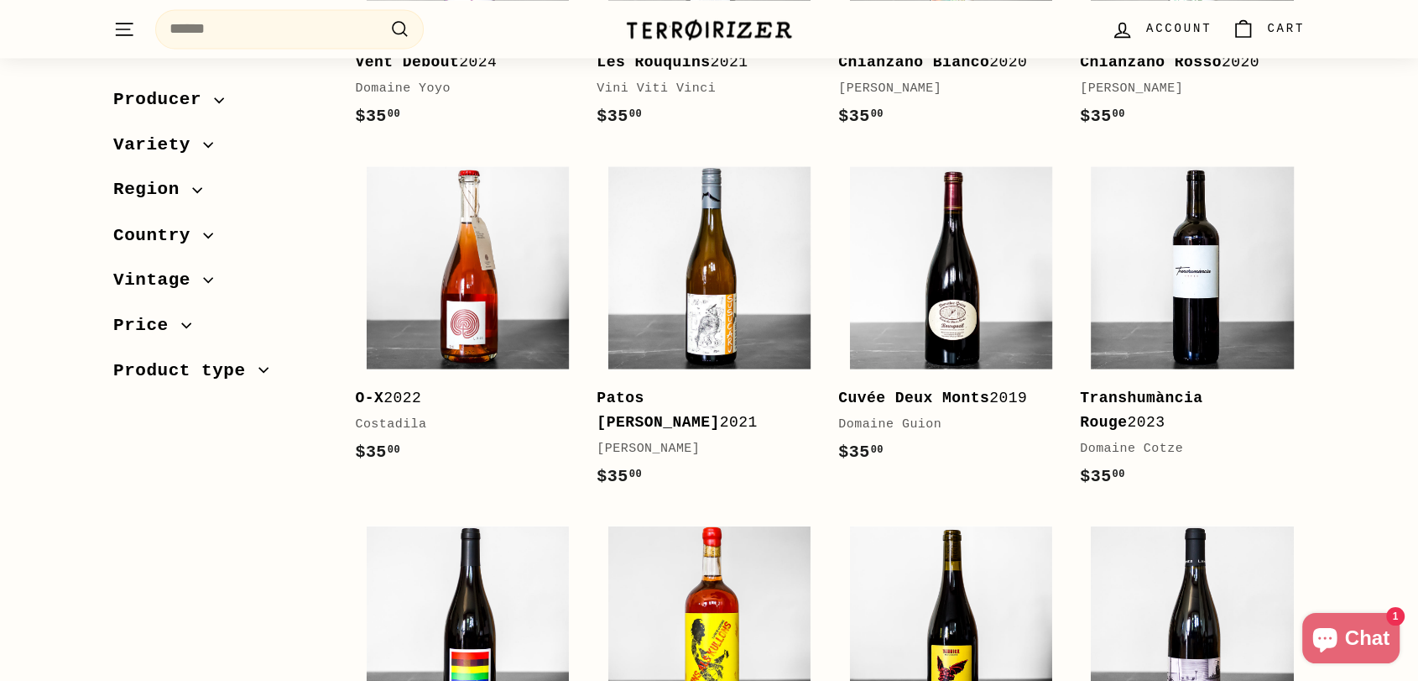
scroll to position [3357, 0]
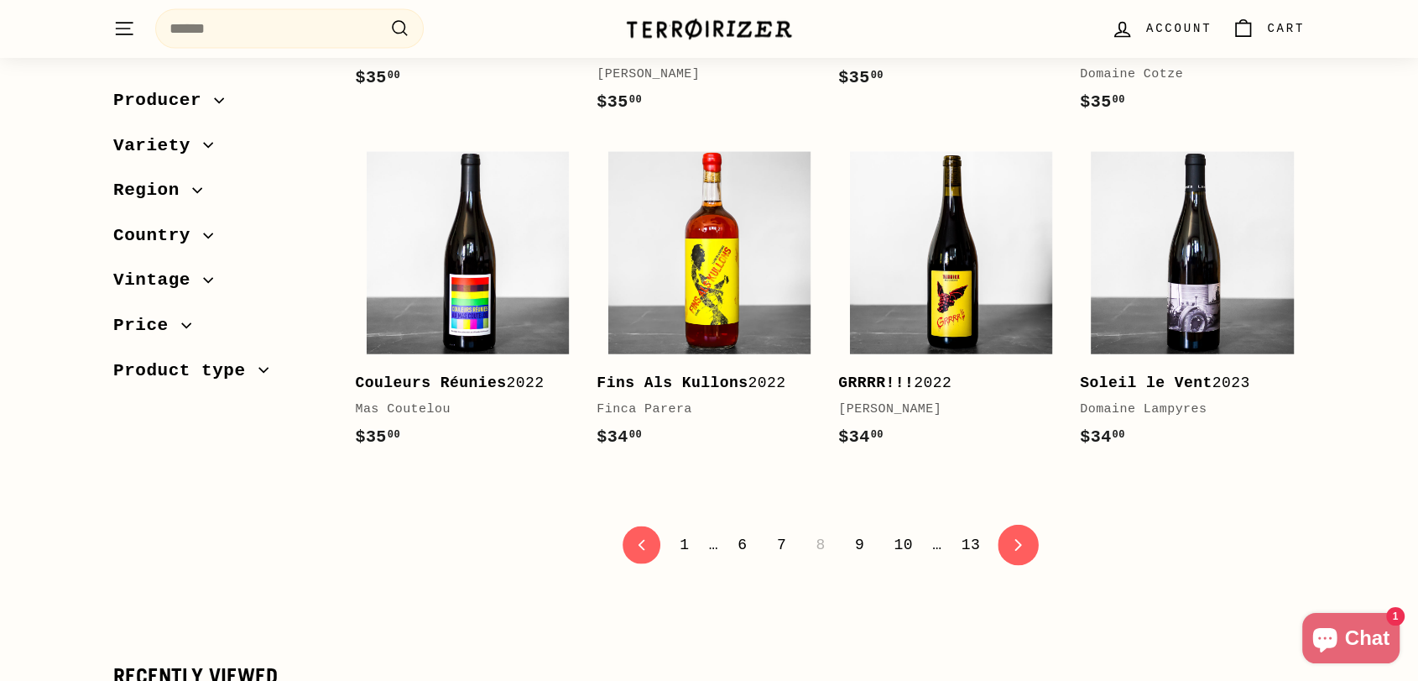
click at [1000, 524] on link "icon-chevron Next" at bounding box center [1019, 544] width 41 height 41
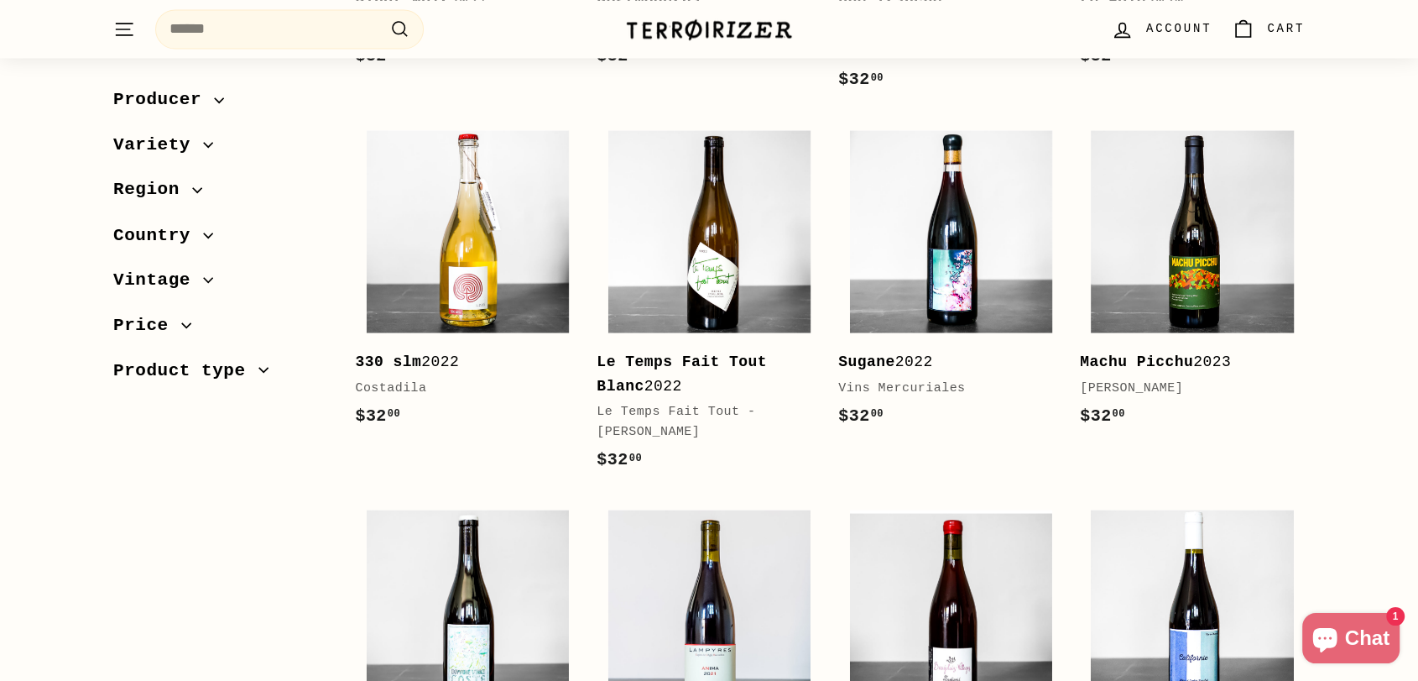
scroll to position [3357, 0]
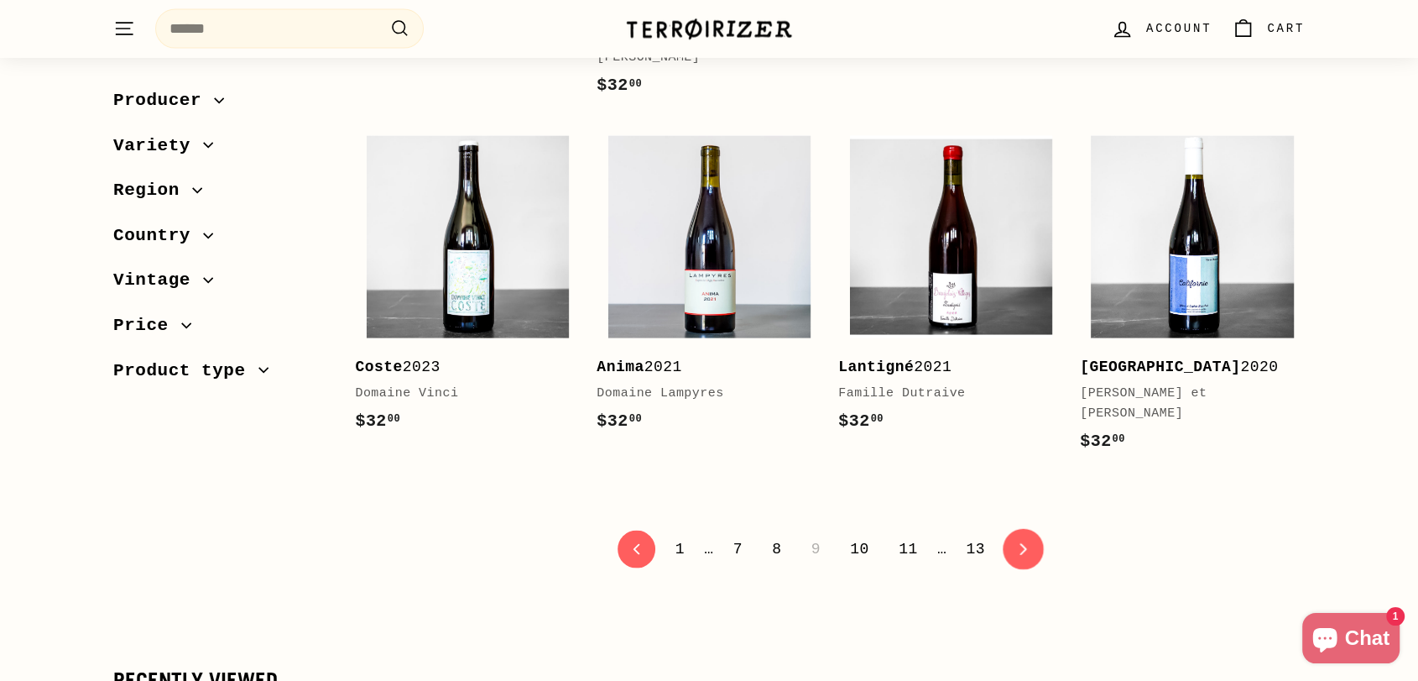
click at [1018, 545] on link "icon-chevron Next" at bounding box center [1023, 549] width 41 height 41
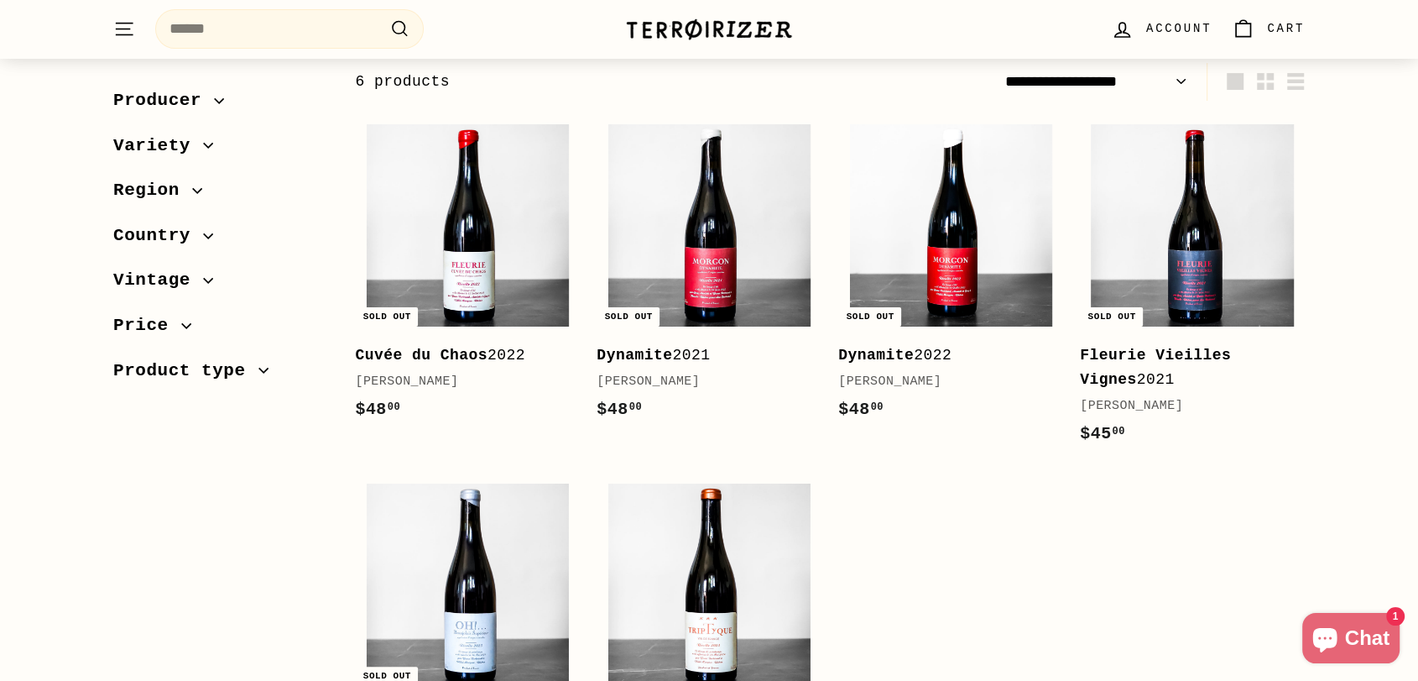
scroll to position [279, 0]
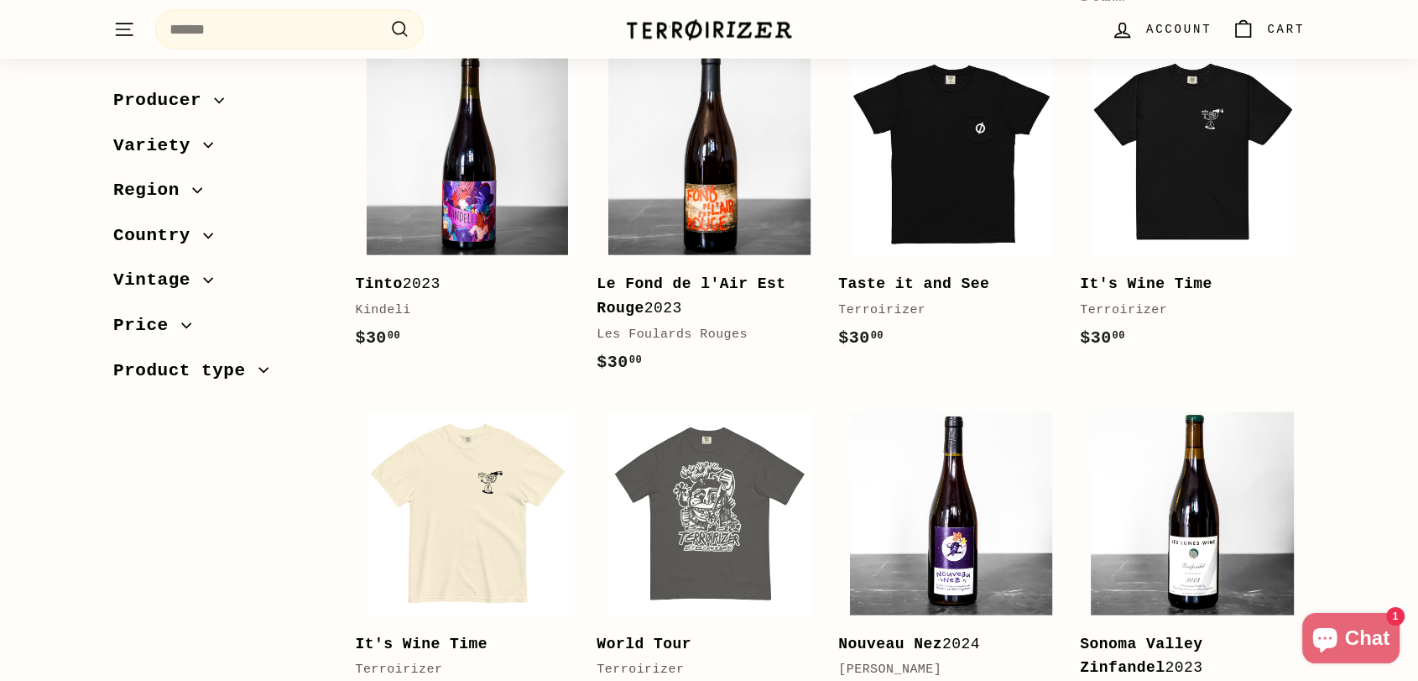
scroll to position [3357, 0]
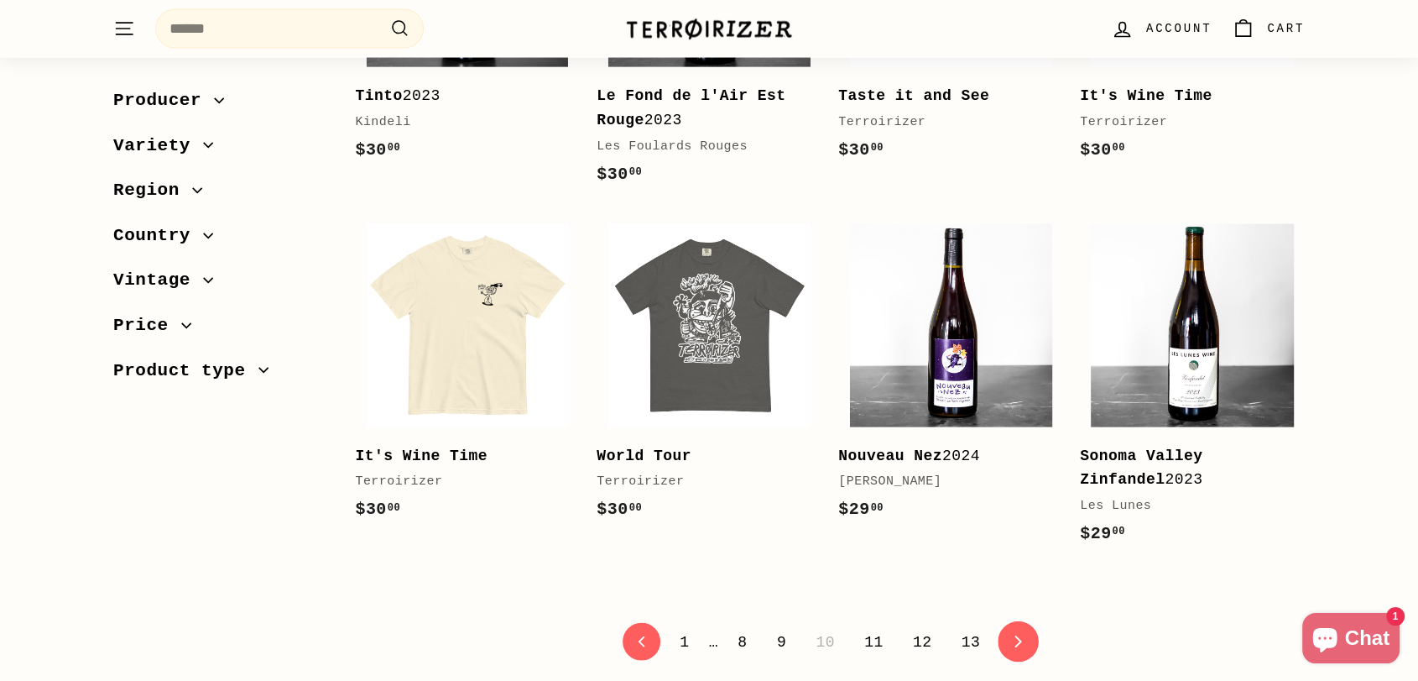
click at [999, 621] on link "icon-chevron Next" at bounding box center [1019, 641] width 41 height 41
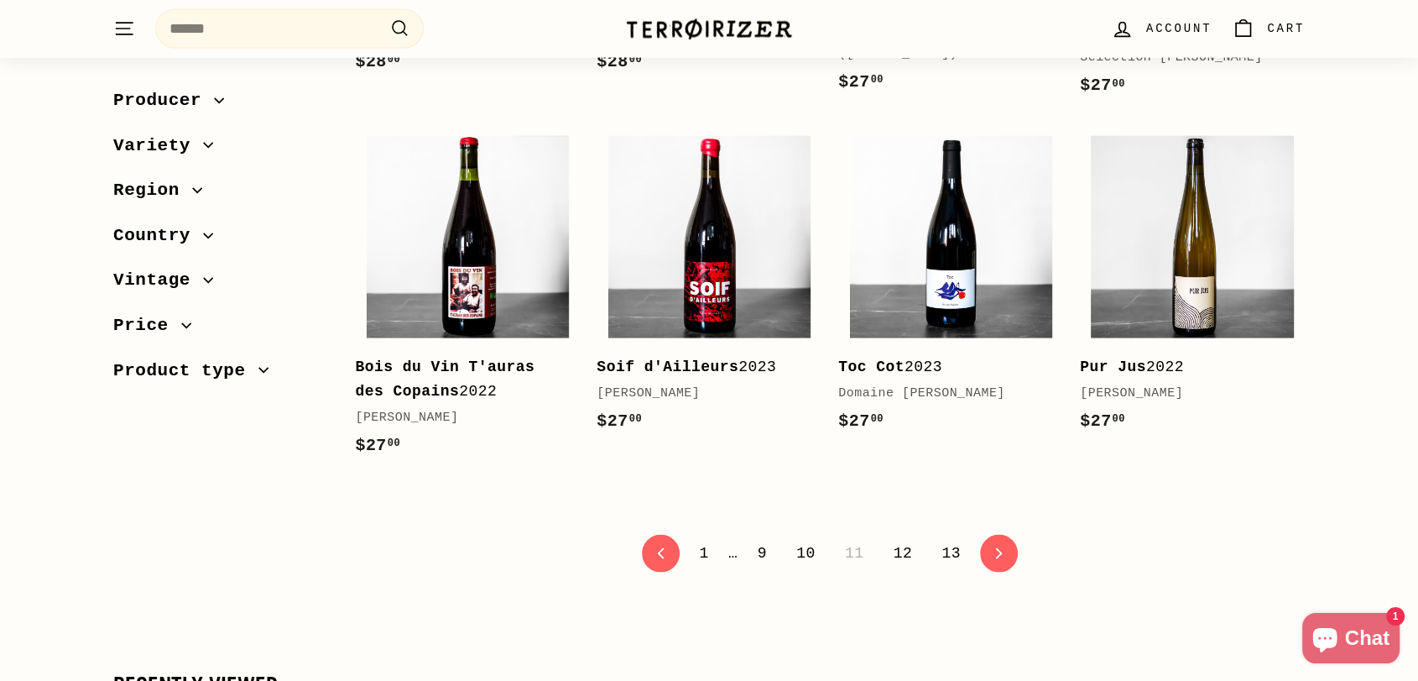
scroll to position [3543, 0]
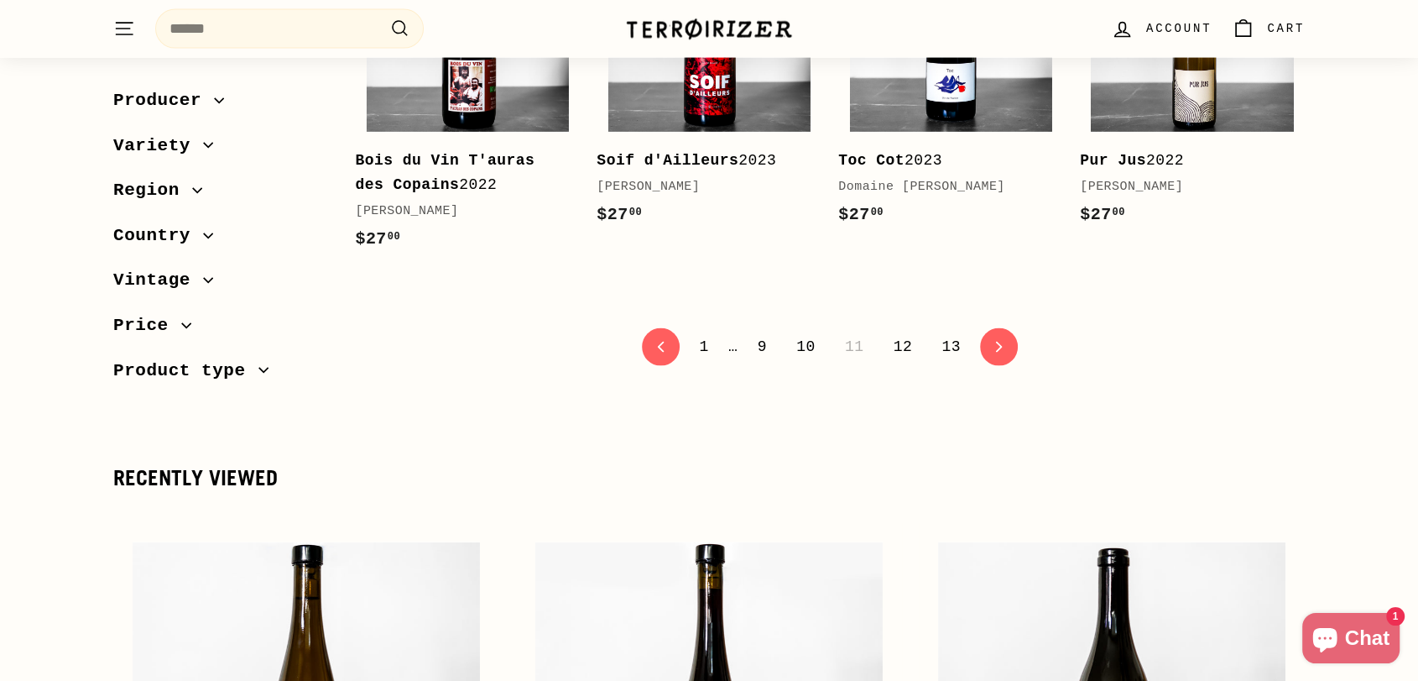
click at [712, 351] on link "1" at bounding box center [703, 346] width 29 height 29
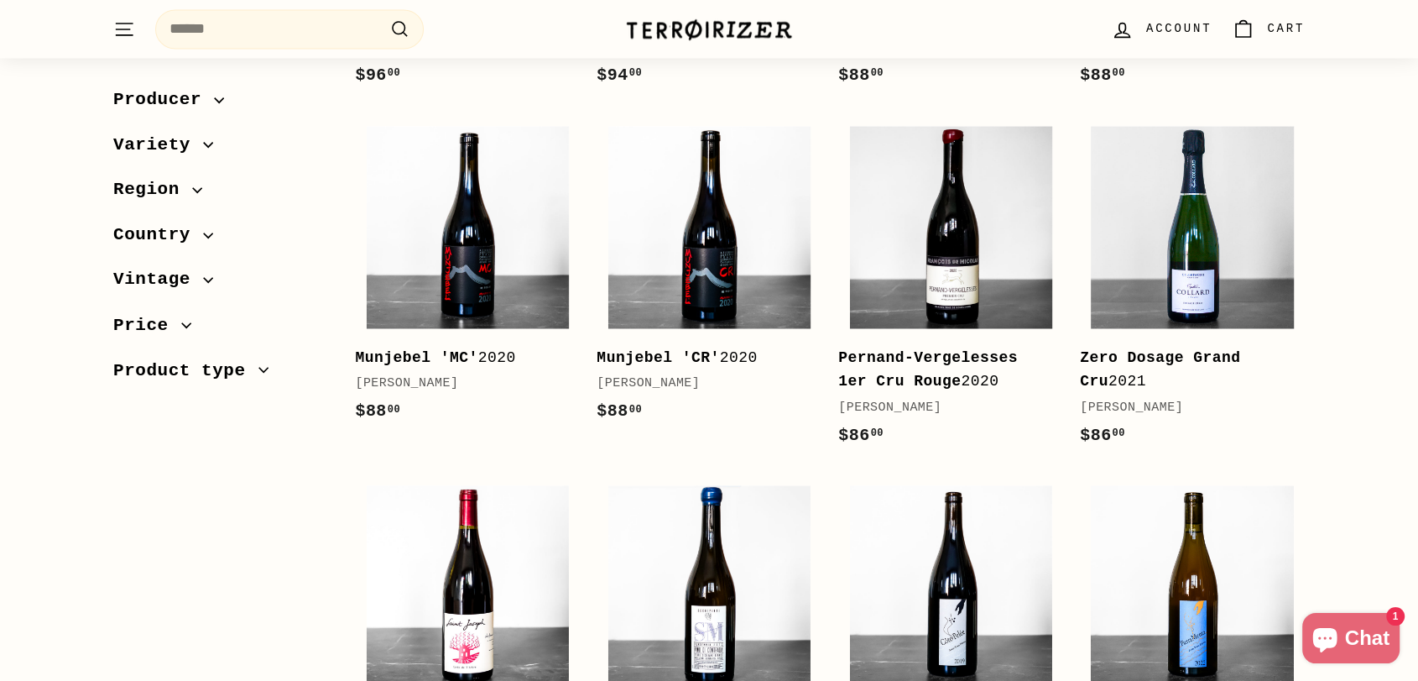
scroll to position [3357, 0]
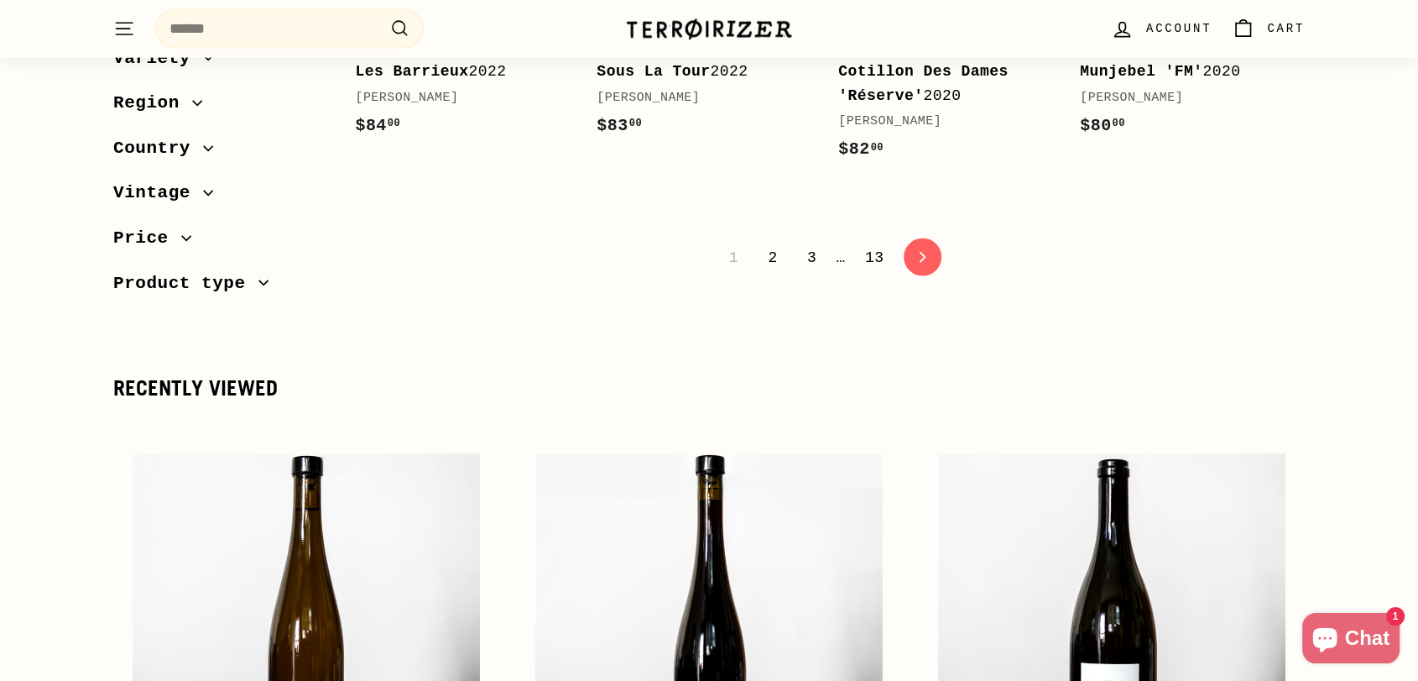
scroll to position [3729, 0]
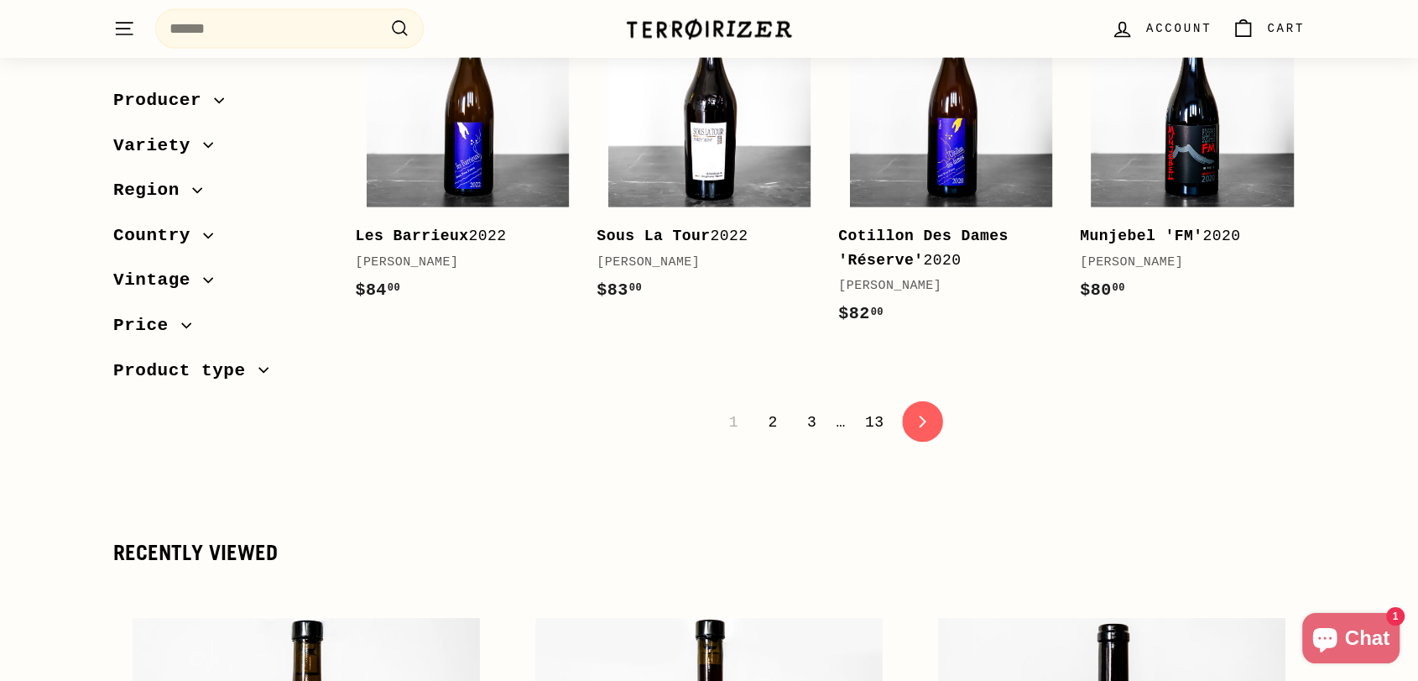
click at [926, 402] on link "icon-chevron Next" at bounding box center [922, 422] width 41 height 41
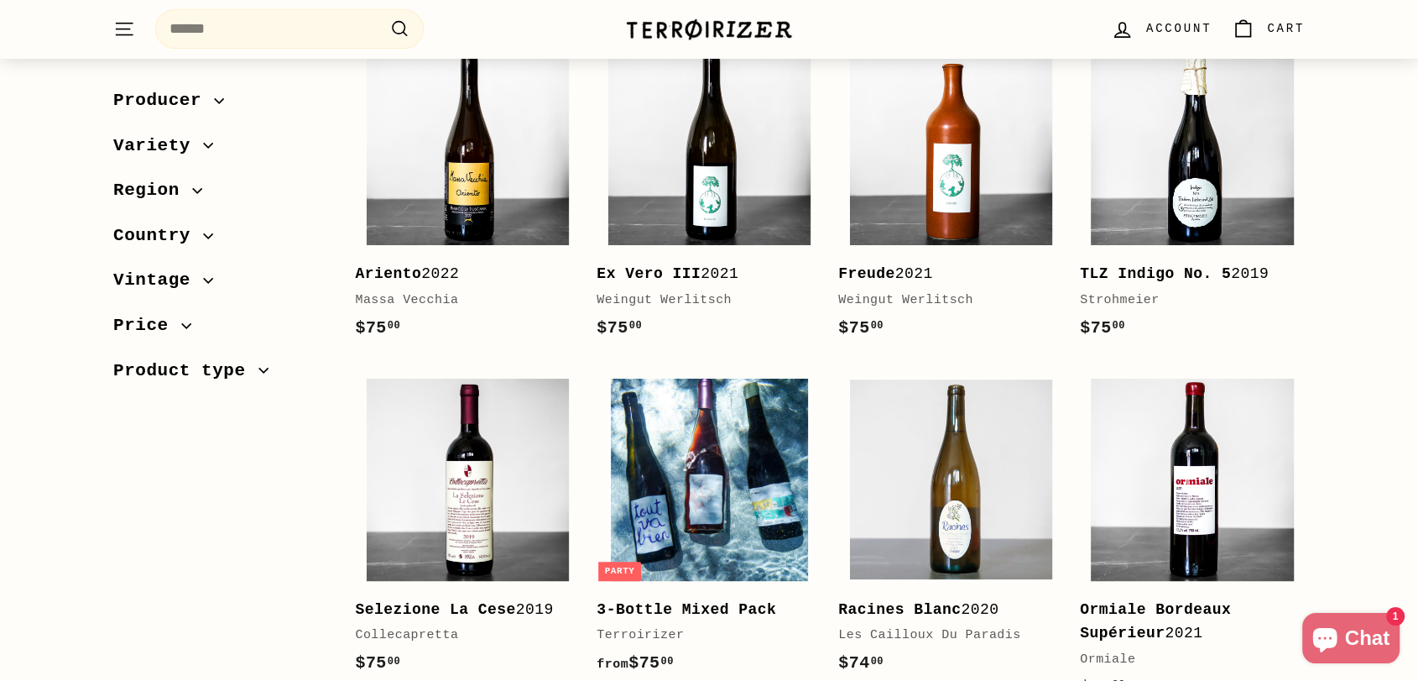
scroll to position [652, 0]
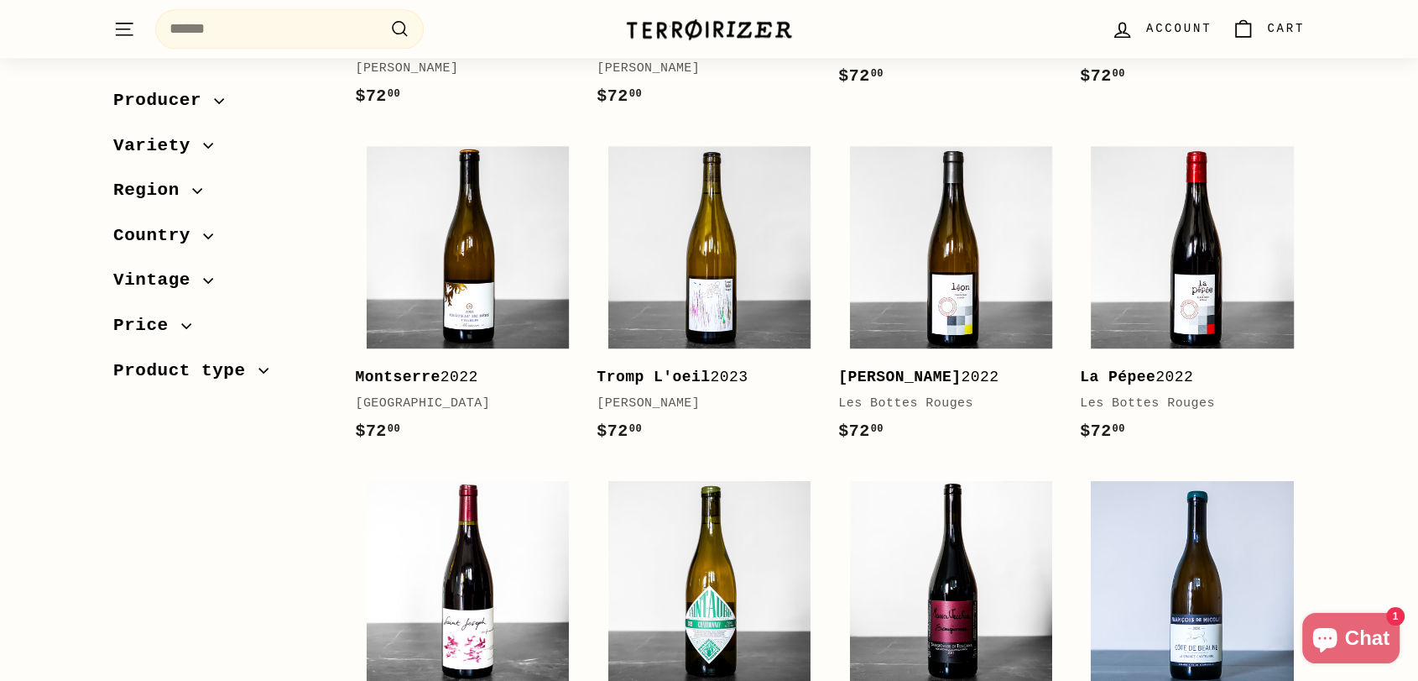
scroll to position [2237, 0]
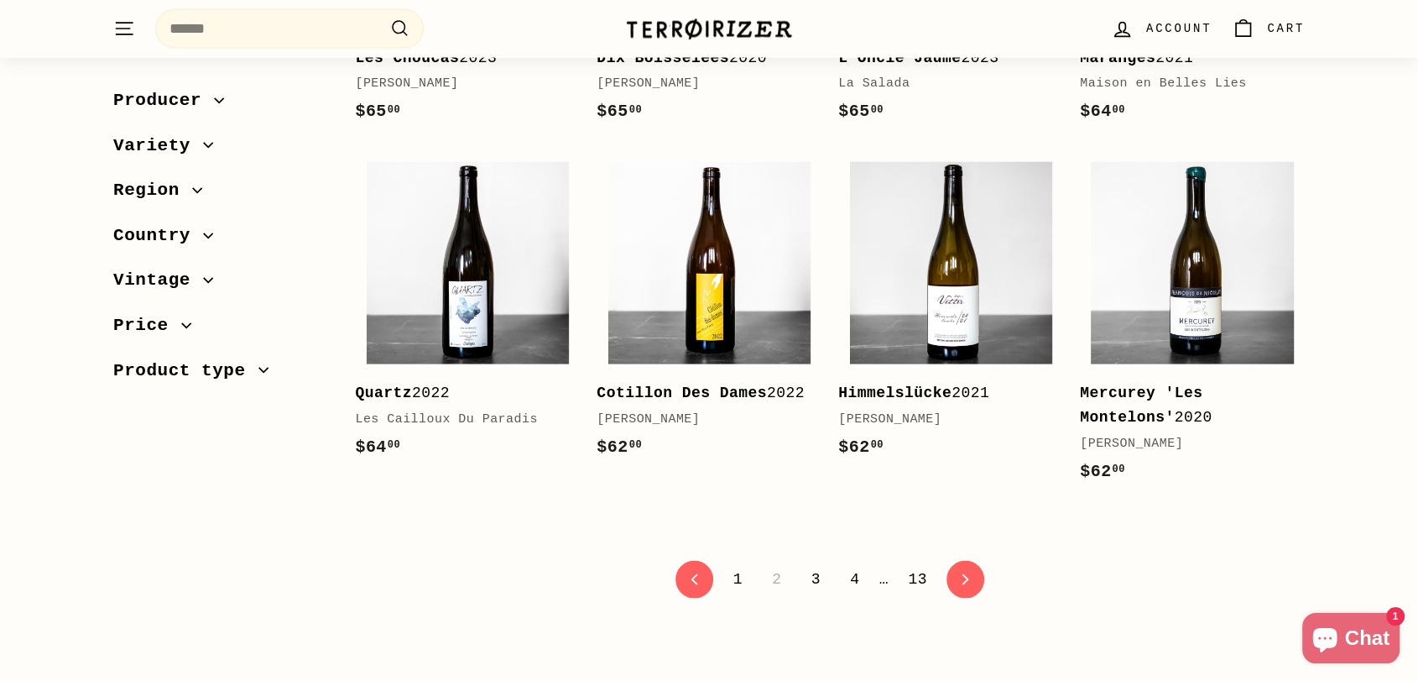
scroll to position [3357, 0]
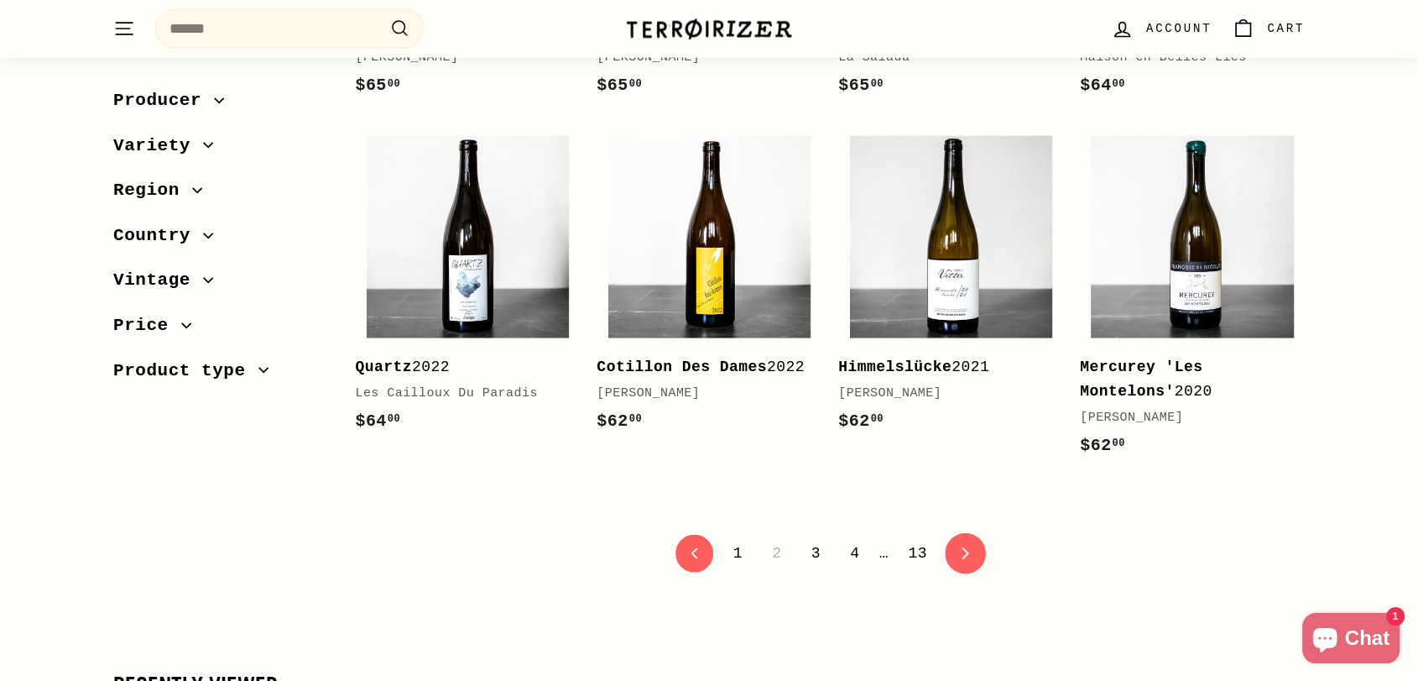
click at [973, 533] on link "icon-chevron Next" at bounding box center [965, 553] width 41 height 41
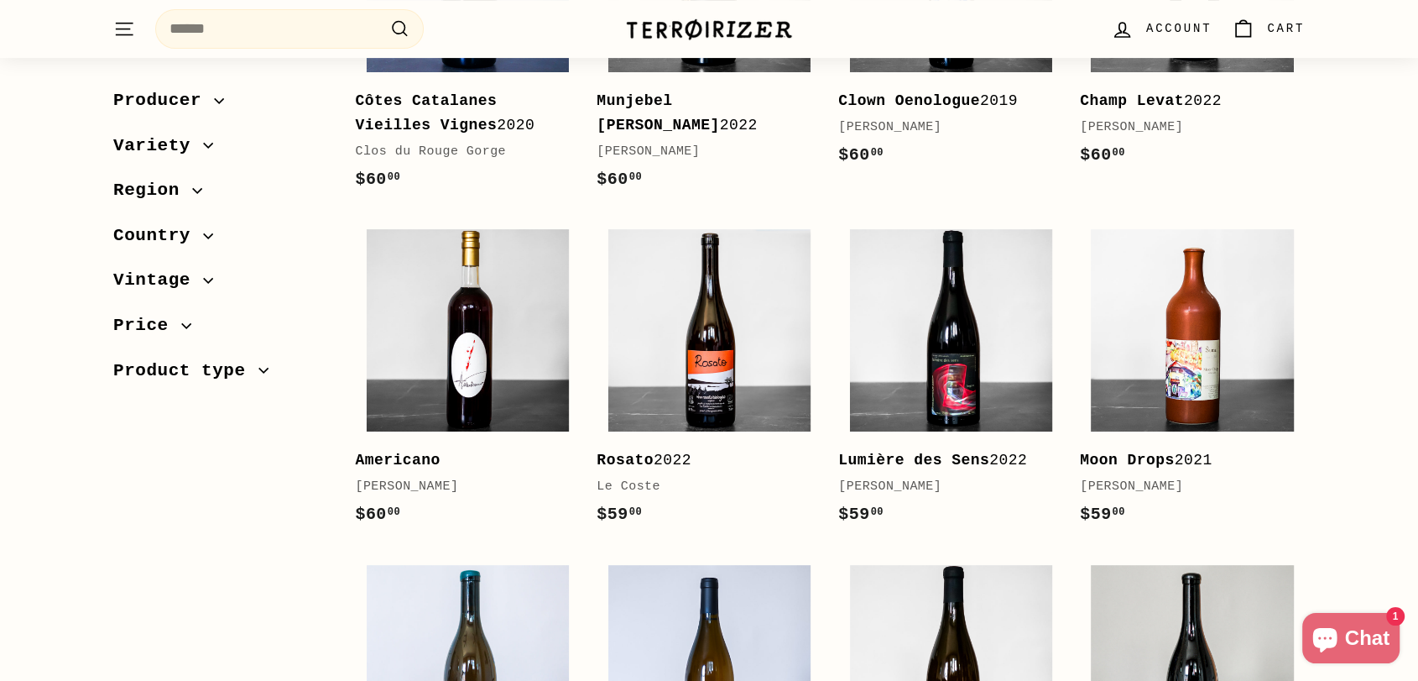
scroll to position [1025, 0]
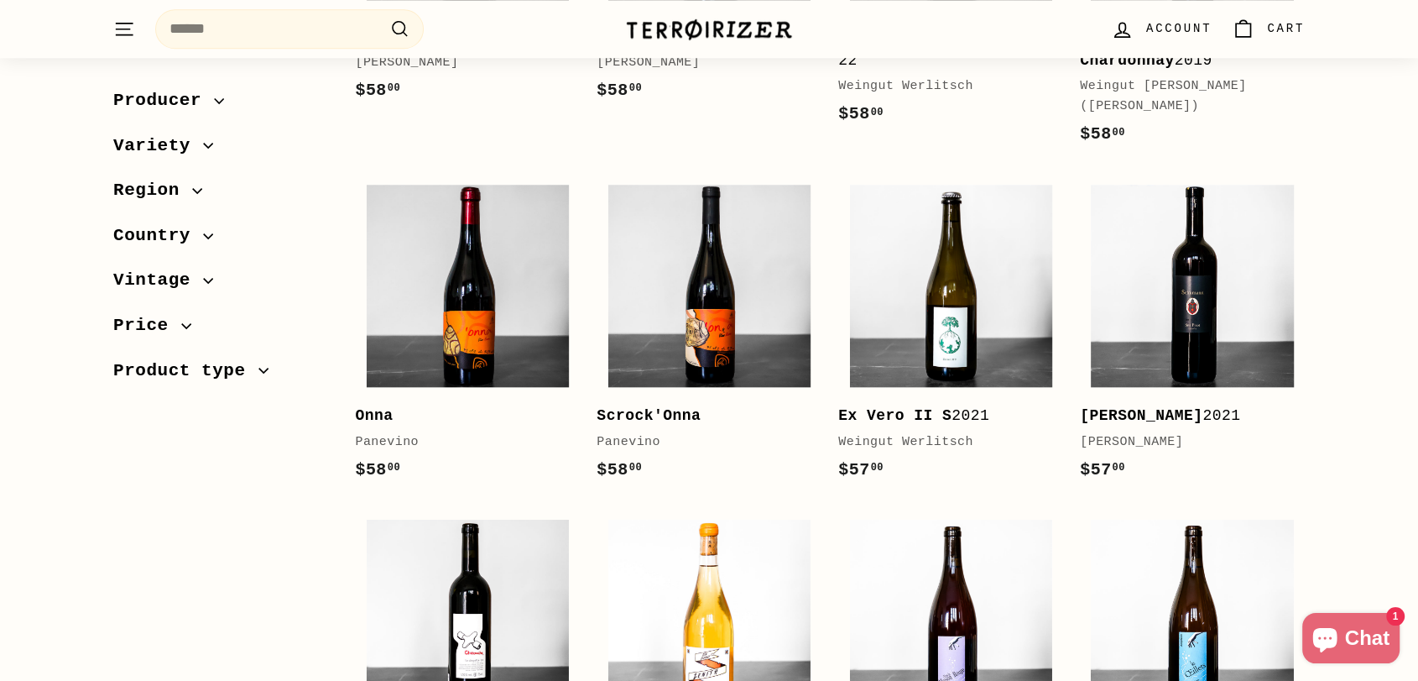
click at [1336, 387] on div "Sort Featured Best selling Alphabetically, A-Z Alphabetically, Z-A Price, low t…" at bounding box center [709, 542] width 1259 height 3704
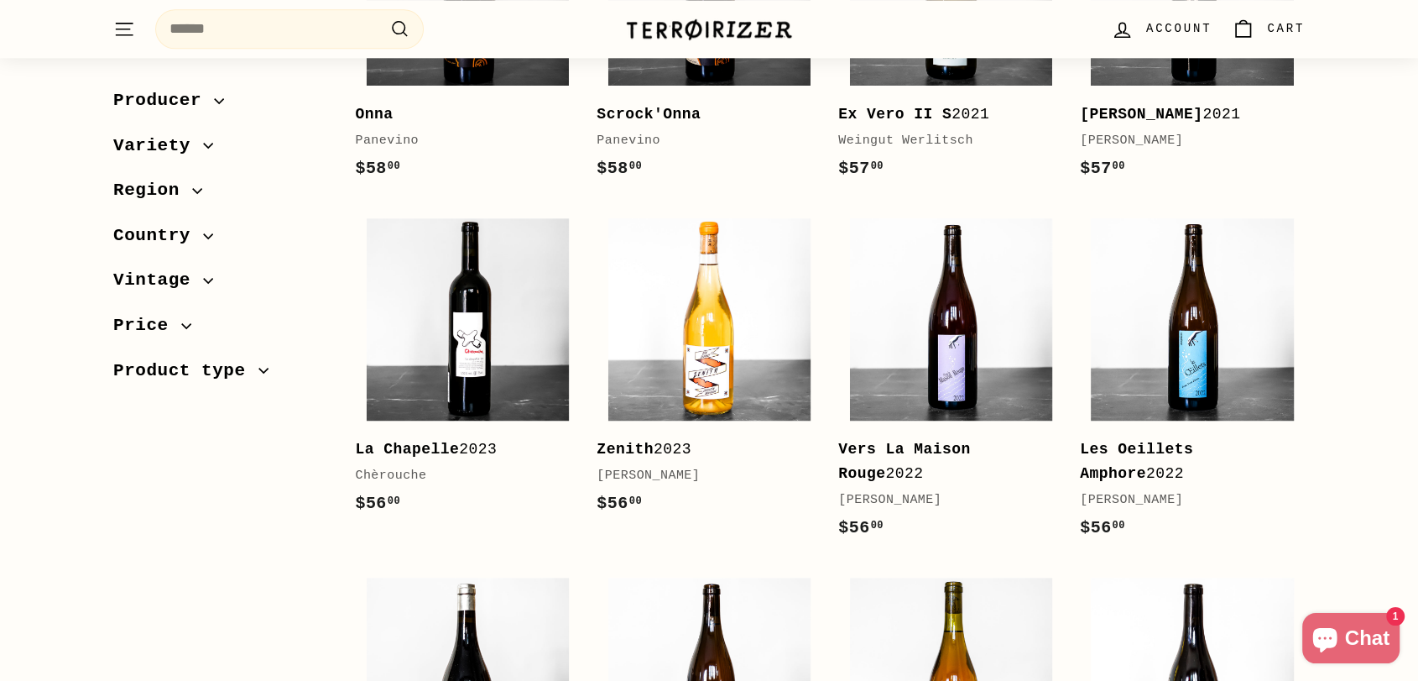
scroll to position [1958, 0]
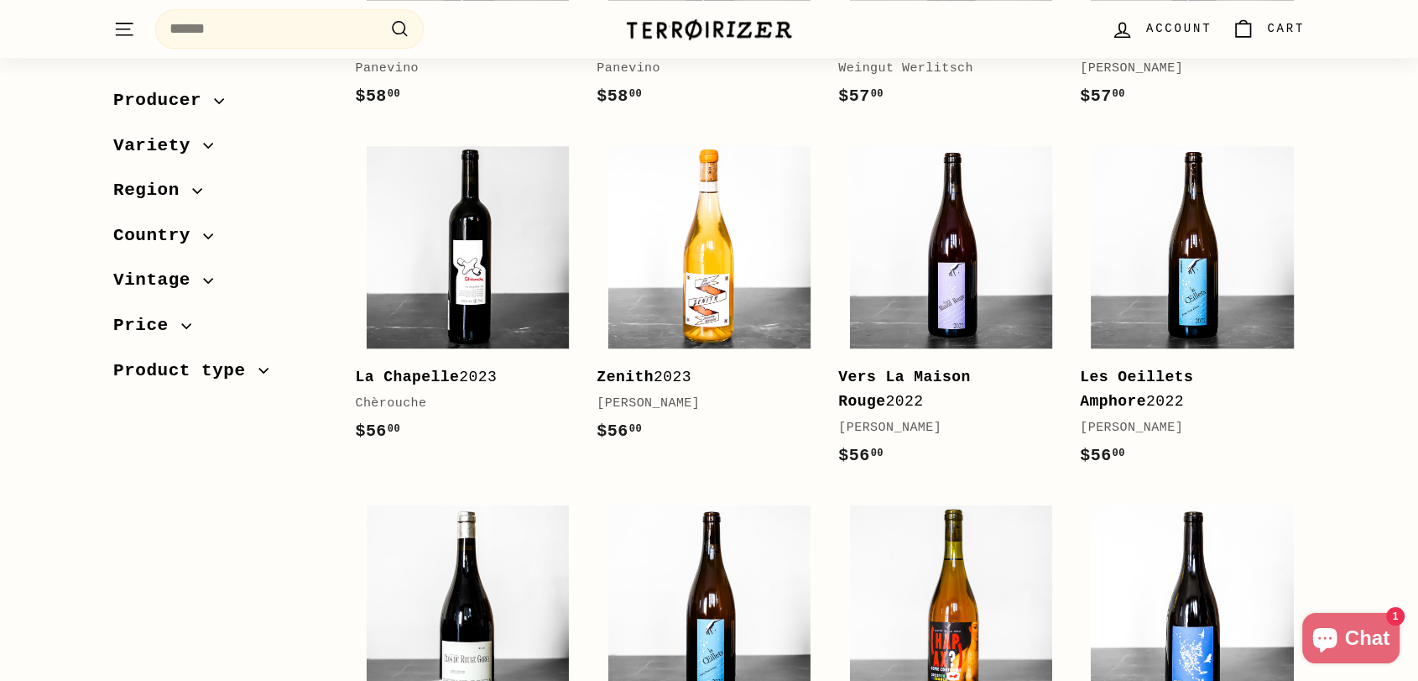
click at [1337, 382] on div "Sort Featured Best selling Alphabetically, A-Z Alphabetically, Z-A Price, low t…" at bounding box center [709, 169] width 1259 height 3704
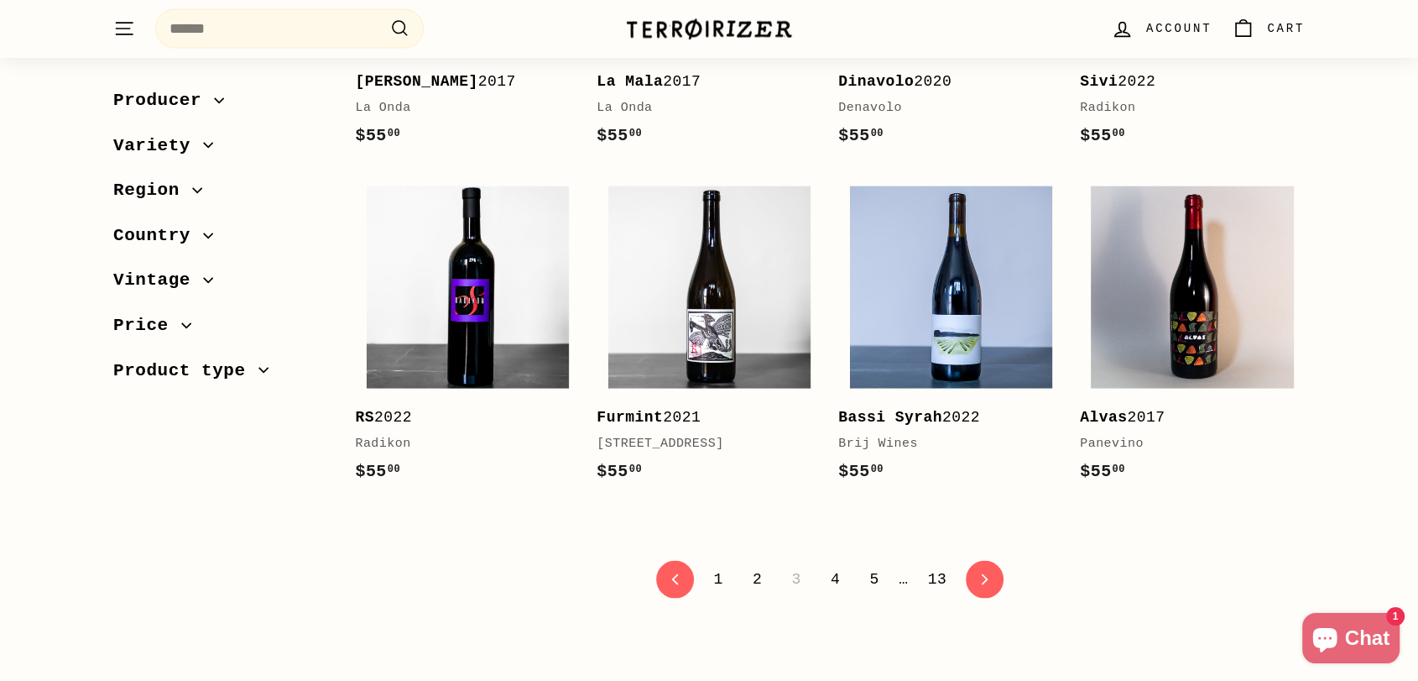
scroll to position [3357, 0]
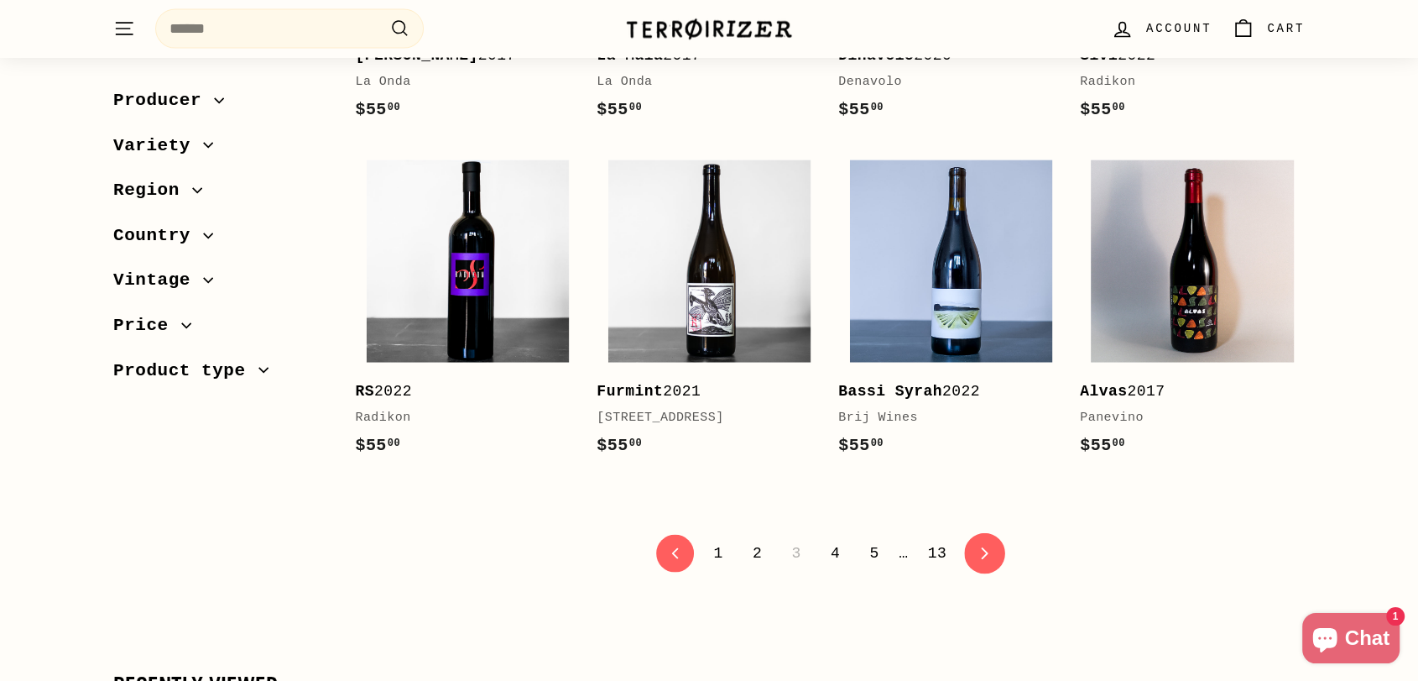
click at [979, 547] on icon "icon-chevron" at bounding box center [985, 553] width 12 height 12
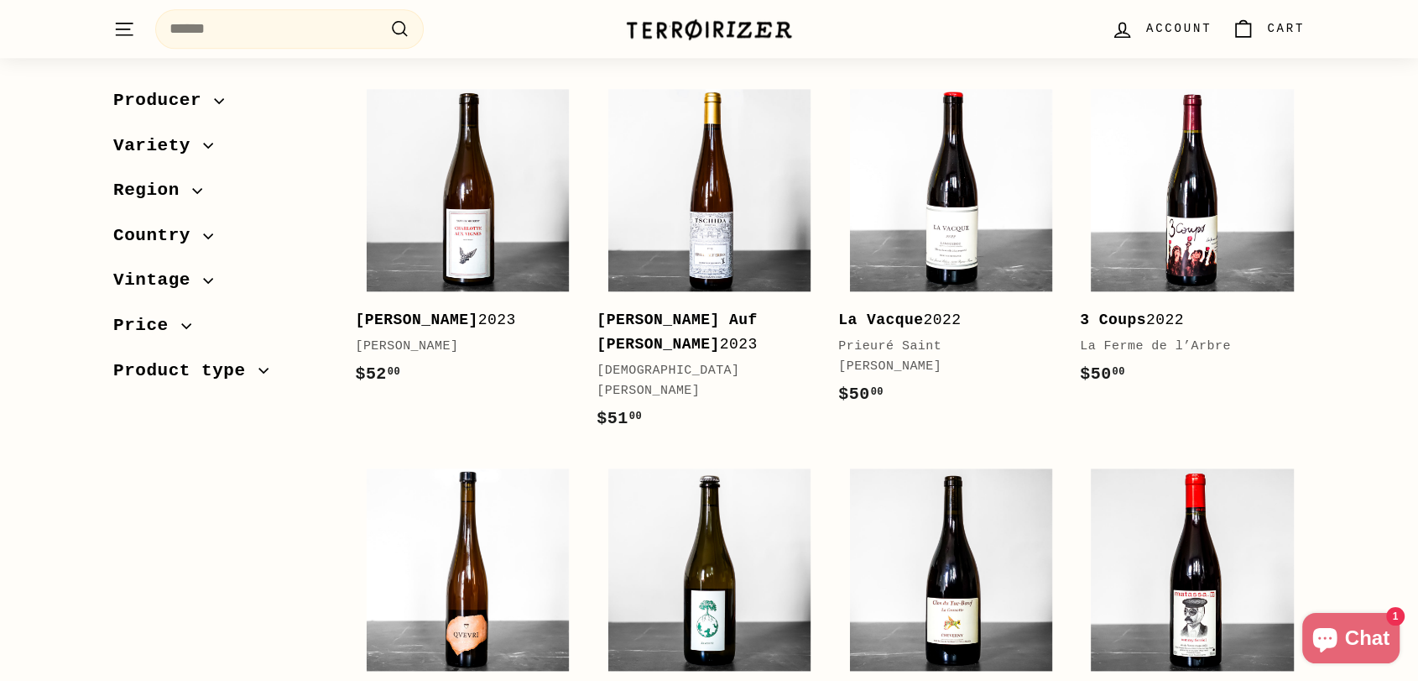
scroll to position [2518, 0]
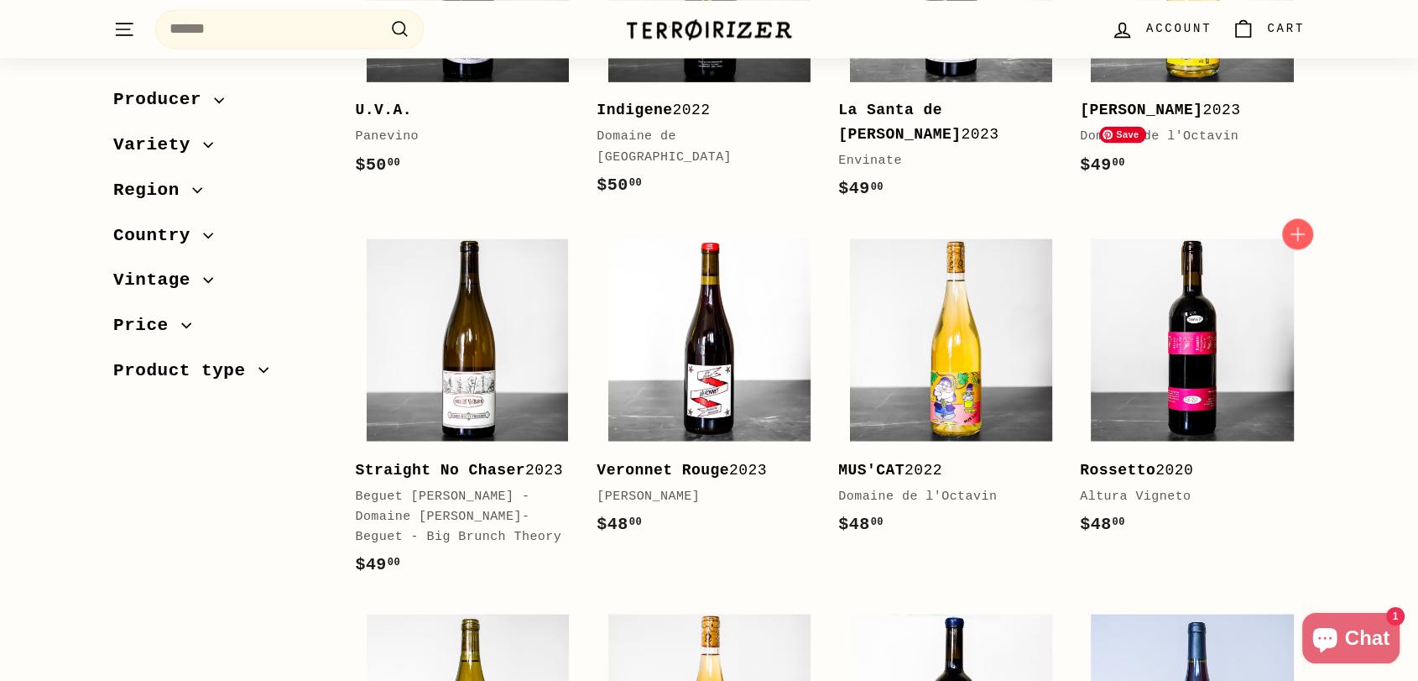
scroll to position [3357, 0]
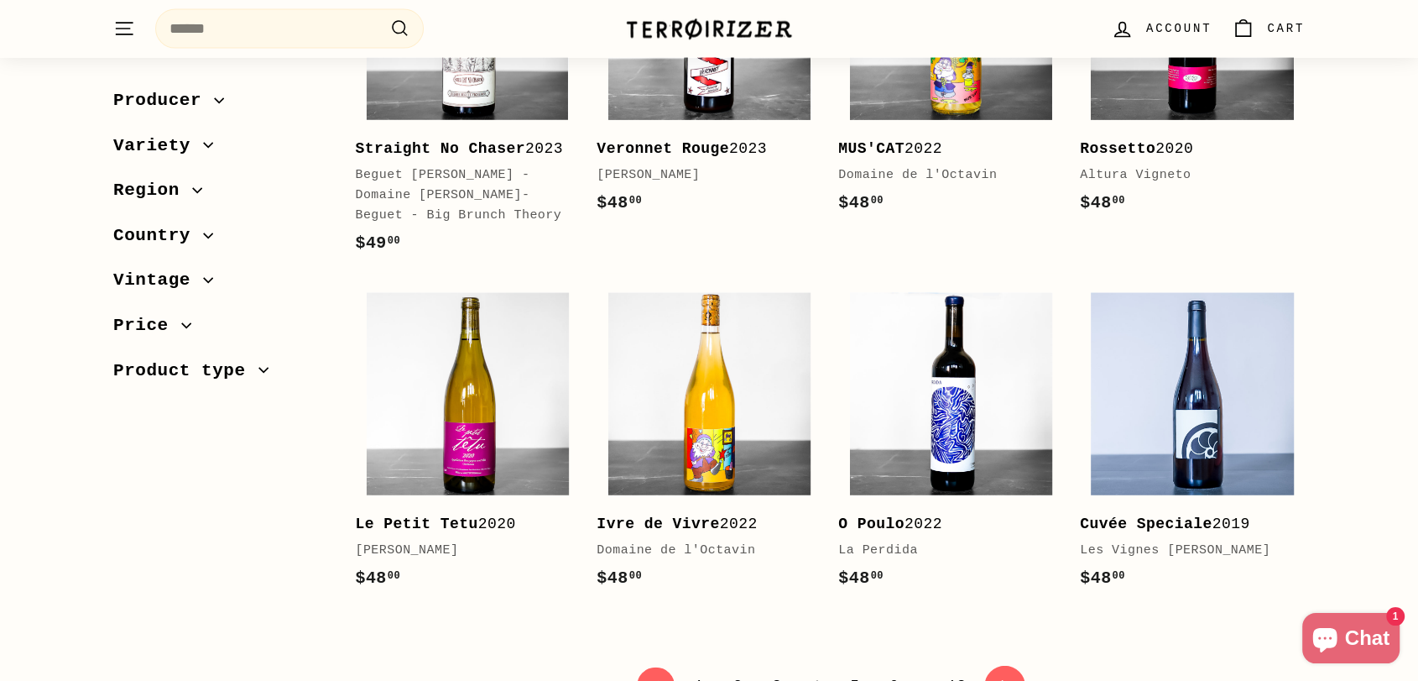
click at [1001, 680] on icon at bounding box center [1004, 686] width 7 height 12
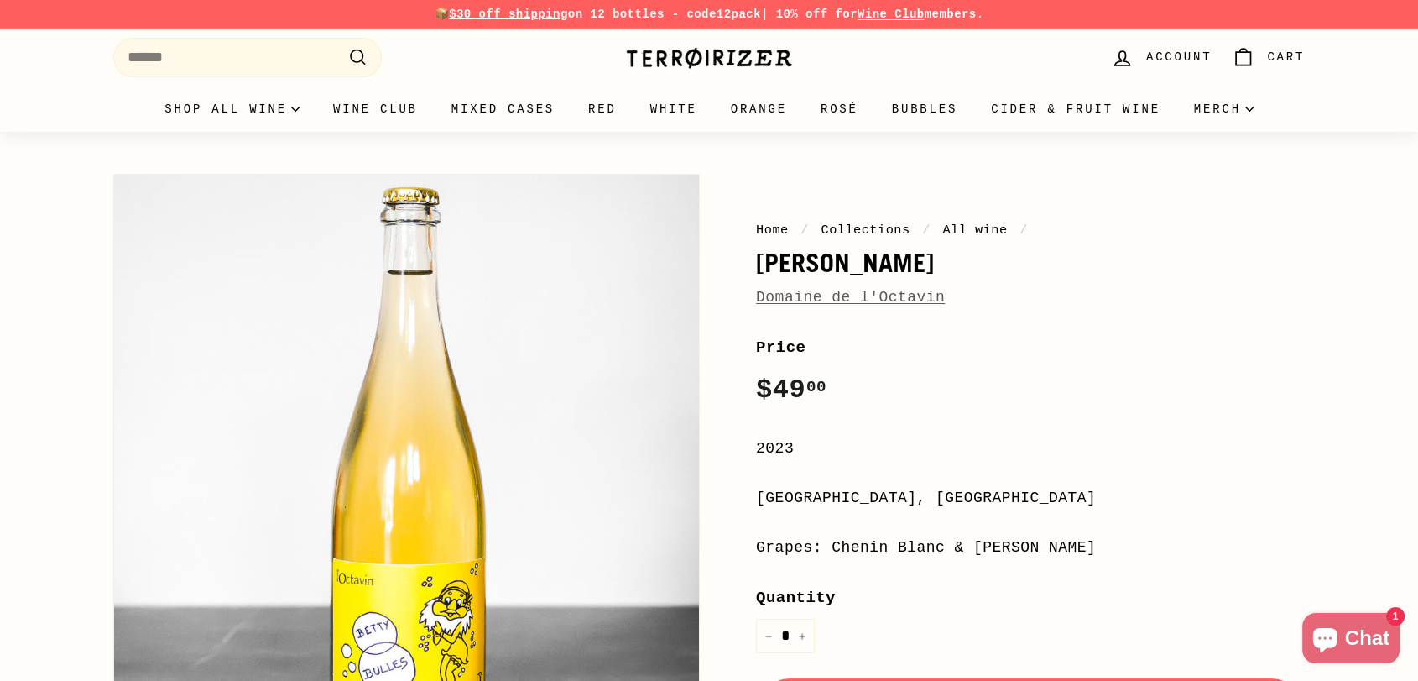
click at [851, 290] on link "Domaine de l'Octavin" at bounding box center [850, 297] width 189 height 17
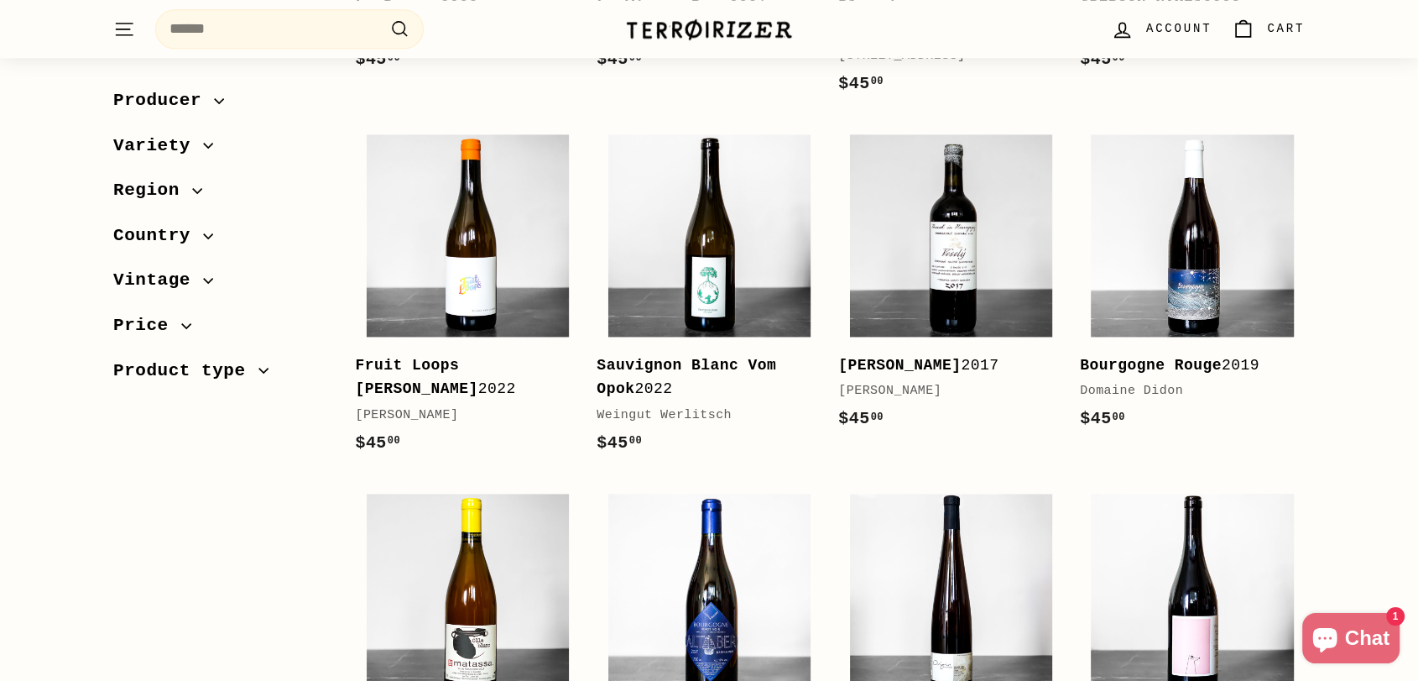
scroll to position [2451, 0]
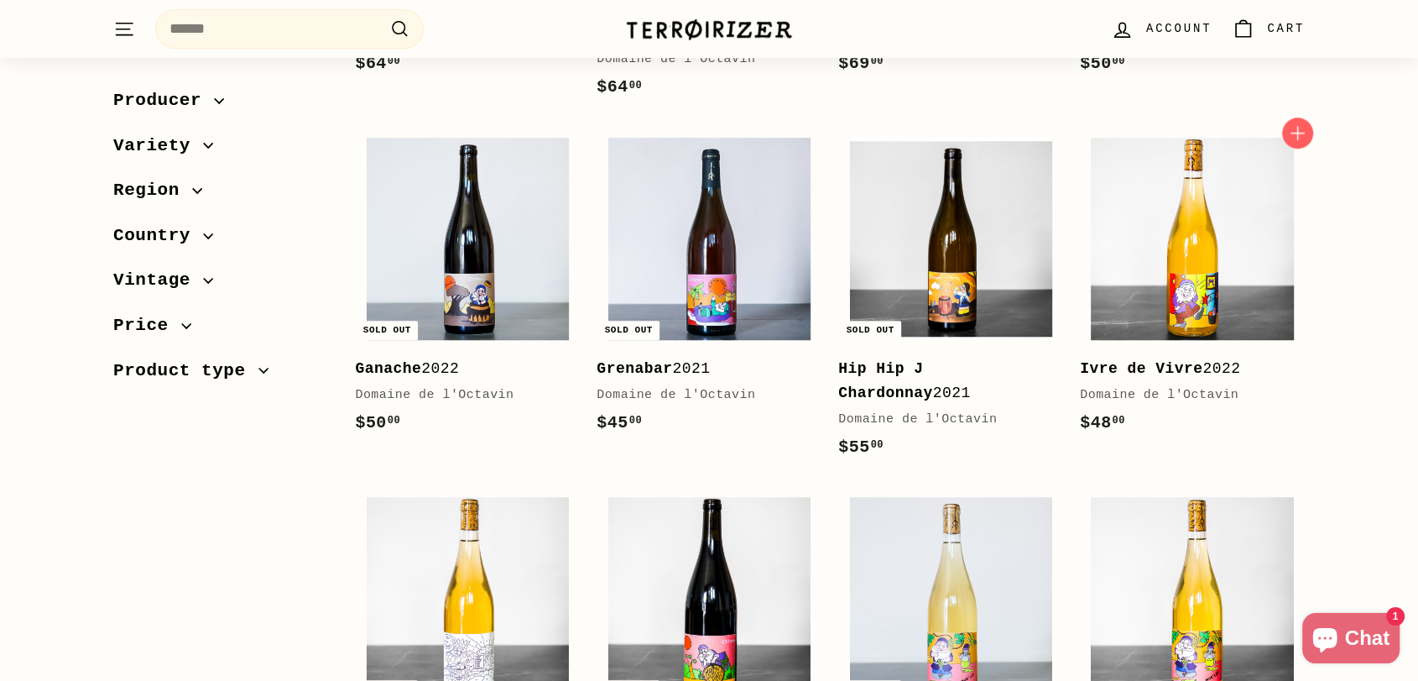
scroll to position [1119, 0]
